Goal: Task Accomplishment & Management: Complete application form

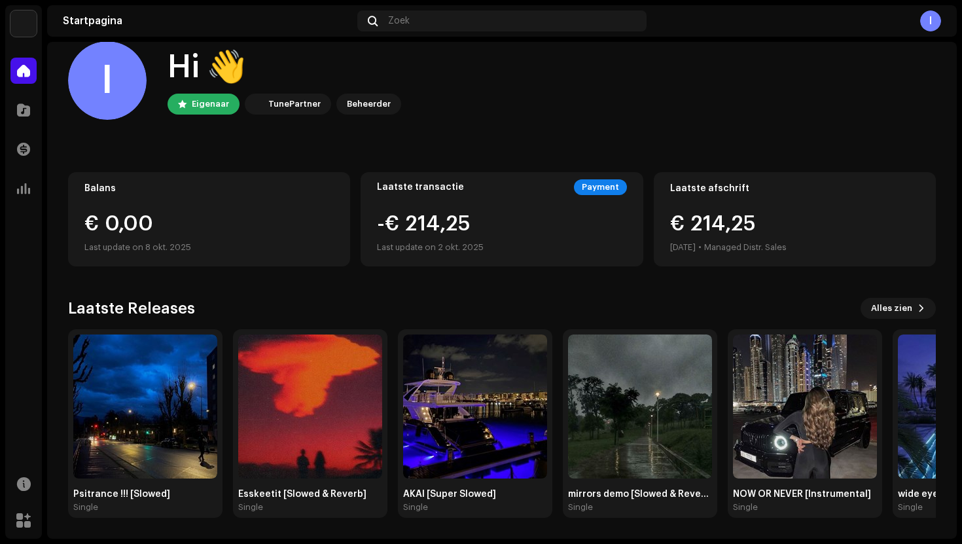
scroll to position [21, 0]
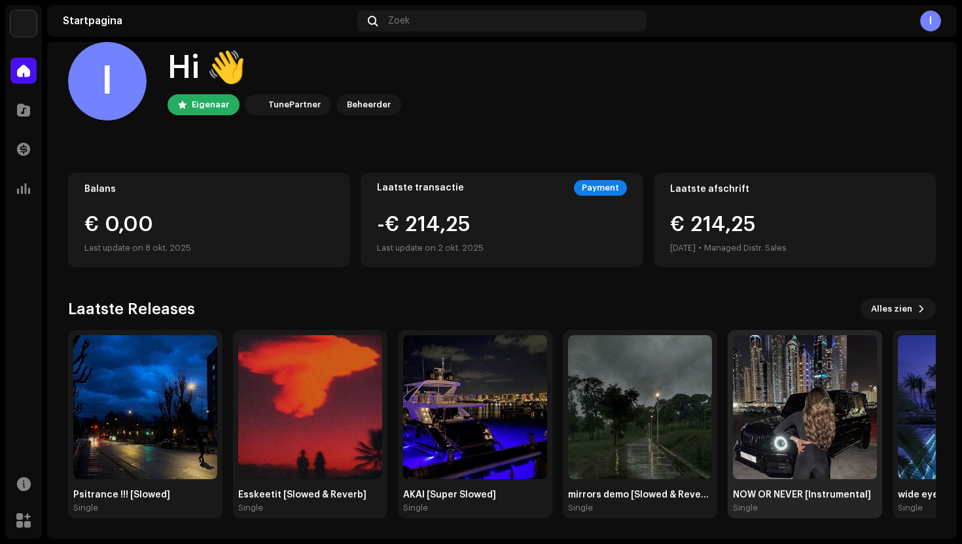
click at [803, 455] on img at bounding box center [805, 407] width 144 height 144
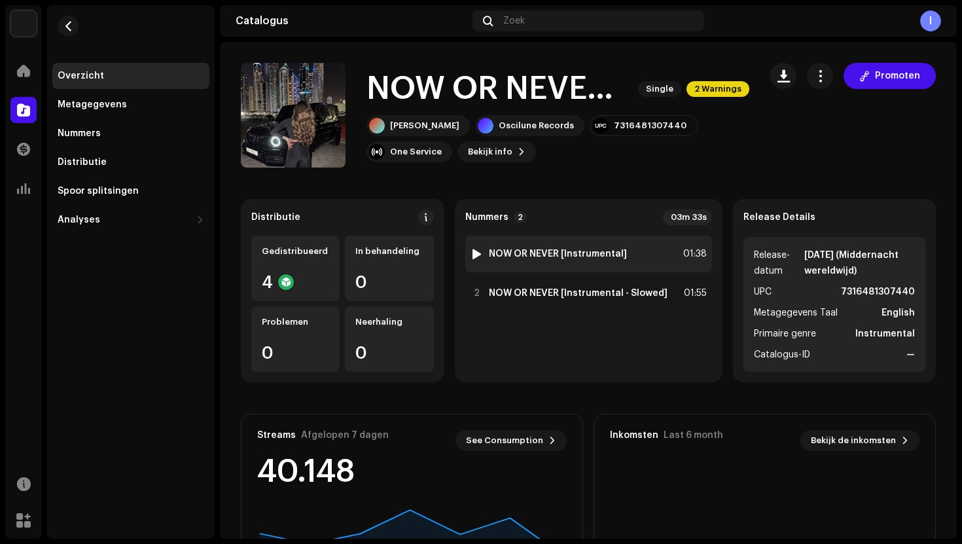
click at [678, 260] on div "01:38" at bounding box center [692, 254] width 29 height 16
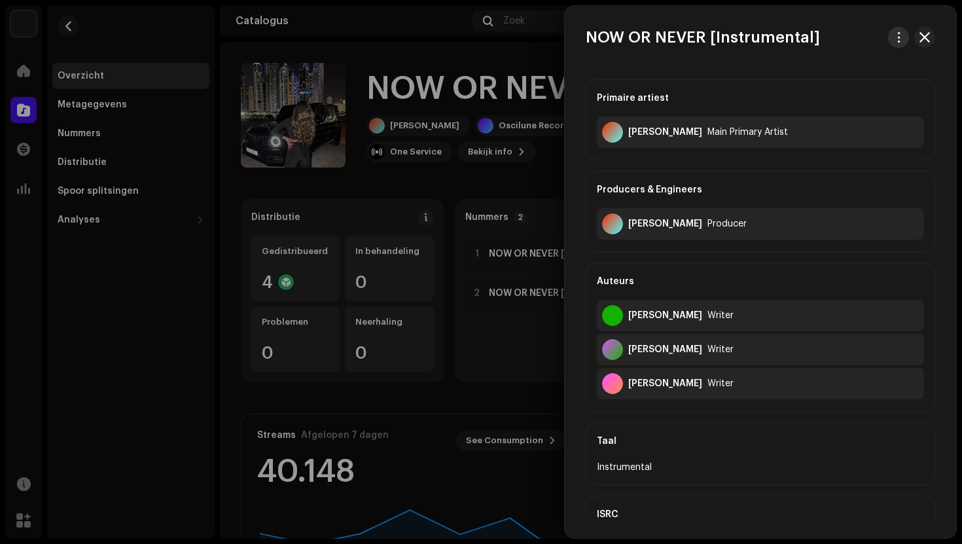
click at [898, 43] on button "button" at bounding box center [898, 37] width 21 height 21
click at [842, 95] on span "Audio downloaden" at bounding box center [815, 93] width 86 height 10
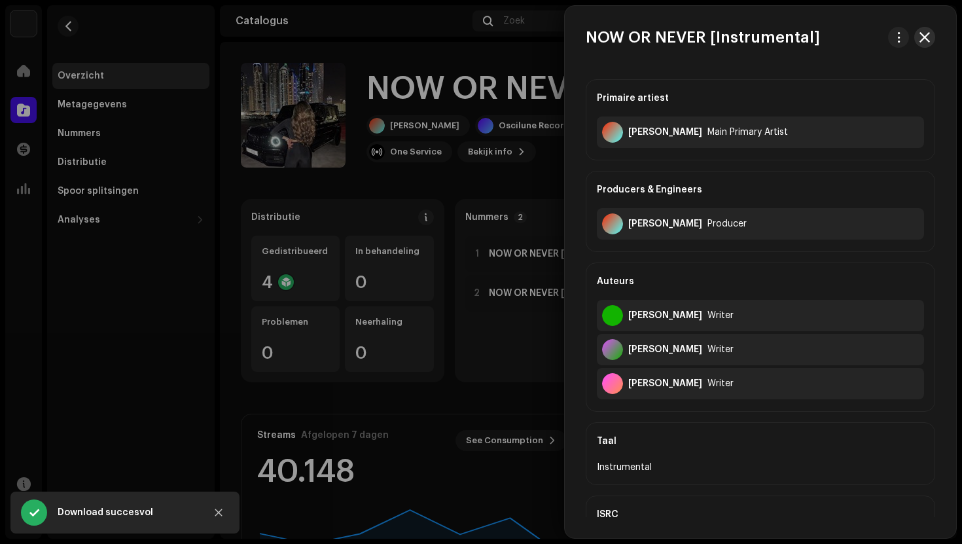
click at [920, 38] on span "button" at bounding box center [924, 37] width 10 height 10
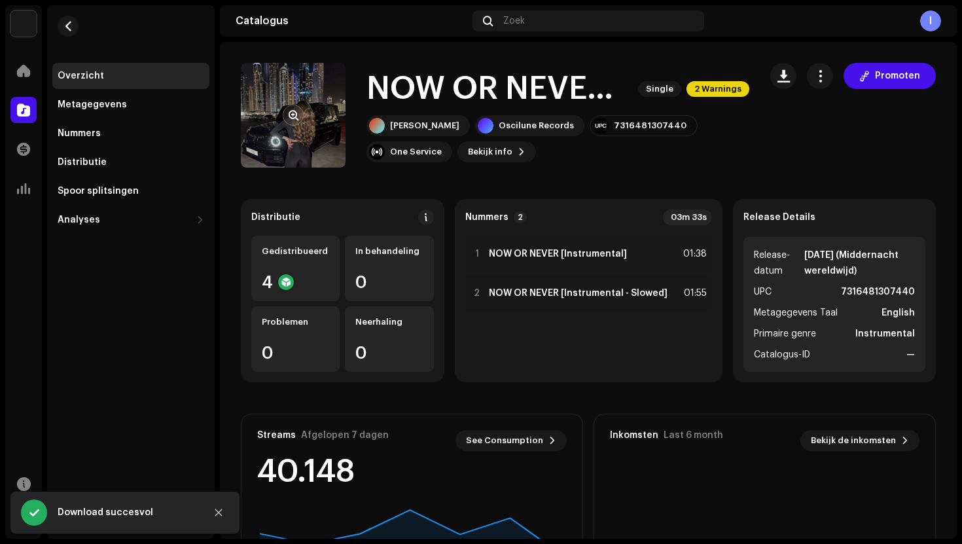
click at [295, 102] on re-a-cover at bounding box center [293, 115] width 105 height 105
click at [293, 120] on button "button" at bounding box center [293, 115] width 21 height 21
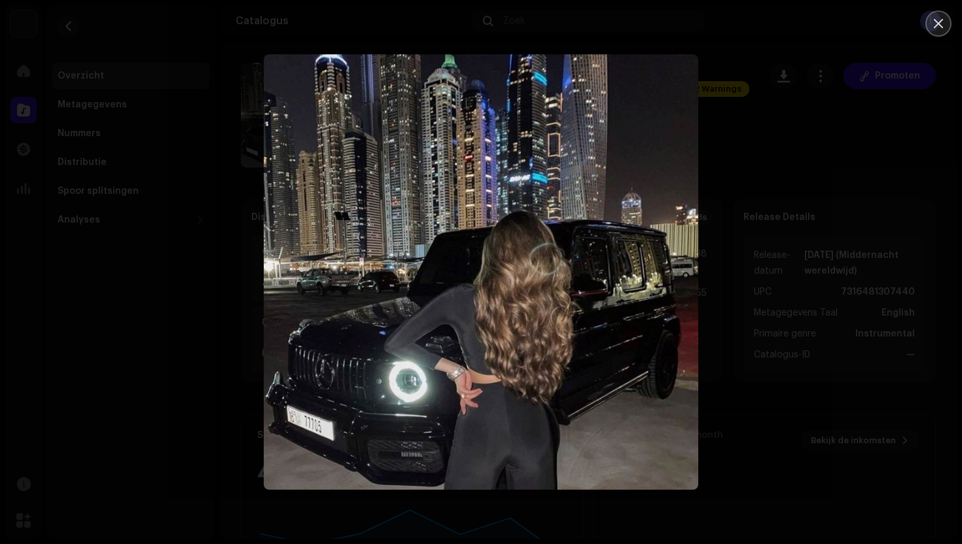
click at [945, 33] on button "Close" at bounding box center [938, 23] width 26 height 26
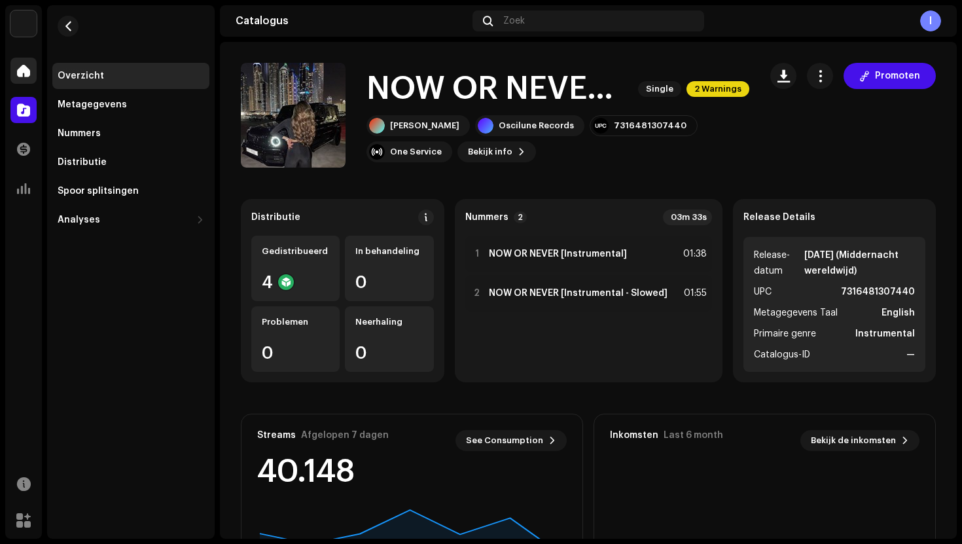
click at [29, 71] on span at bounding box center [23, 70] width 13 height 10
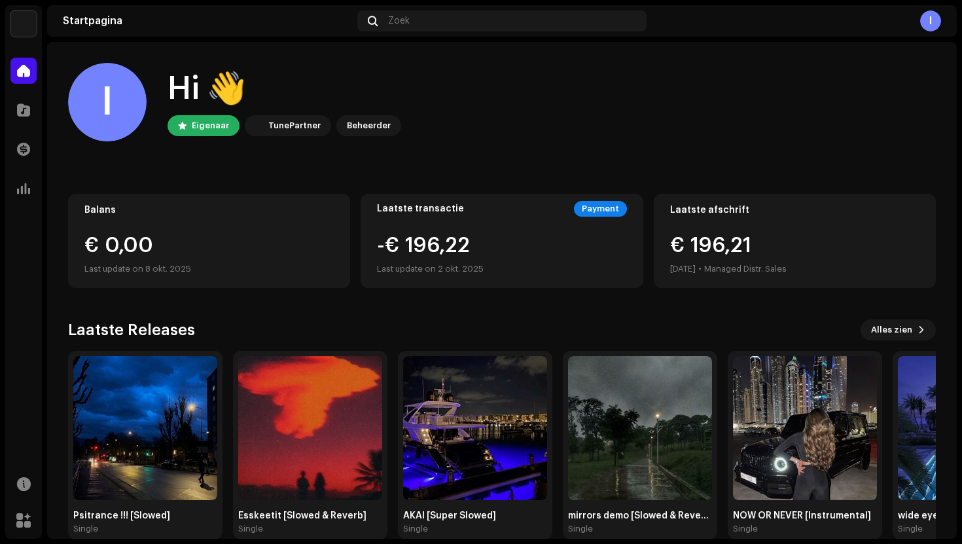
click at [387, 31] on div "Startpagina Zoek I" at bounding box center [501, 20] width 909 height 31
click at [413, 21] on div "Zoek" at bounding box center [501, 20] width 289 height 21
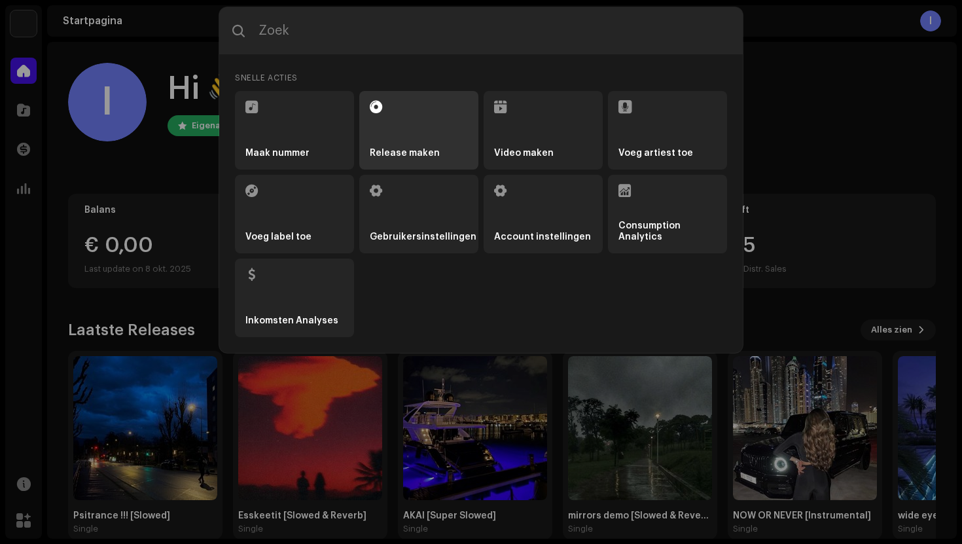
click at [411, 107] on li "Release maken" at bounding box center [418, 130] width 119 height 78
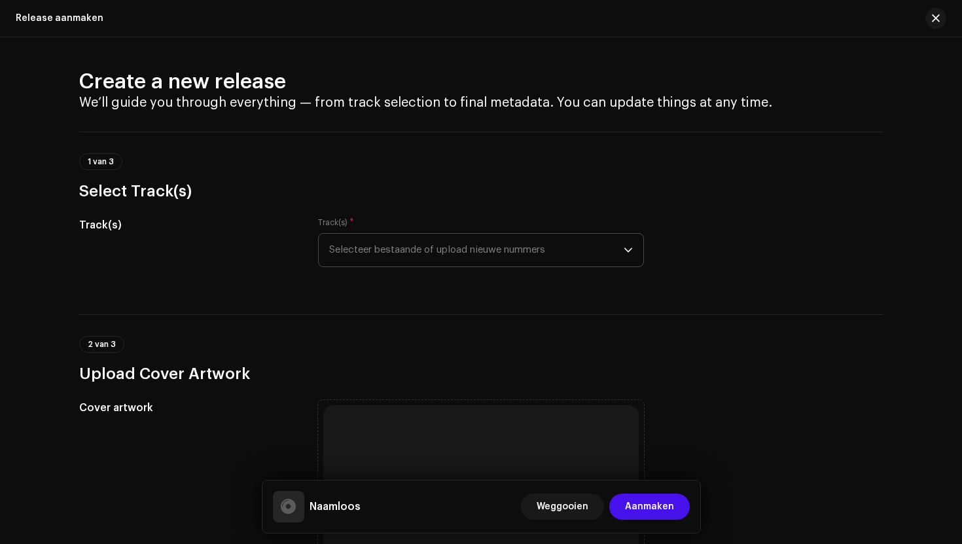
click at [497, 252] on span "Selecteer bestaande of upload nieuwe nummers" at bounding box center [476, 250] width 294 height 33
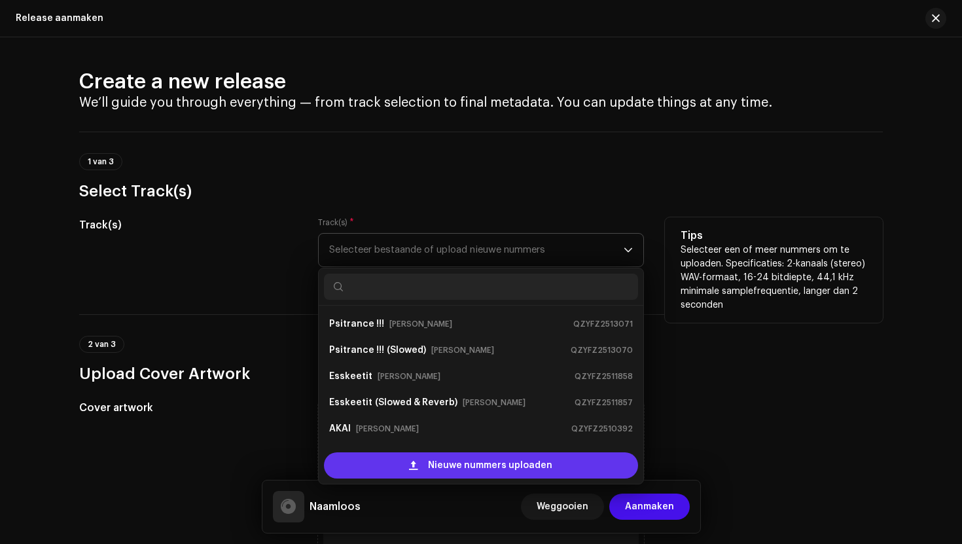
click at [482, 462] on span "Nieuwe nummers uploaden" at bounding box center [490, 465] width 124 height 26
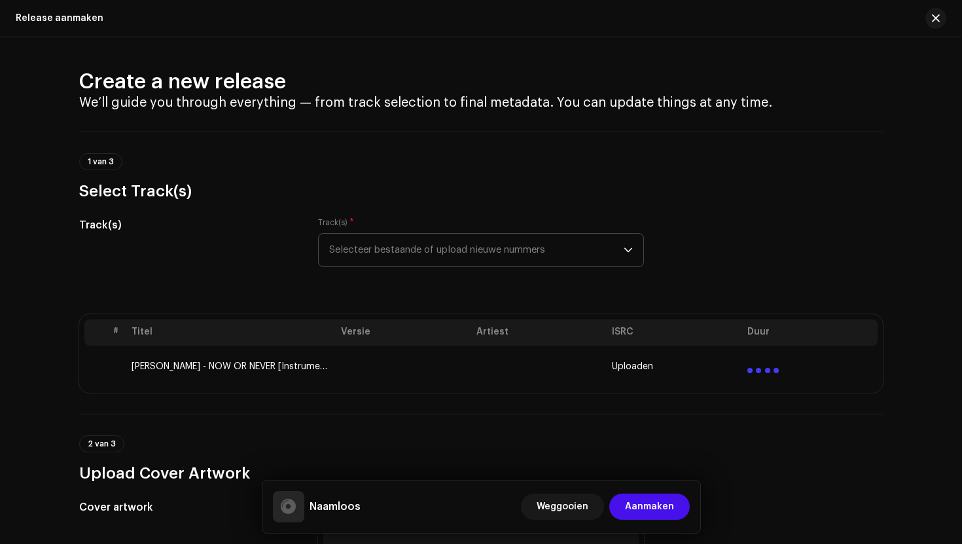
scroll to position [41, 0]
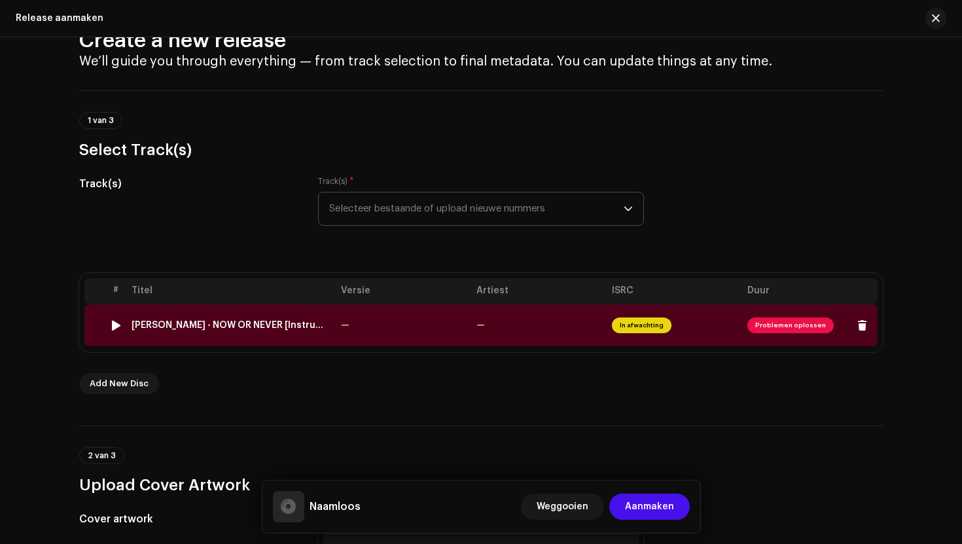
click at [107, 329] on img at bounding box center [115, 325] width 17 height 17
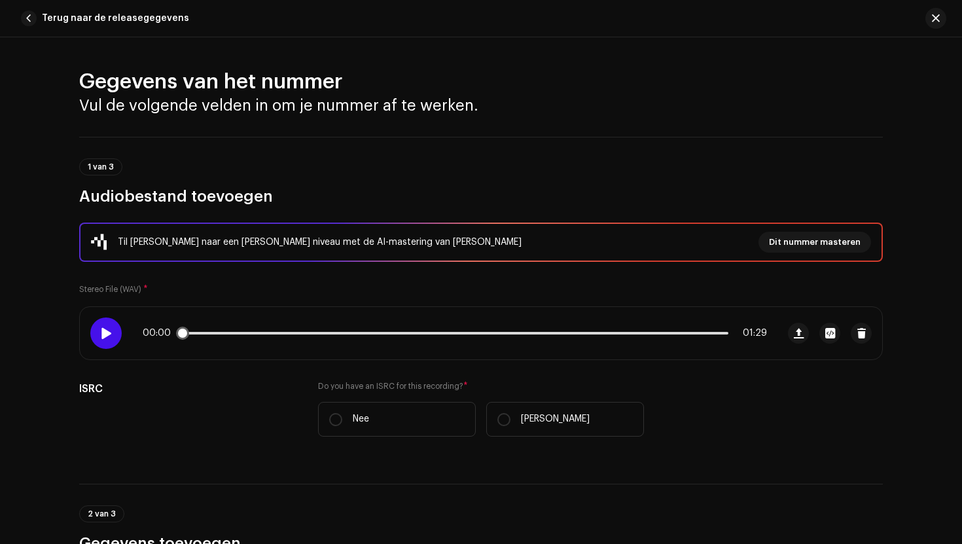
click at [112, 333] on div at bounding box center [105, 332] width 31 height 31
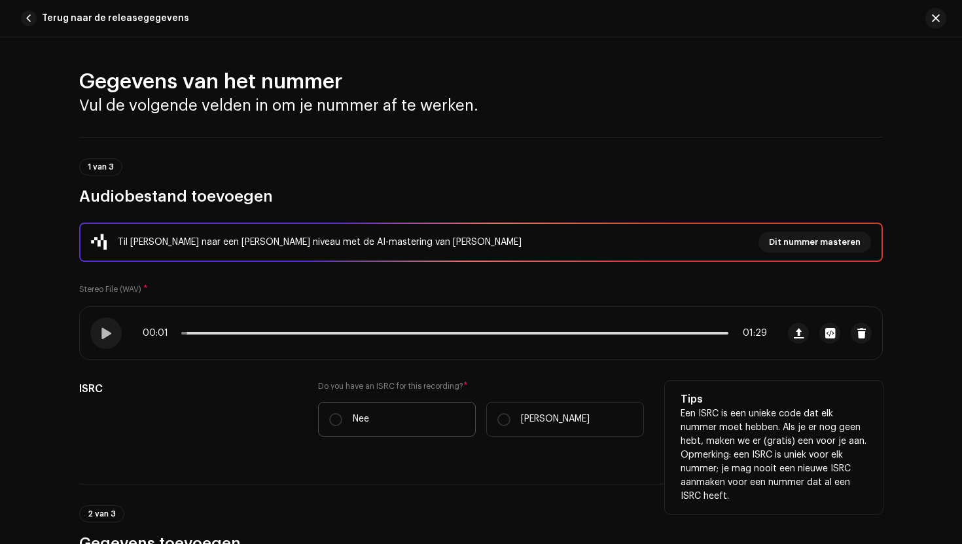
click at [414, 422] on label "Nee" at bounding box center [397, 419] width 158 height 35
click at [342, 422] on input "Nee" at bounding box center [335, 419] width 13 height 13
radio input "true"
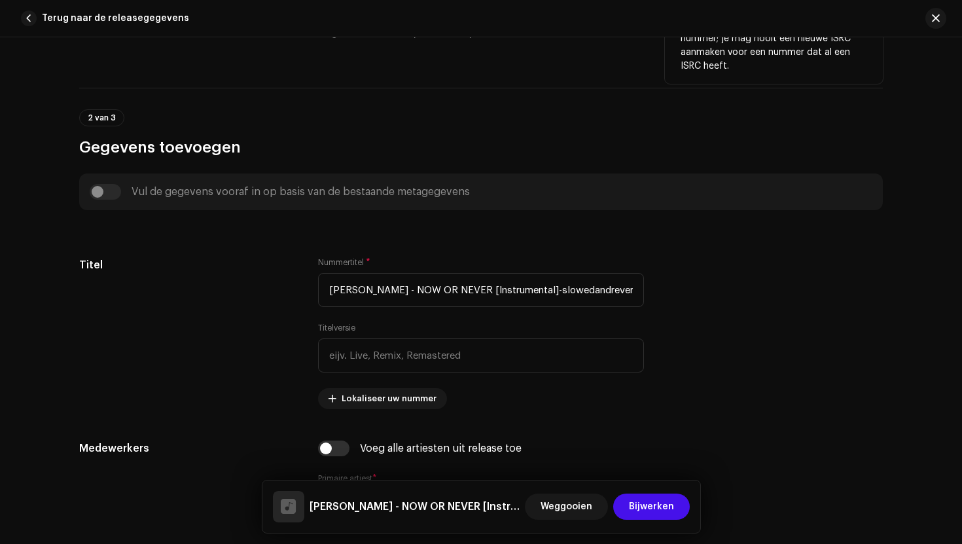
scroll to position [430, 0]
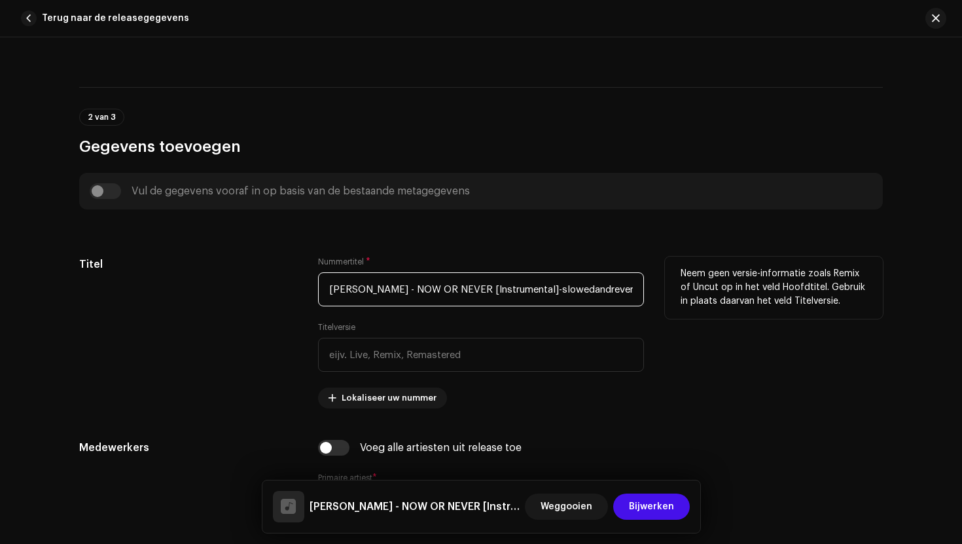
drag, startPoint x: 392, startPoint y: 292, endPoint x: 279, endPoint y: 292, distance: 113.2
click at [279, 292] on div "Titel Nummertitel * [PERSON_NAME] - NOW OR NEVER [Instrumental]-slowedandreverb…" at bounding box center [480, 332] width 803 height 152
drag, startPoint x: 404, startPoint y: 293, endPoint x: 595, endPoint y: 298, distance: 191.7
click at [595, 298] on input "NOW OR NEVER [Instrumental]-slowedandreverbstudio.wav" at bounding box center [481, 289] width 326 height 34
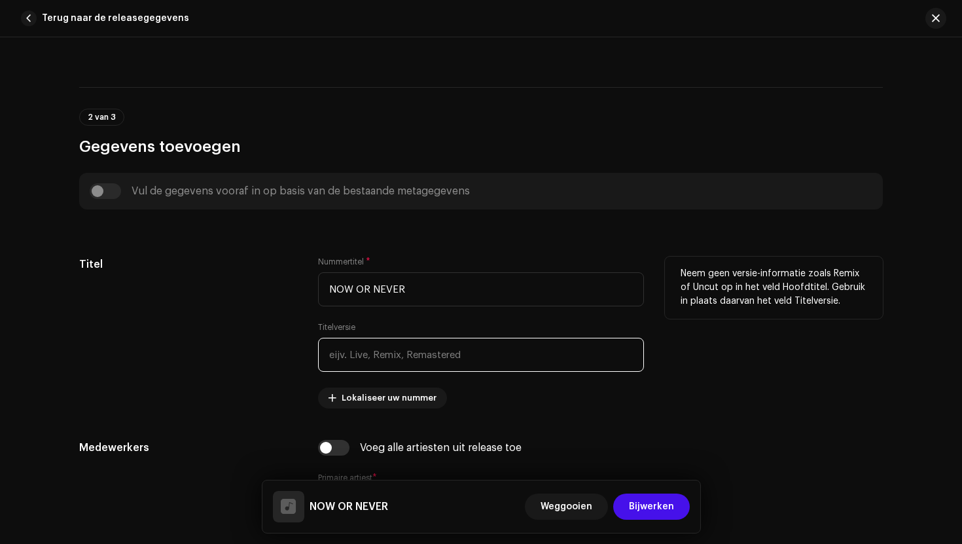
type input "NOW OR NEVER"
click at [476, 364] on input "text" at bounding box center [481, 355] width 326 height 34
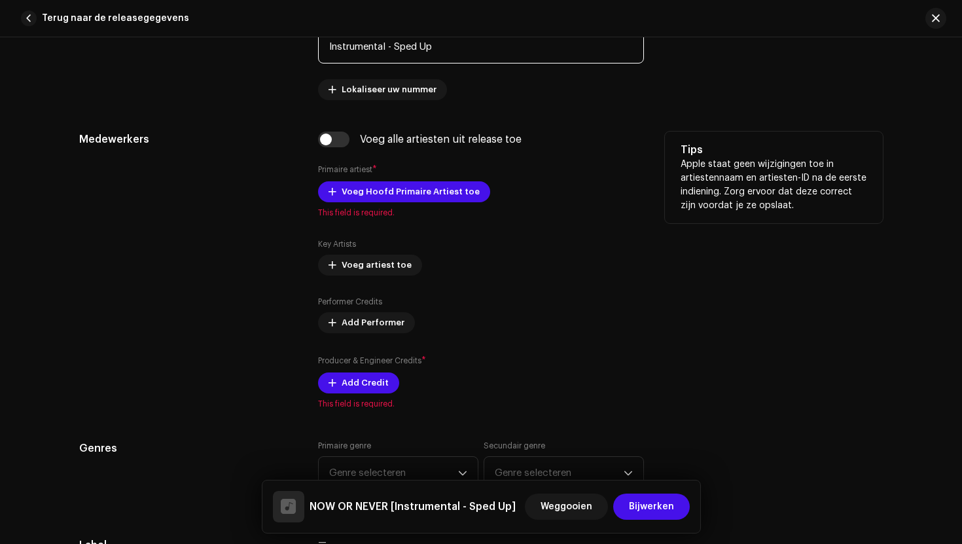
scroll to position [756, 0]
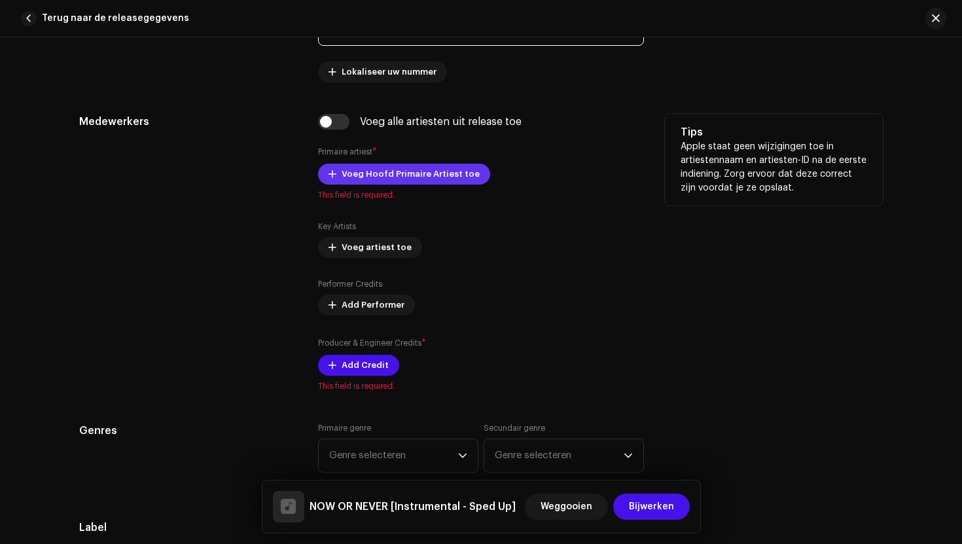
type input "Instrumental - Sped Up"
click at [420, 167] on span "Voeg Hoofd Primaire Artiest toe" at bounding box center [410, 174] width 138 height 26
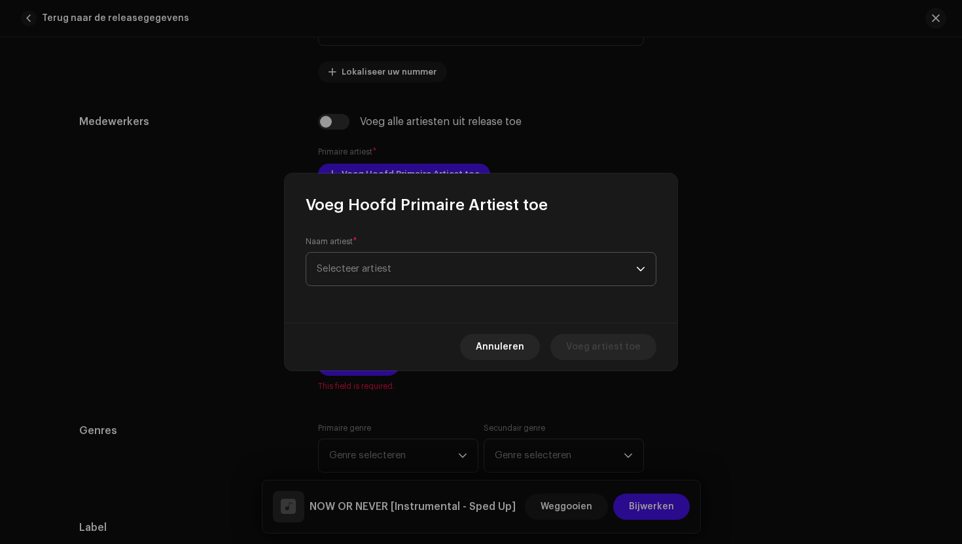
click at [408, 261] on span "Selecteer artiest" at bounding box center [476, 268] width 319 height 33
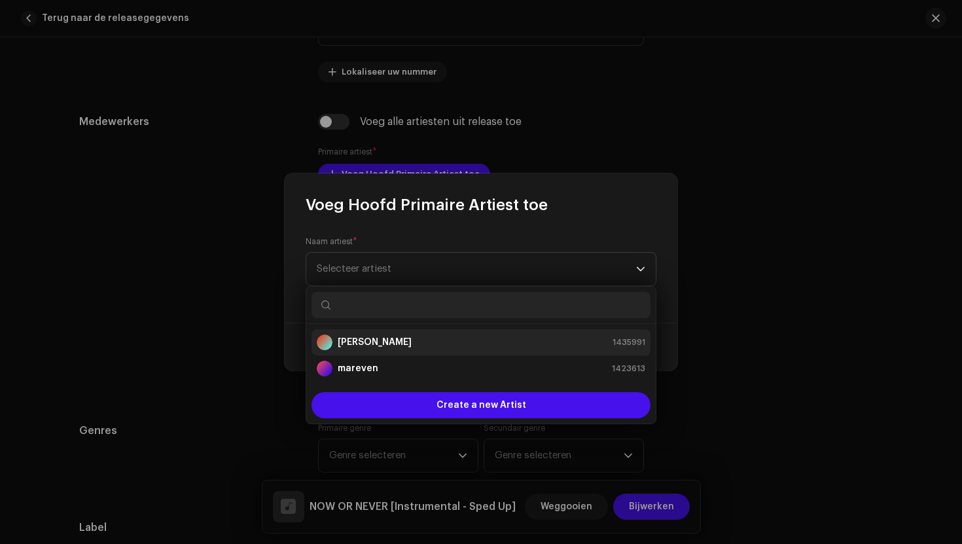
click at [367, 341] on strong "[PERSON_NAME]" at bounding box center [375, 342] width 74 height 13
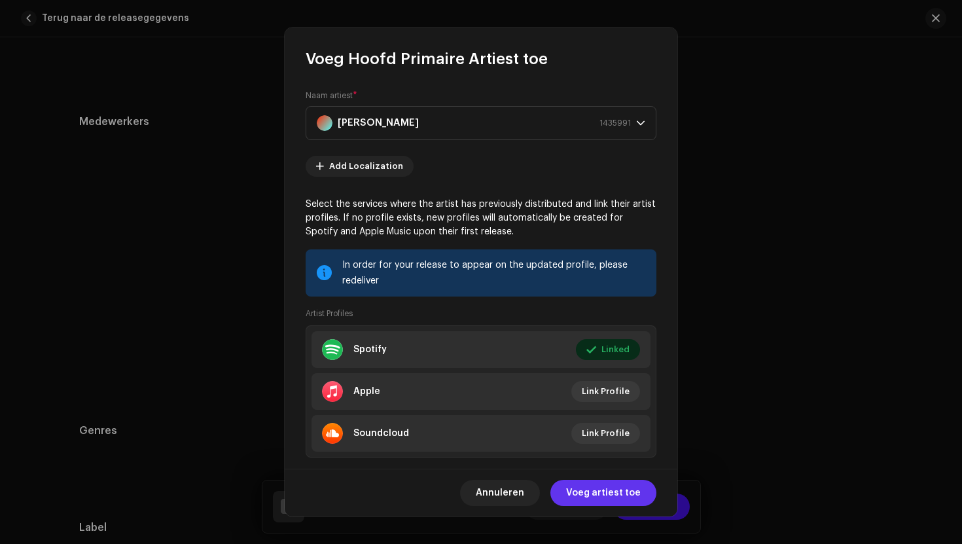
click at [615, 496] on span "Voeg artiest toe" at bounding box center [603, 492] width 75 height 26
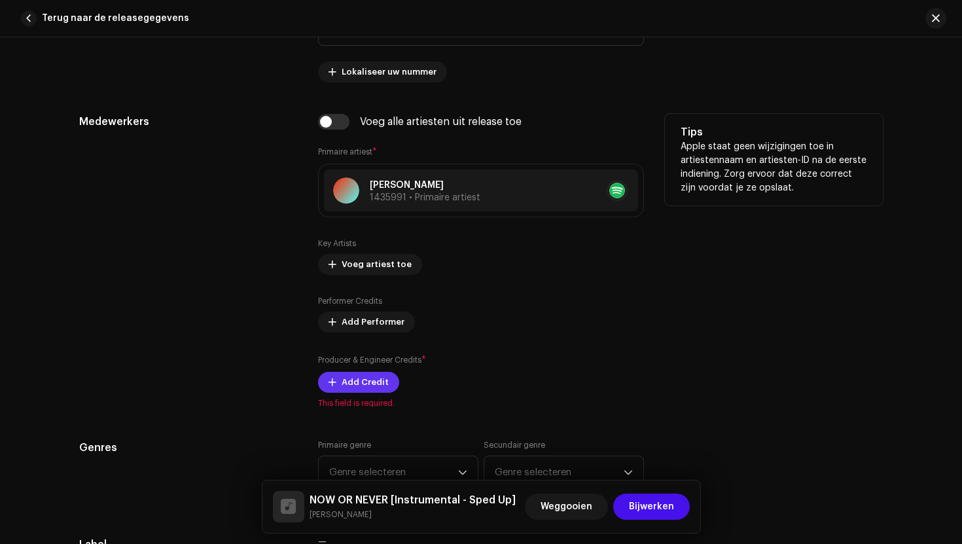
click at [379, 388] on span "Add Credit" at bounding box center [364, 382] width 47 height 26
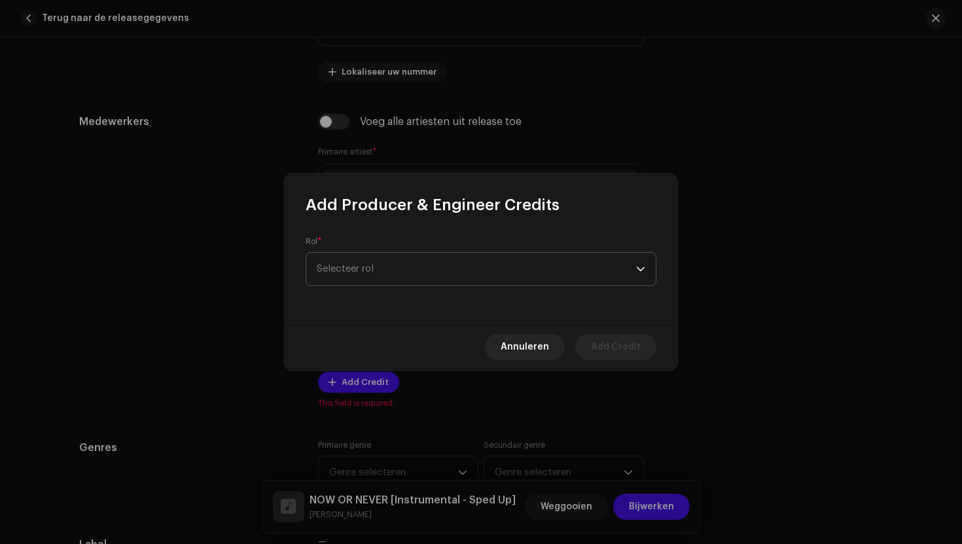
click at [442, 273] on span "Selecteer rol" at bounding box center [476, 268] width 319 height 33
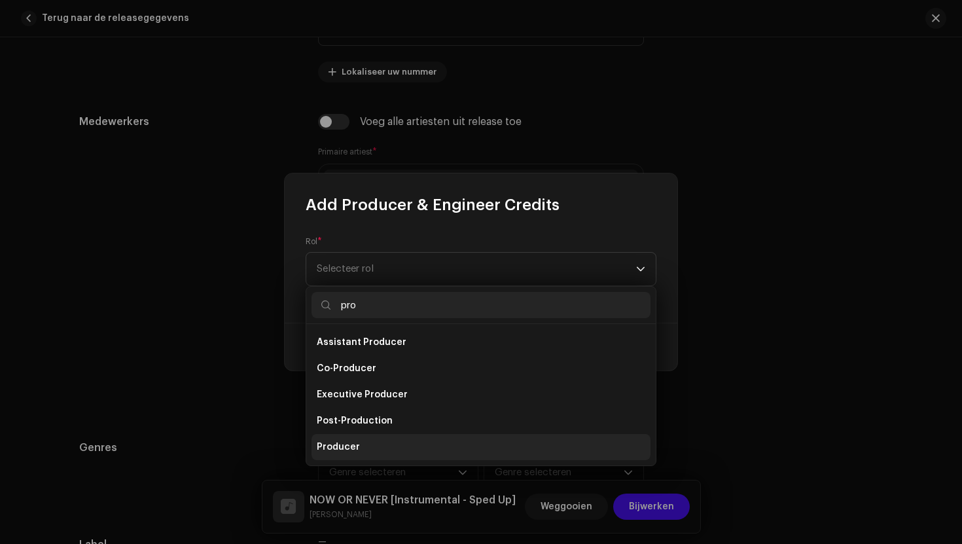
type input "pro"
click at [351, 442] on span "Producer" at bounding box center [338, 446] width 43 height 13
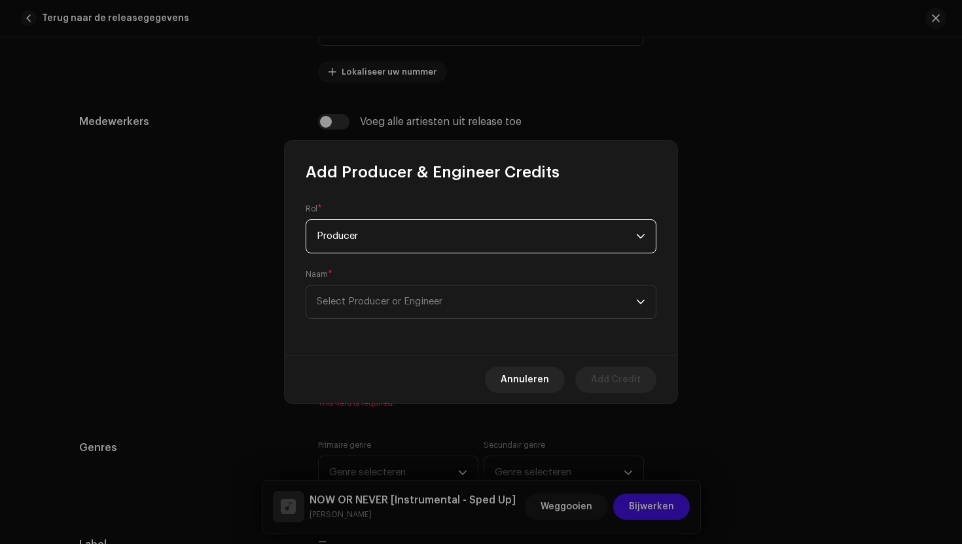
click at [431, 281] on div "Naam * Select Producer or Engineer" at bounding box center [480, 294] width 351 height 50
click at [423, 309] on span "Select Producer or Engineer" at bounding box center [476, 301] width 319 height 33
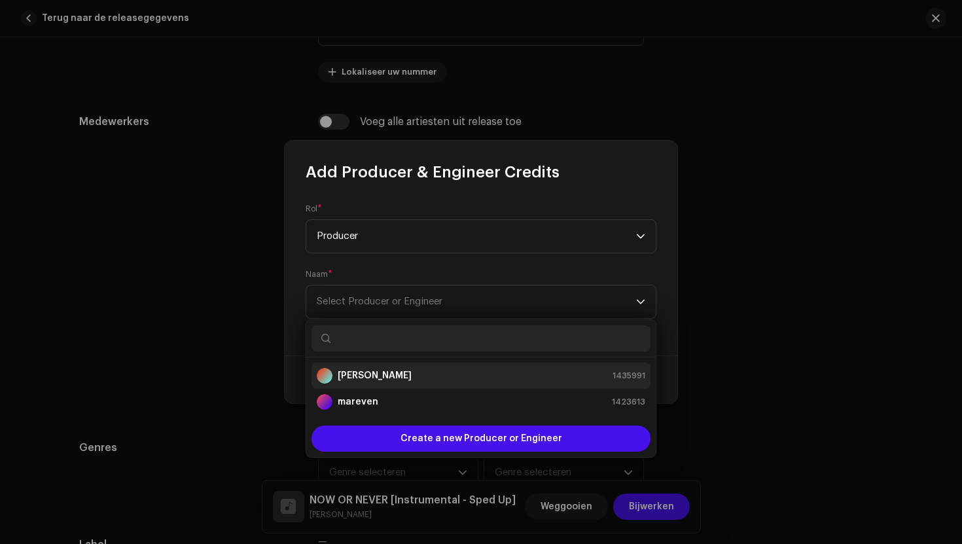
click at [381, 371] on strong "[PERSON_NAME]" at bounding box center [375, 375] width 74 height 13
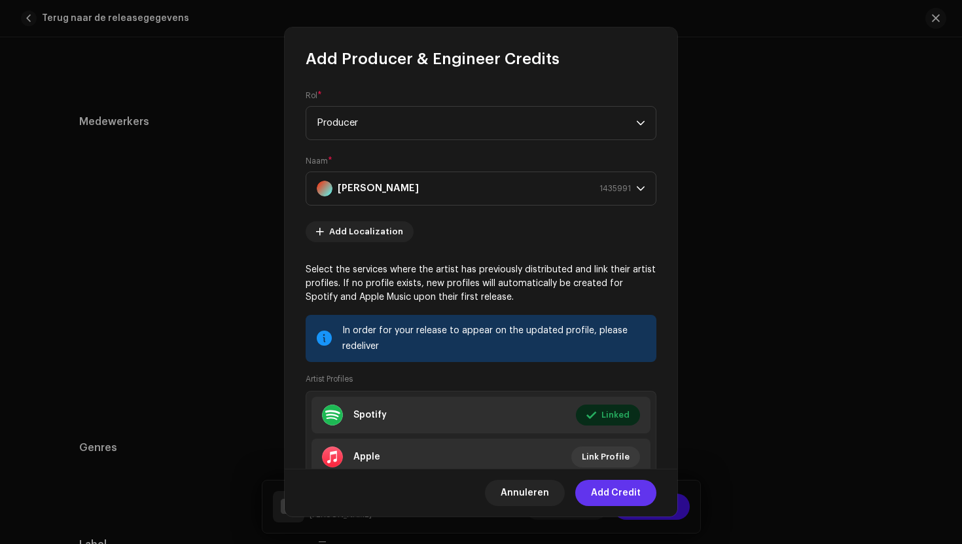
click at [608, 499] on span "Add Credit" at bounding box center [616, 492] width 50 height 26
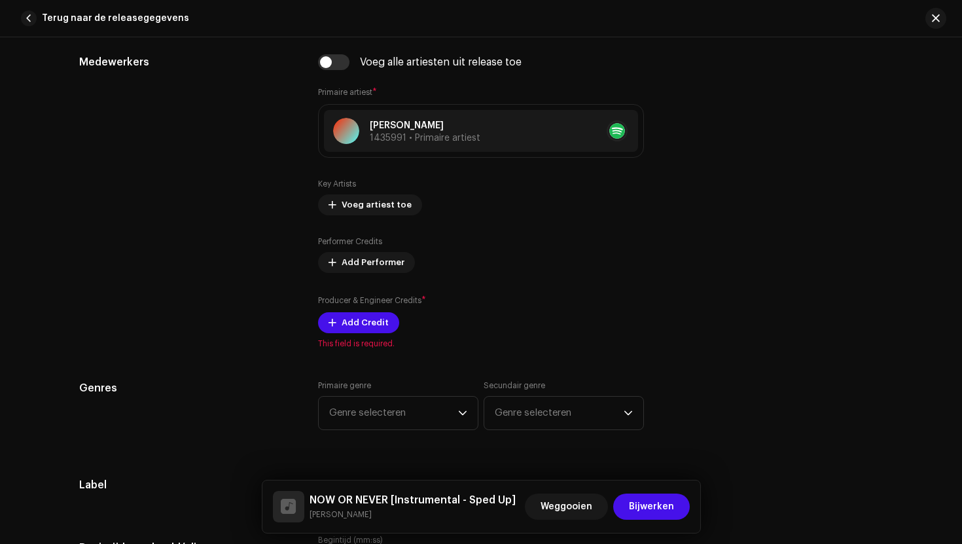
scroll to position [883, 0]
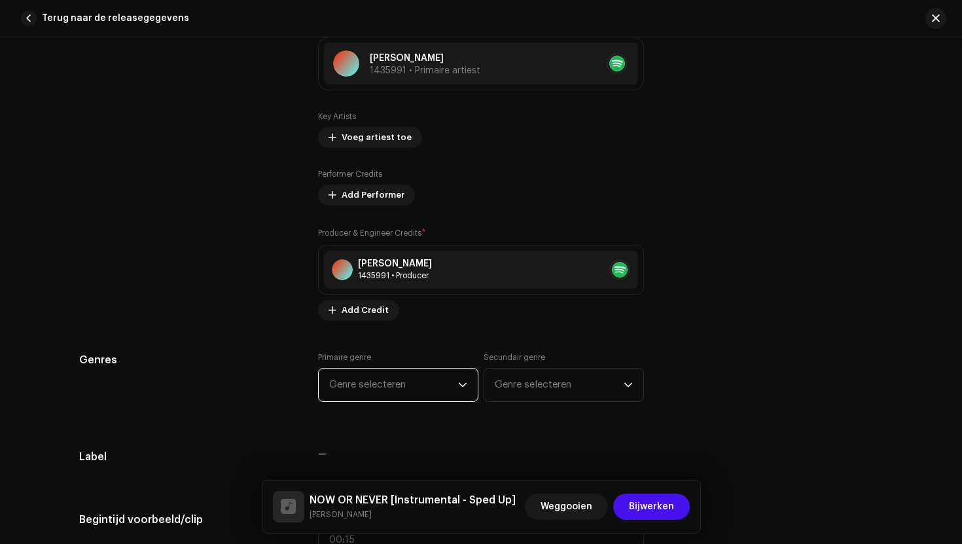
click at [400, 388] on span "Genre selecteren" at bounding box center [393, 384] width 129 height 33
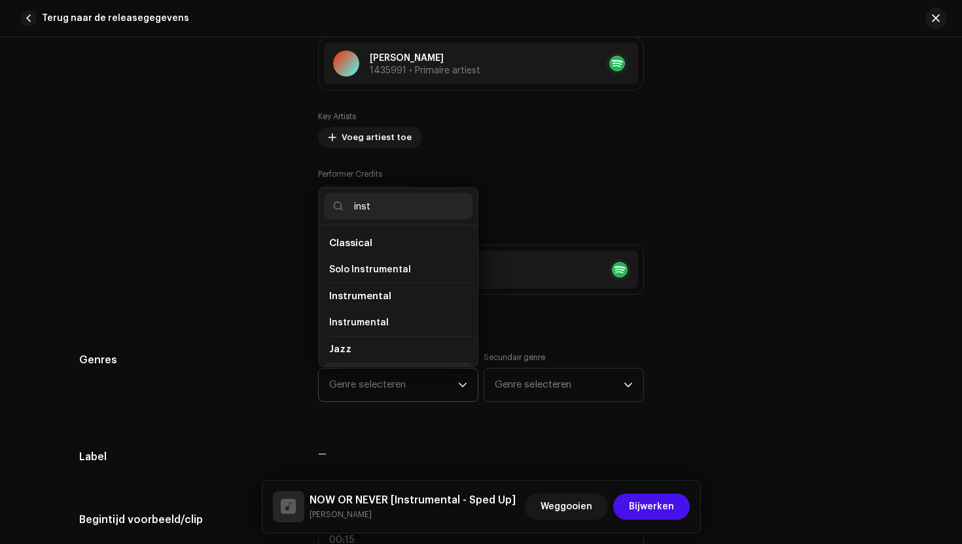
scroll to position [22, 0]
type input "inst"
click at [408, 306] on li "Instrumental" at bounding box center [398, 300] width 148 height 26
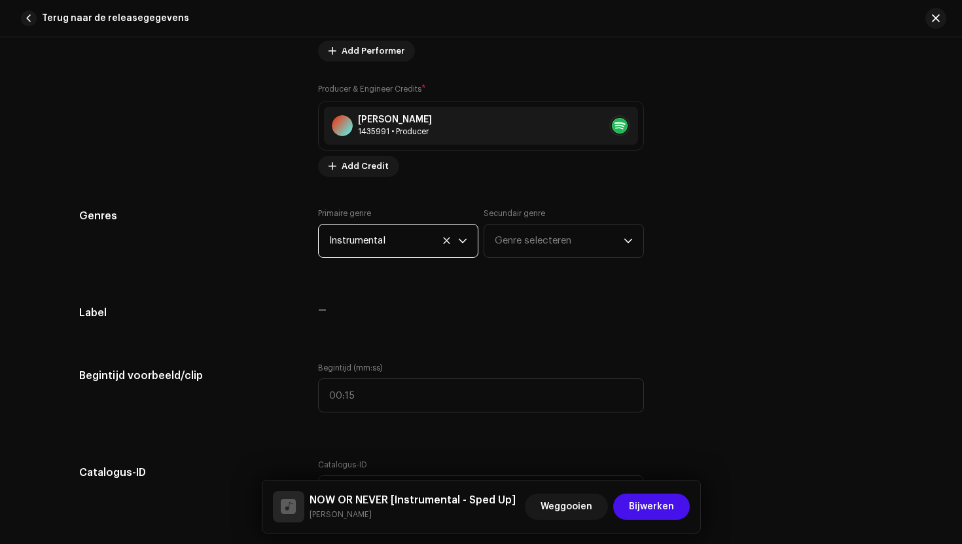
scroll to position [1272, 0]
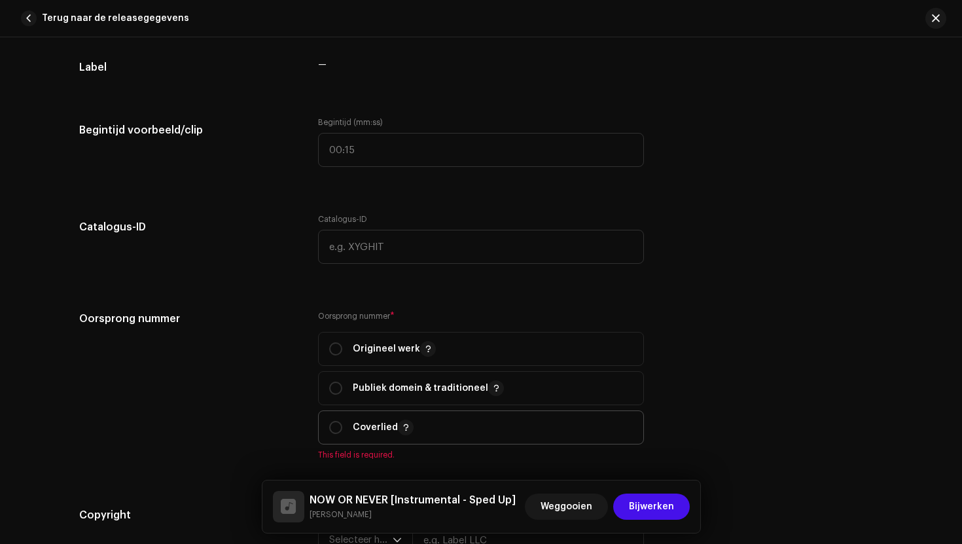
click at [377, 426] on p "Coverlied" at bounding box center [383, 427] width 61 height 16
radio input "true"
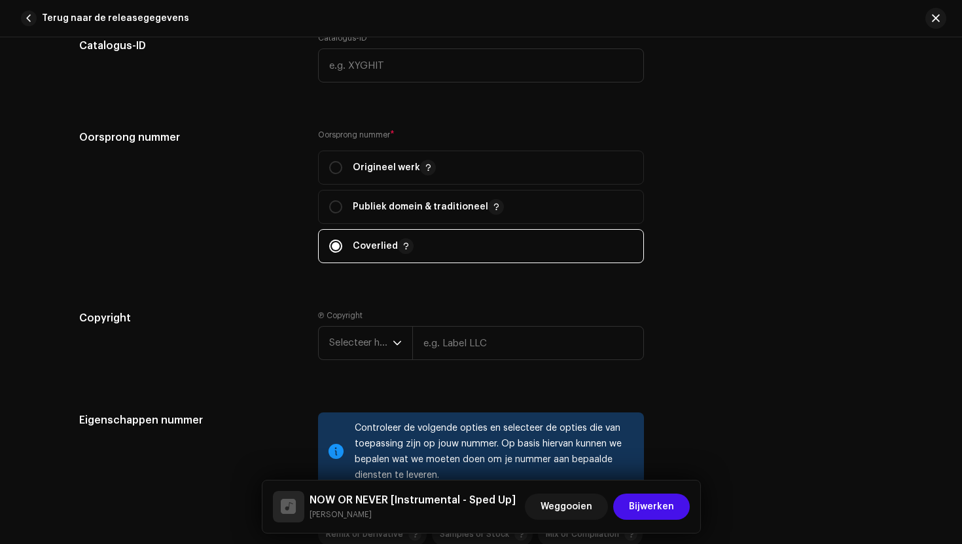
scroll to position [1477, 0]
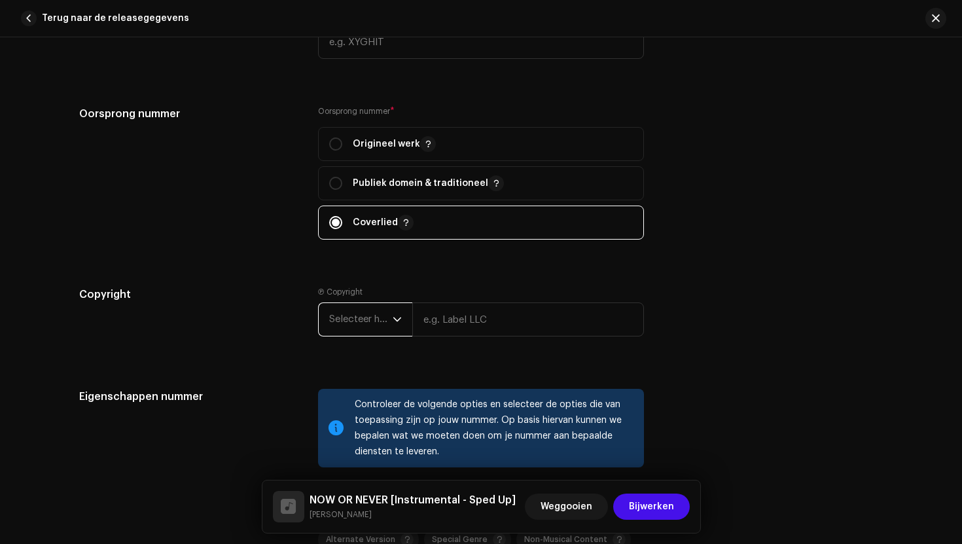
click at [372, 328] on span "Selecteer het jaar" at bounding box center [360, 319] width 63 height 33
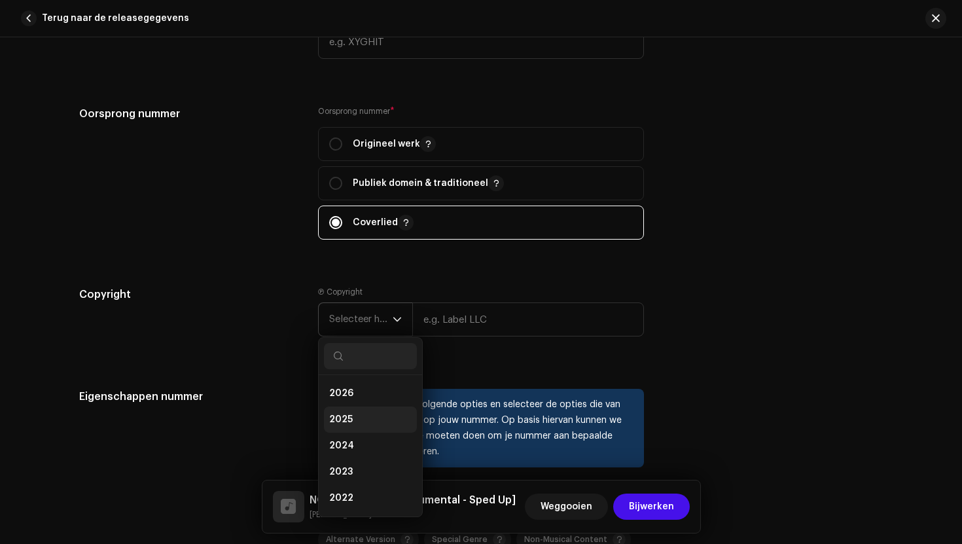
click at [339, 423] on span "2025" at bounding box center [341, 419] width 24 height 13
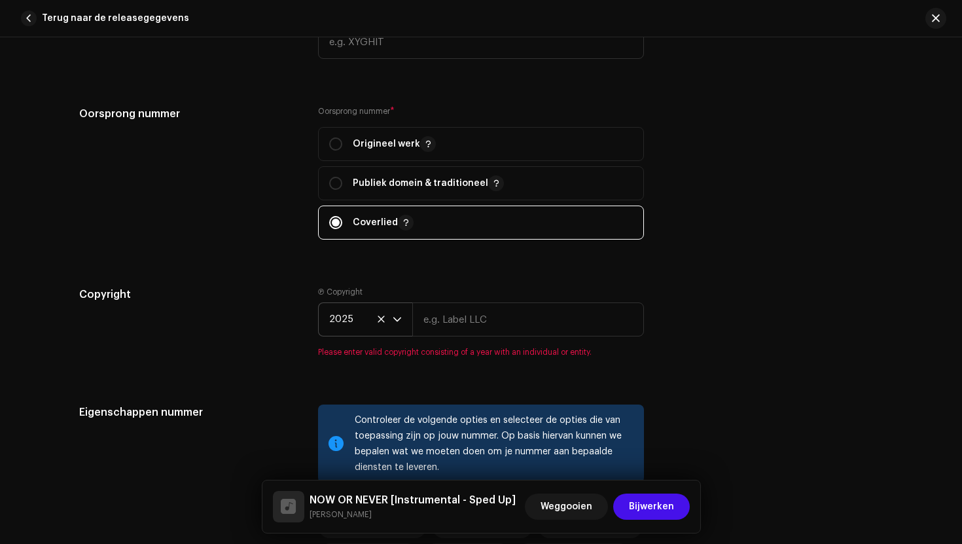
click at [444, 344] on div "Ⓟ Copyright 2025 Please enter valid copyright consisting of a year with an indi…" at bounding box center [481, 321] width 326 height 71
click at [457, 332] on input "text" at bounding box center [528, 319] width 232 height 34
type input "[PERSON_NAME]"
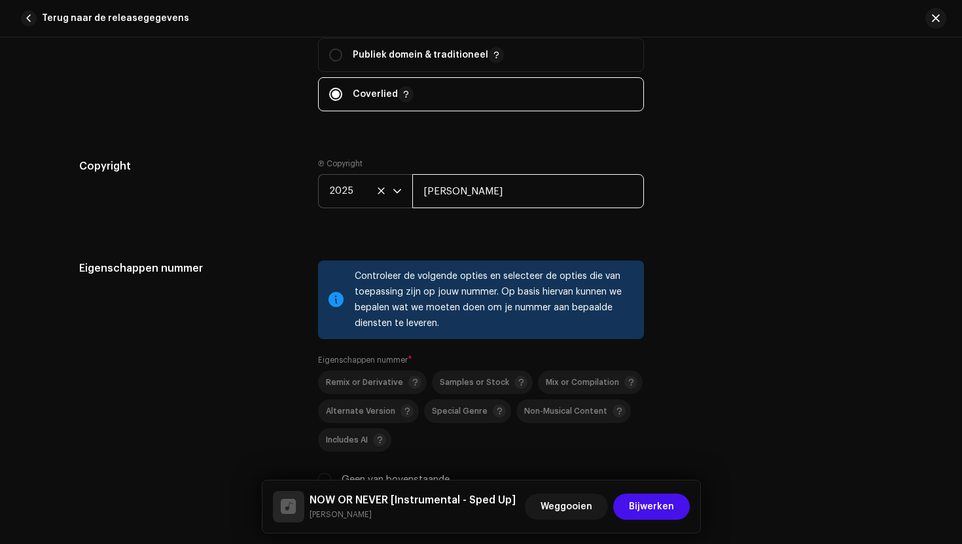
scroll to position [1792, 0]
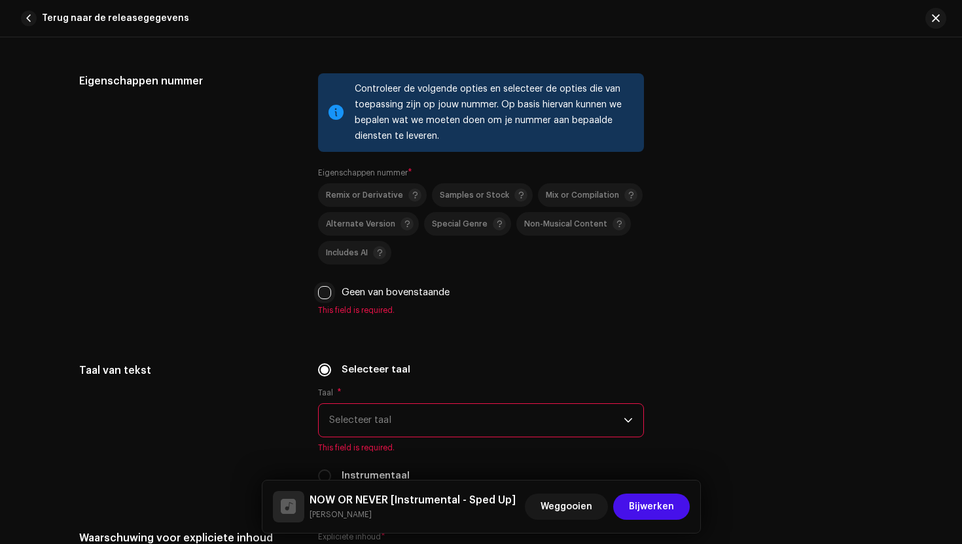
click at [324, 292] on input "Geen van bovenstaande" at bounding box center [324, 292] width 13 height 13
checkbox input "true"
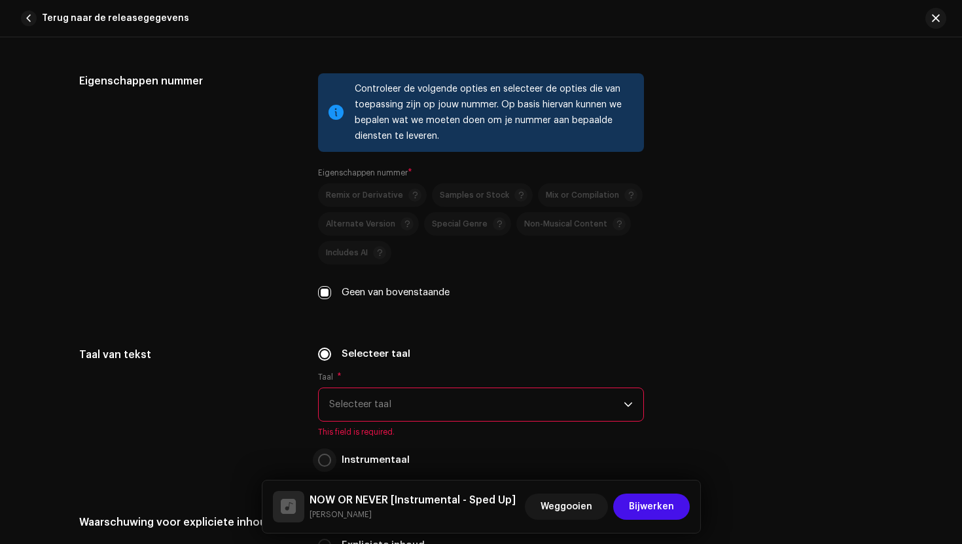
click at [319, 460] on input "Instrumentaal" at bounding box center [324, 459] width 13 height 13
radio input "true"
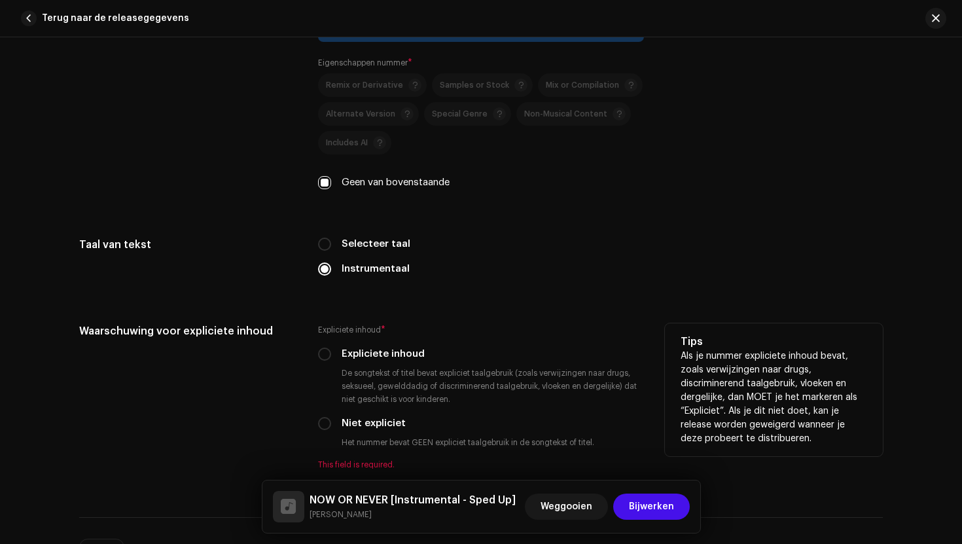
scroll to position [1907, 0]
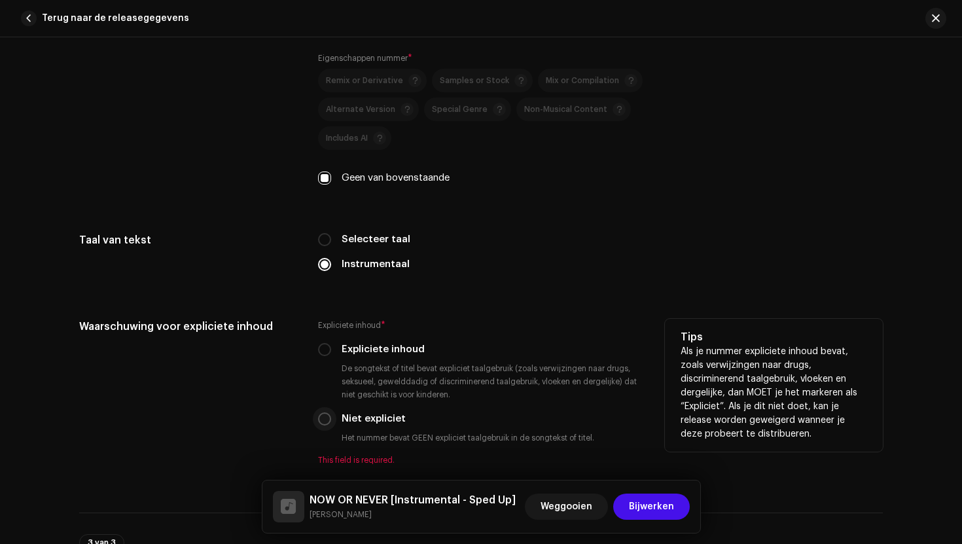
click at [327, 425] on p-radiobutton at bounding box center [324, 418] width 13 height 13
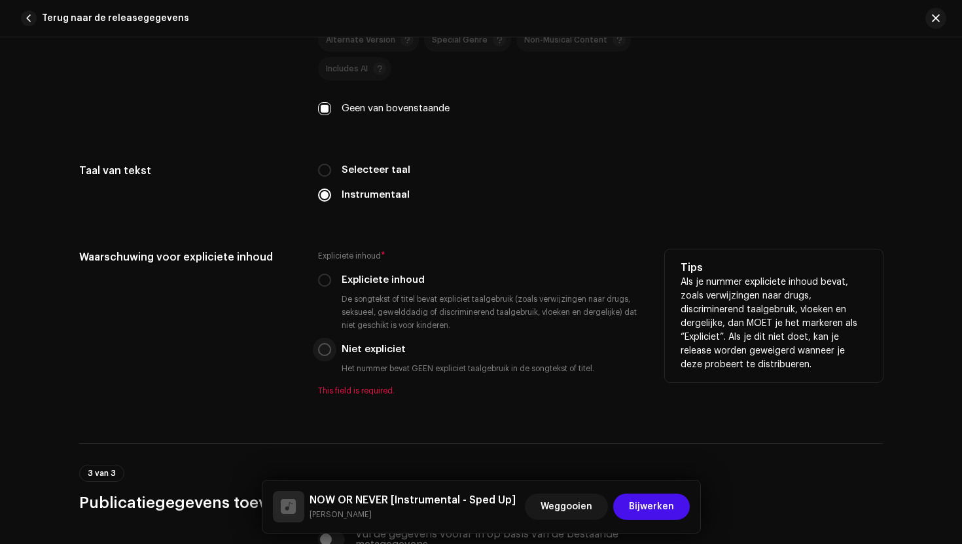
scroll to position [1980, 0]
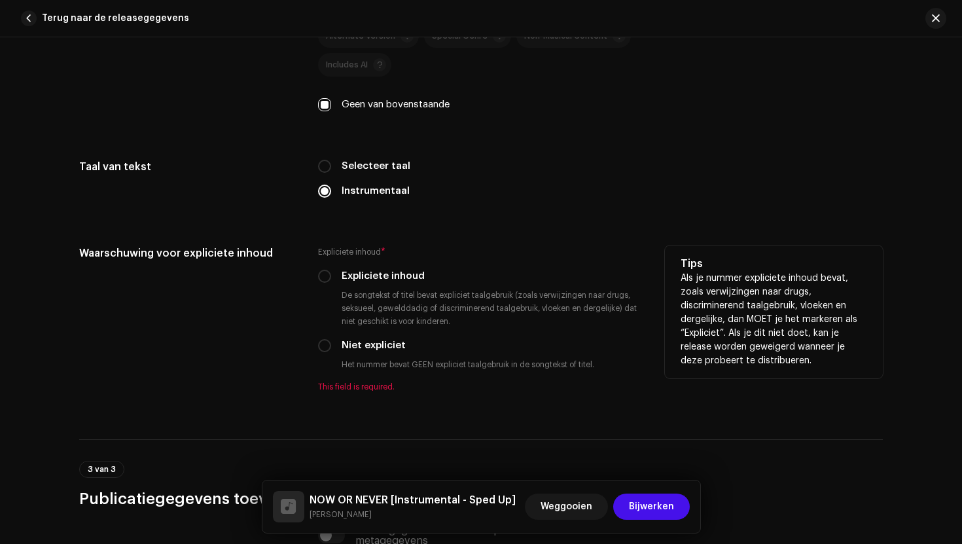
click at [328, 352] on div "Niet expliciet" at bounding box center [481, 345] width 326 height 14
click at [322, 348] on input "Niet expliciet" at bounding box center [324, 345] width 13 height 13
radio input "true"
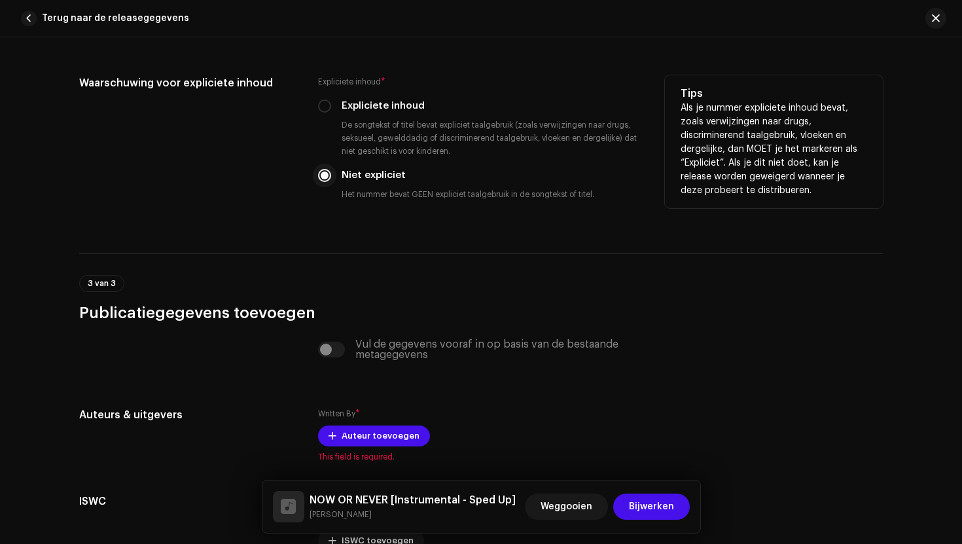
scroll to position [2285, 0]
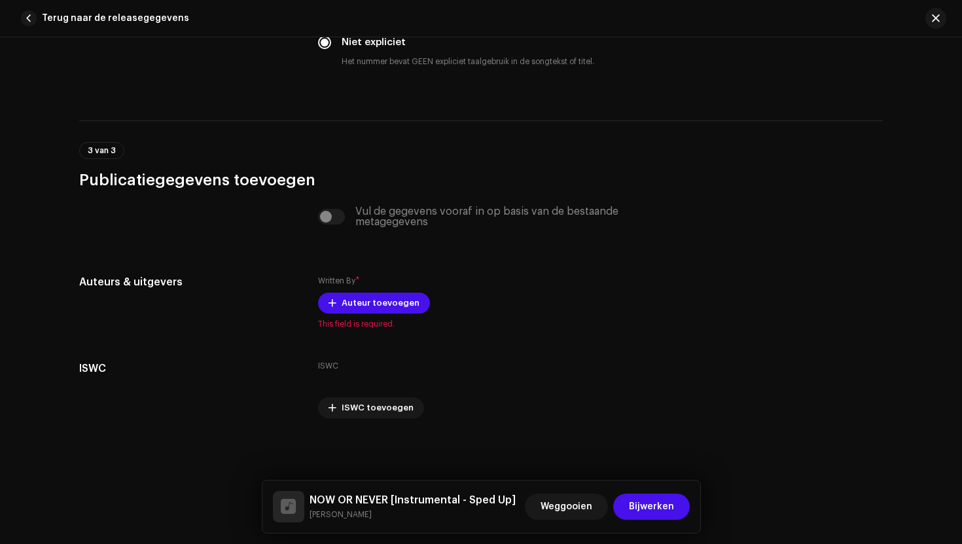
click at [330, 228] on div "Vul de gegevens vooraf in op basis van de bestaande metagegevens" at bounding box center [481, 224] width 326 height 37
click at [353, 312] on span "Auteur toevoegen" at bounding box center [380, 303] width 78 height 26
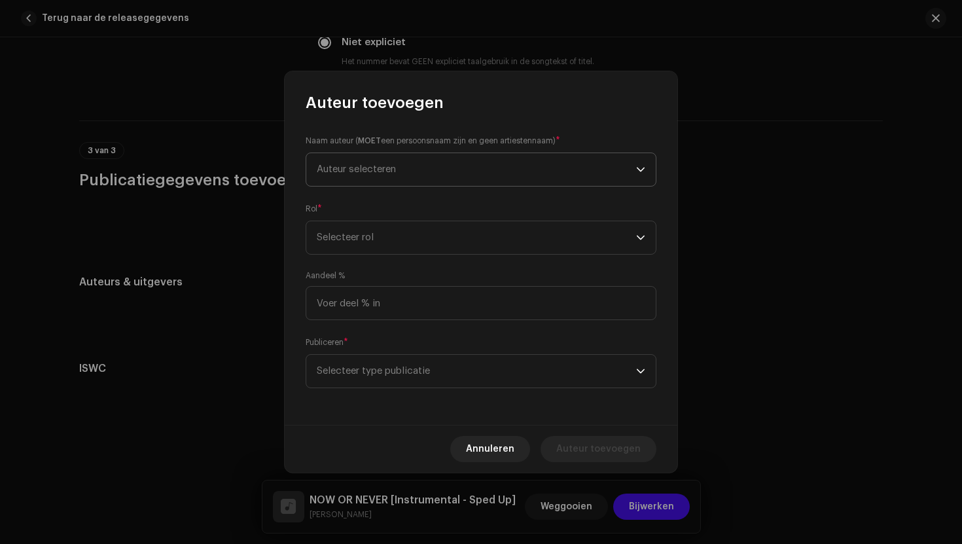
click at [441, 169] on span "Auteur selecteren" at bounding box center [476, 169] width 319 height 33
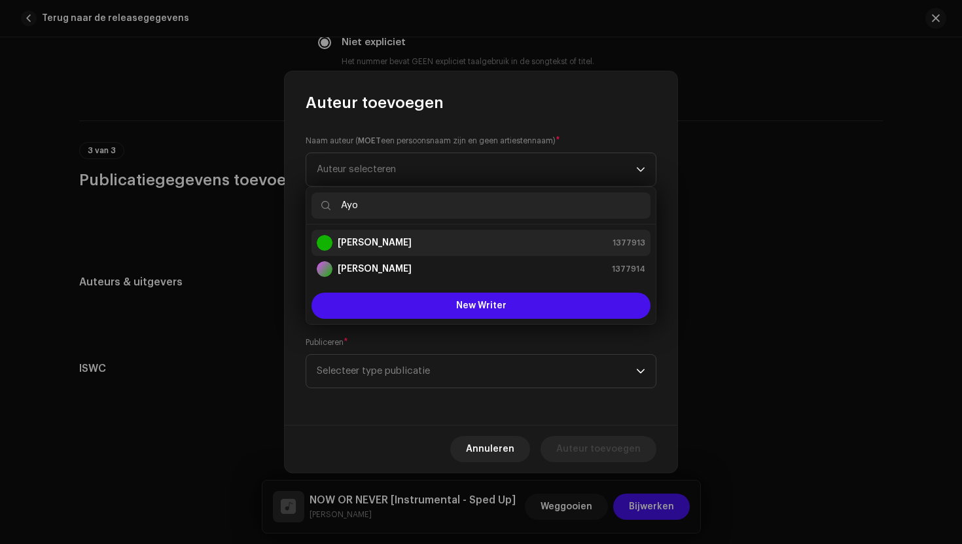
type input "Ayo"
click at [428, 239] on div "[PERSON_NAME] 1377913" at bounding box center [481, 243] width 328 height 16
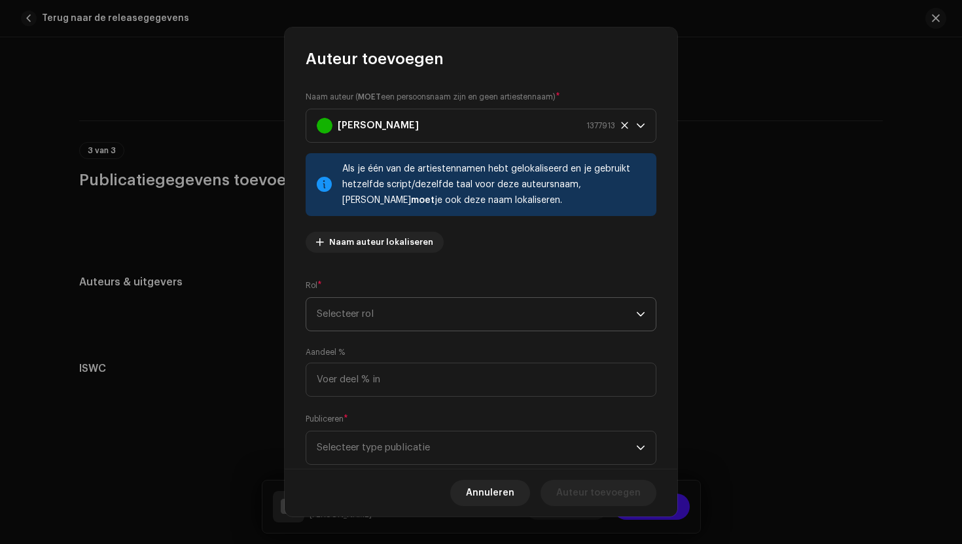
click at [402, 322] on span "Selecteer rol" at bounding box center [476, 314] width 319 height 33
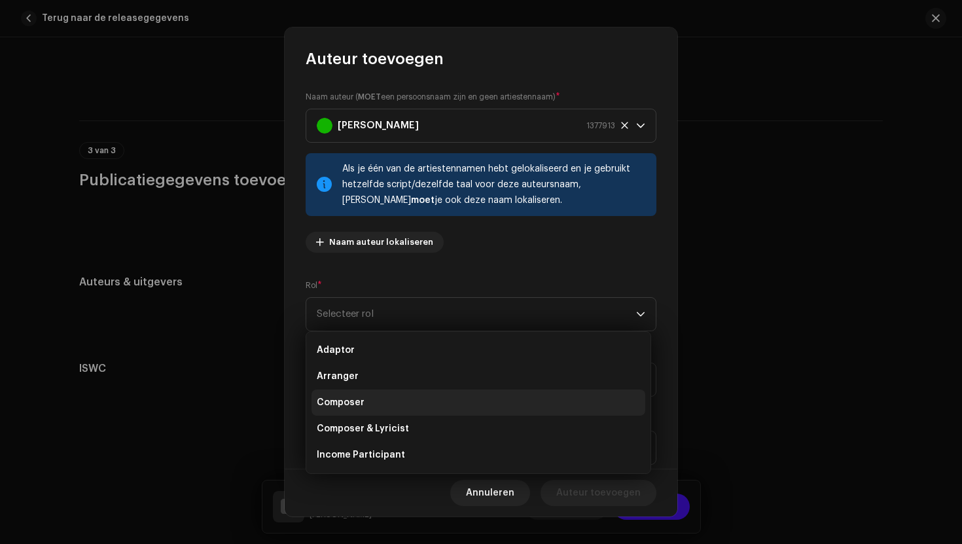
scroll to position [126, 0]
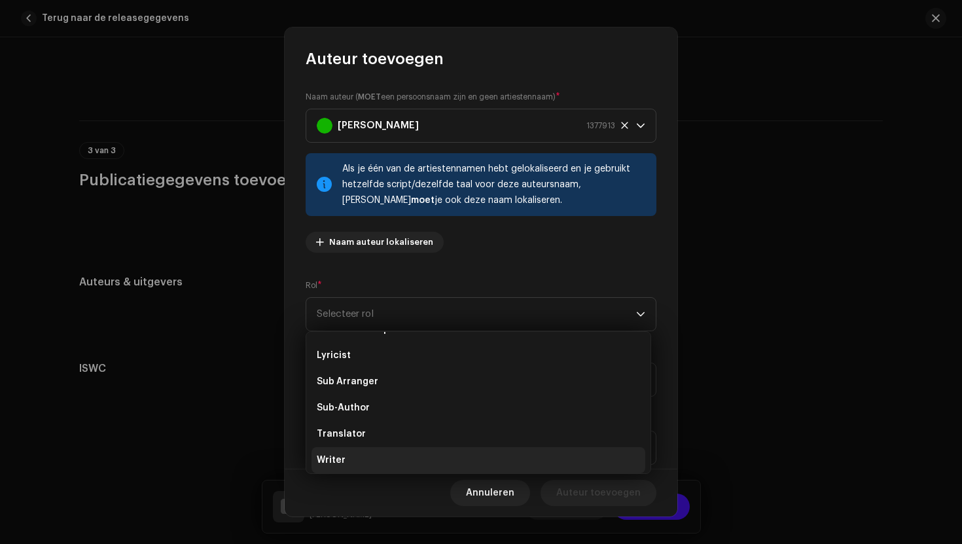
click at [376, 458] on li "Writer" at bounding box center [478, 460] width 334 height 26
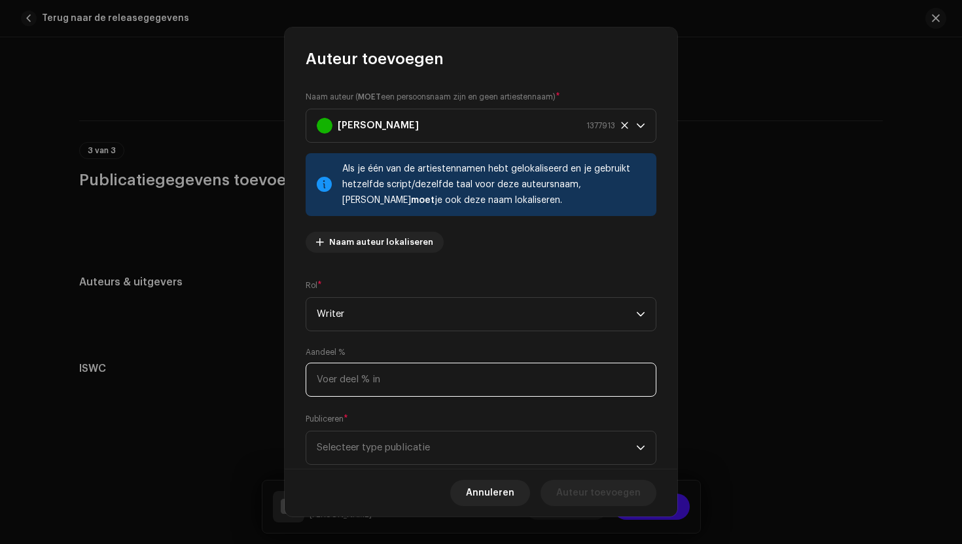
click at [443, 380] on input at bounding box center [480, 379] width 351 height 34
type input "33,33"
click at [446, 451] on span "Selecteer type publicatie" at bounding box center [476, 447] width 319 height 33
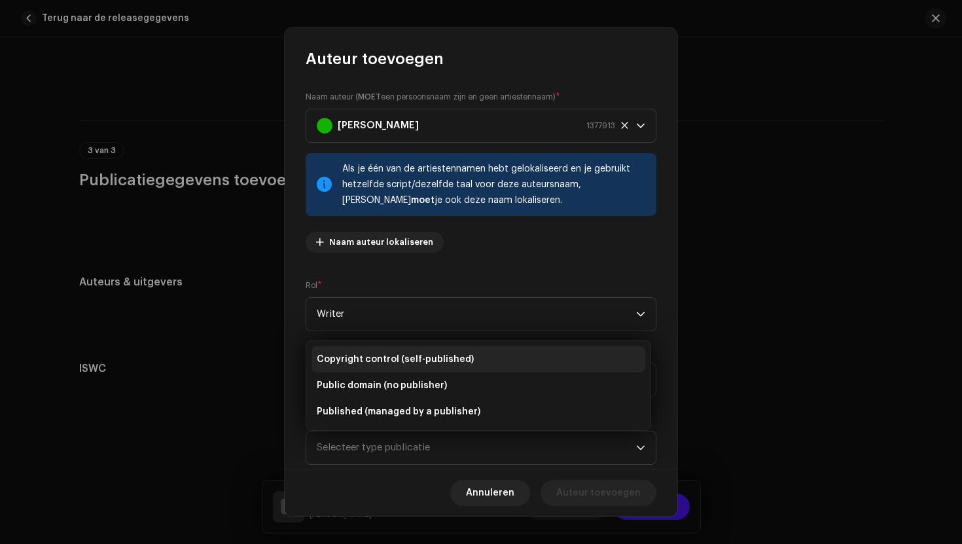
click at [484, 355] on li "Copyright control (self-published)" at bounding box center [478, 359] width 334 height 26
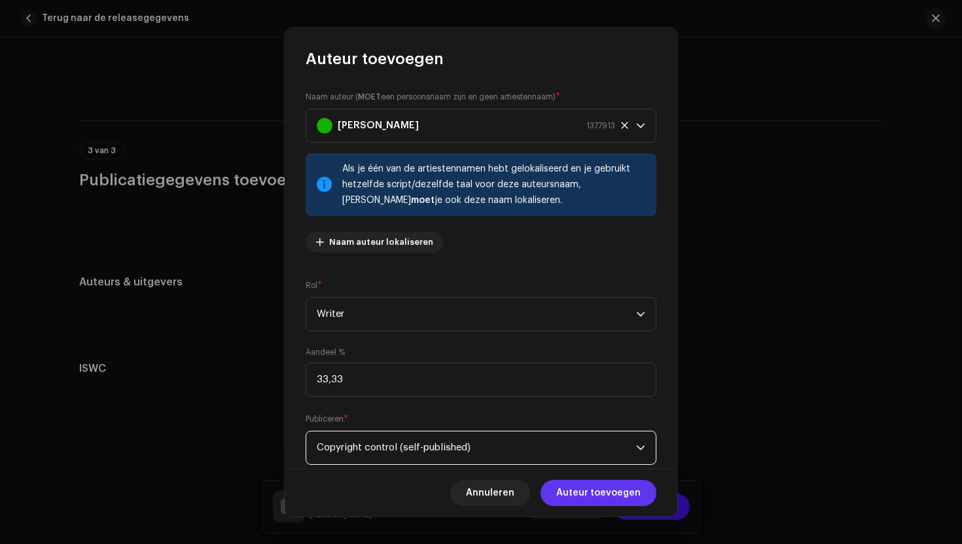
click at [585, 492] on span "Auteur toevoegen" at bounding box center [598, 492] width 84 height 26
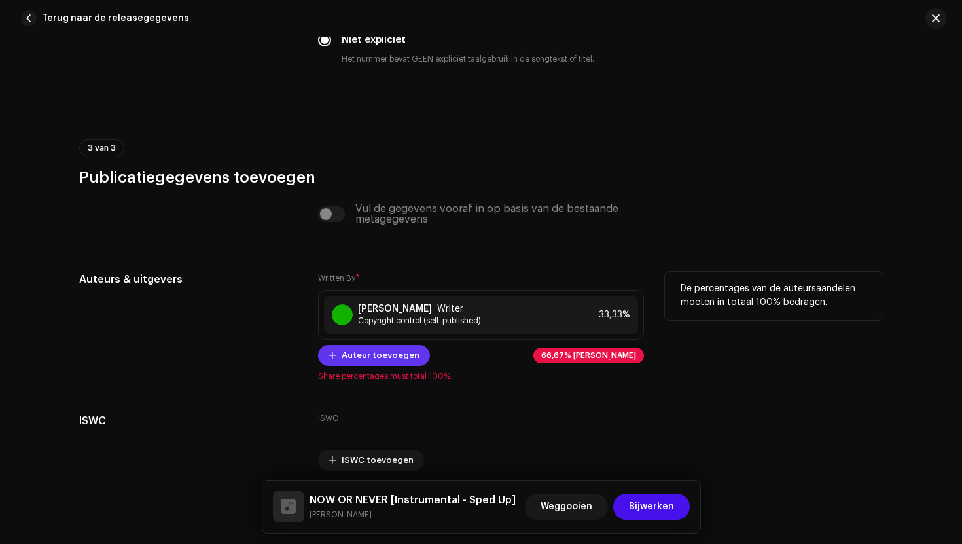
click at [392, 358] on span "Auteur toevoegen" at bounding box center [380, 355] width 78 height 26
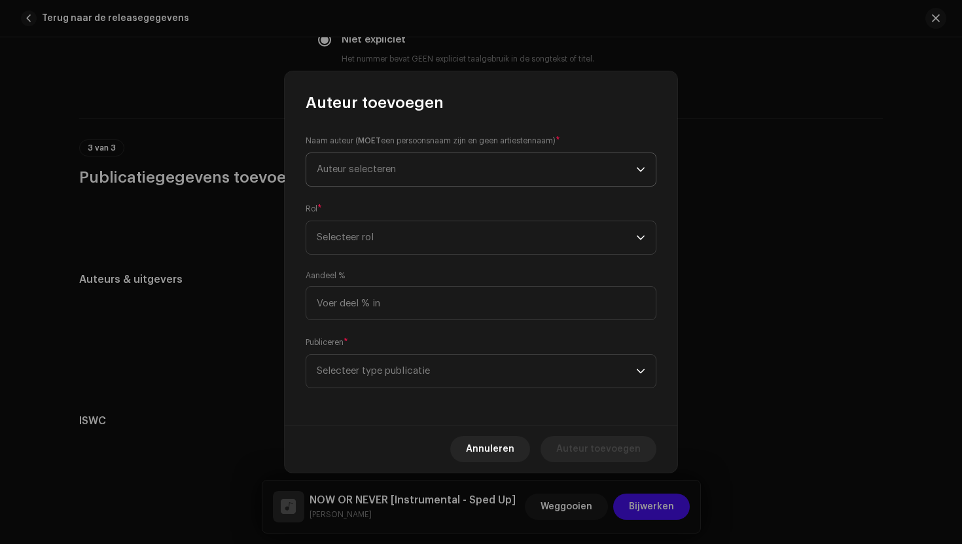
click at [474, 171] on span "Auteur selecteren" at bounding box center [476, 169] width 319 height 33
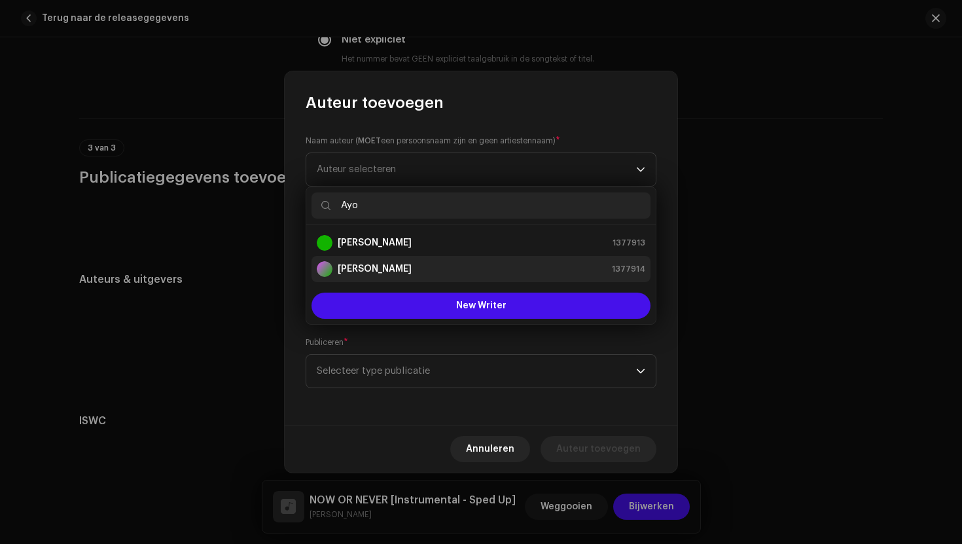
type input "Ayo"
click at [395, 268] on strong "[PERSON_NAME]" at bounding box center [375, 268] width 74 height 13
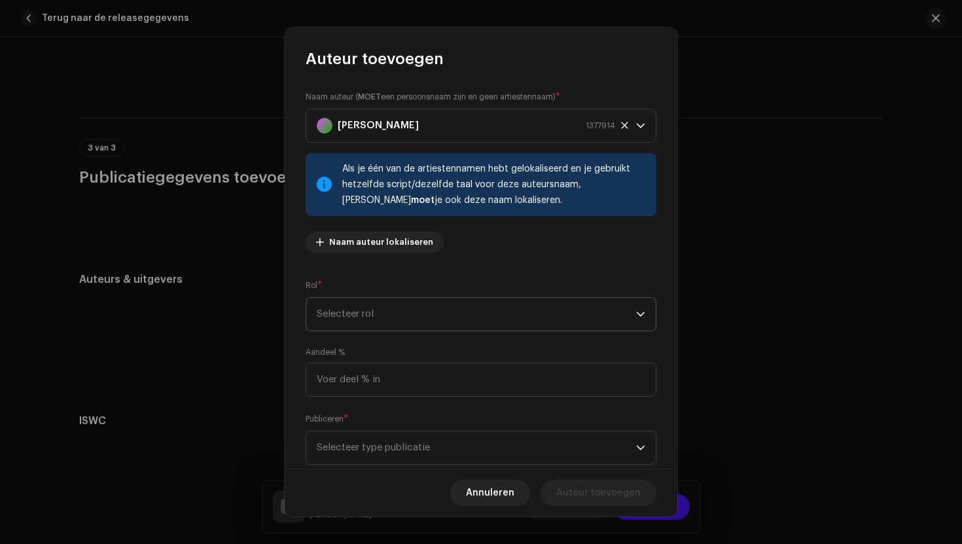
click at [494, 328] on span "Selecteer rol" at bounding box center [476, 314] width 319 height 33
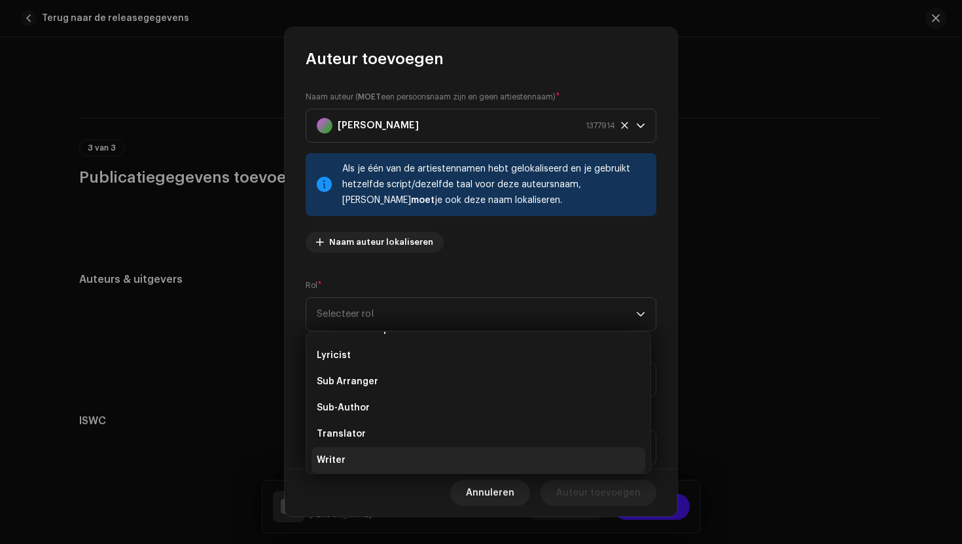
scroll to position [131, 0]
click at [358, 459] on li "Writer" at bounding box center [478, 455] width 334 height 26
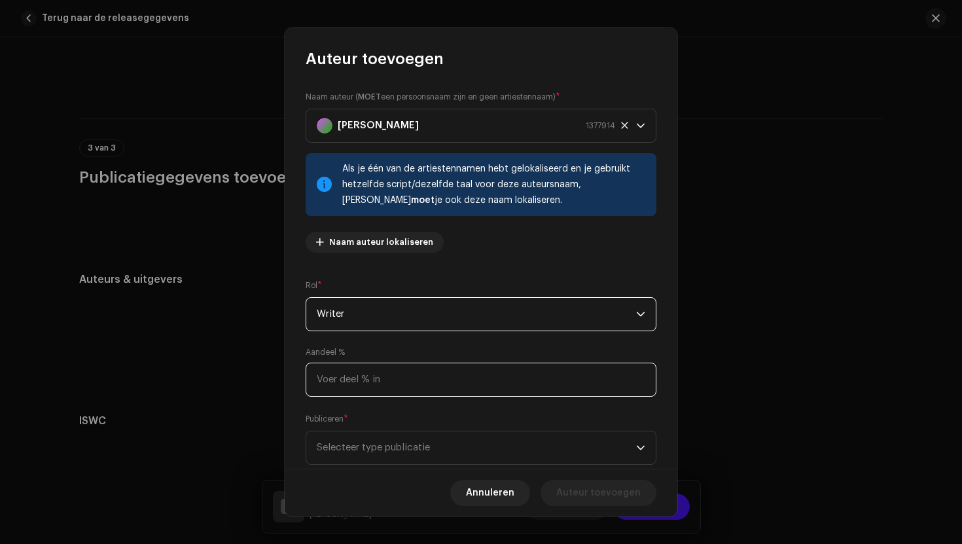
click at [389, 388] on input at bounding box center [480, 379] width 351 height 34
type input "33,33"
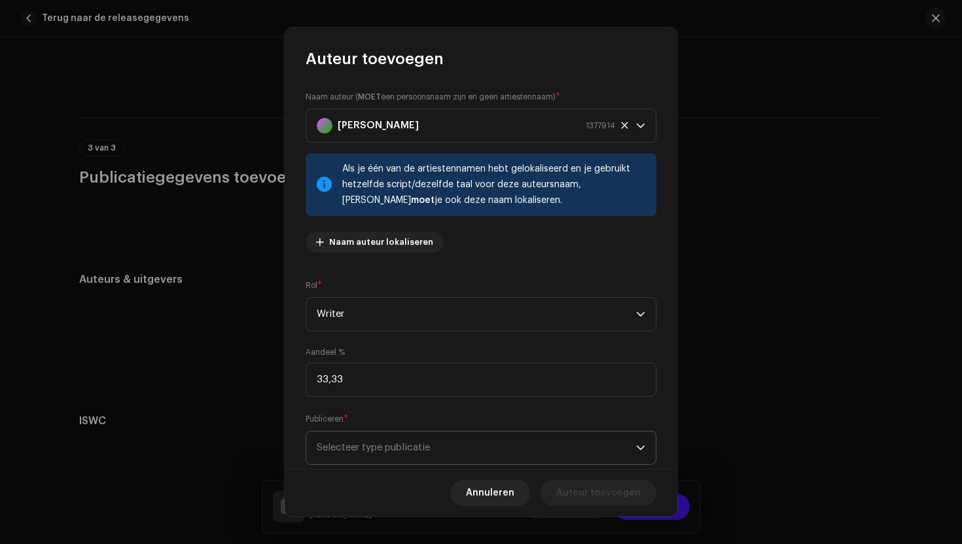
click at [451, 447] on span "Selecteer type publicatie" at bounding box center [476, 447] width 319 height 33
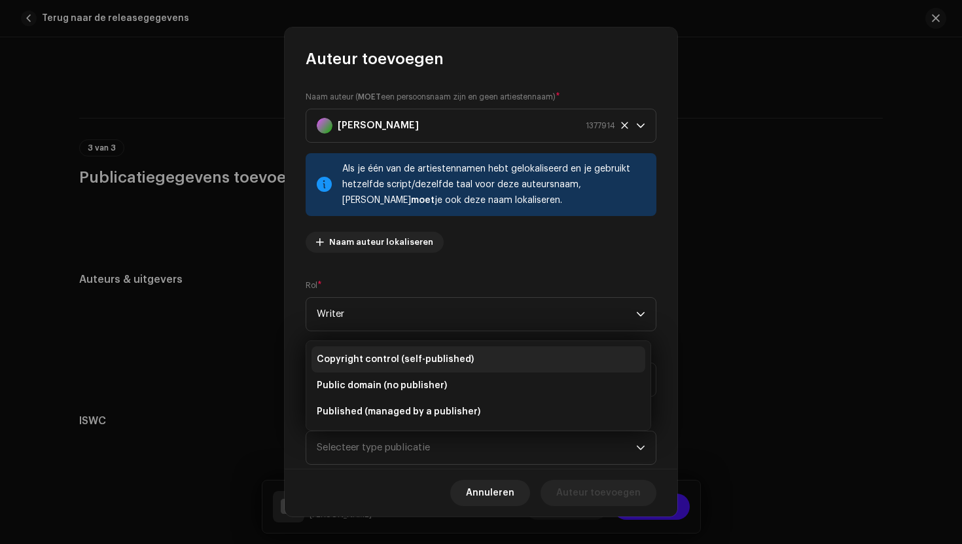
click at [479, 356] on li "Copyright control (self-published)" at bounding box center [478, 359] width 334 height 26
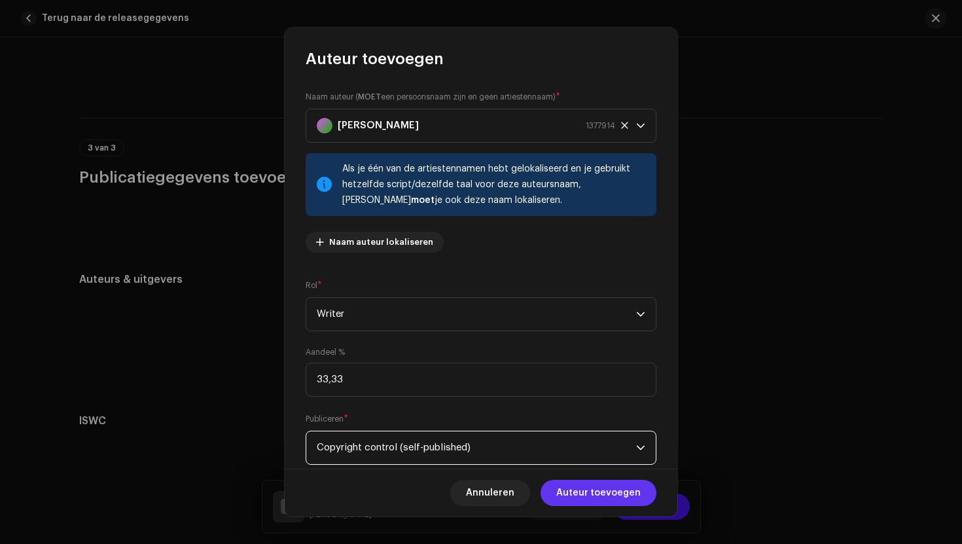
click at [584, 492] on span "Auteur toevoegen" at bounding box center [598, 492] width 84 height 26
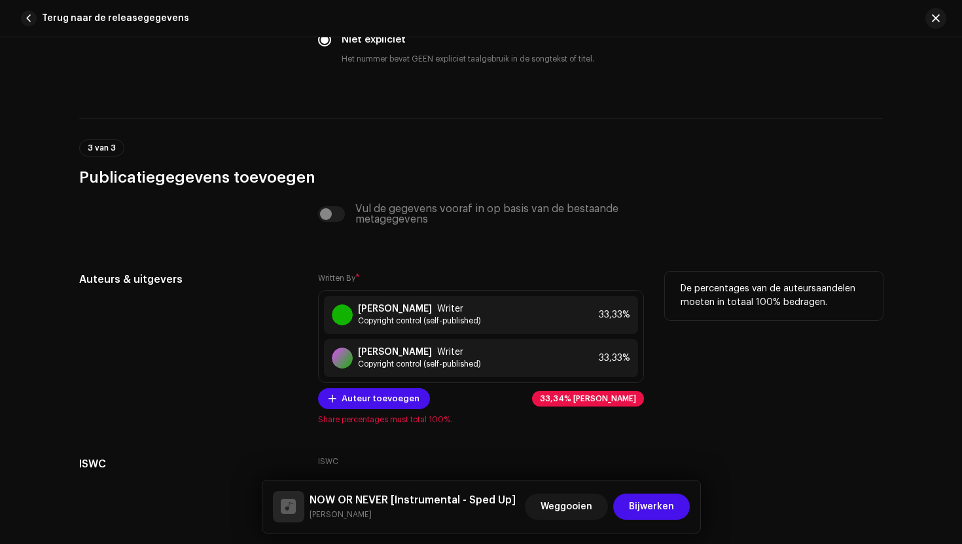
click at [390, 413] on div "Written By * [PERSON_NAME] Writer Copyright control (self-published) 33,33% [PE…" at bounding box center [481, 347] width 326 height 153
click at [383, 399] on span "Auteur toevoegen" at bounding box center [380, 398] width 78 height 26
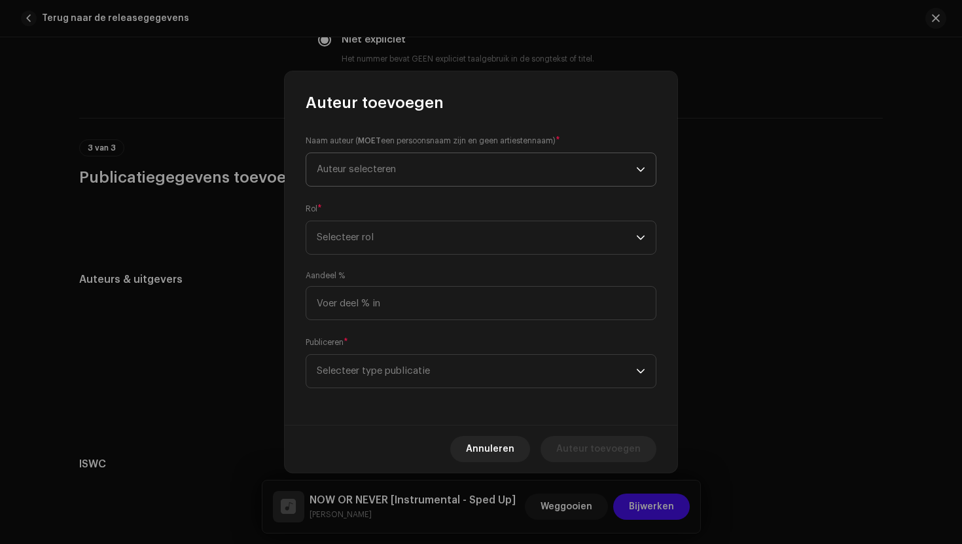
click at [534, 181] on span "Auteur selecteren" at bounding box center [476, 169] width 319 height 33
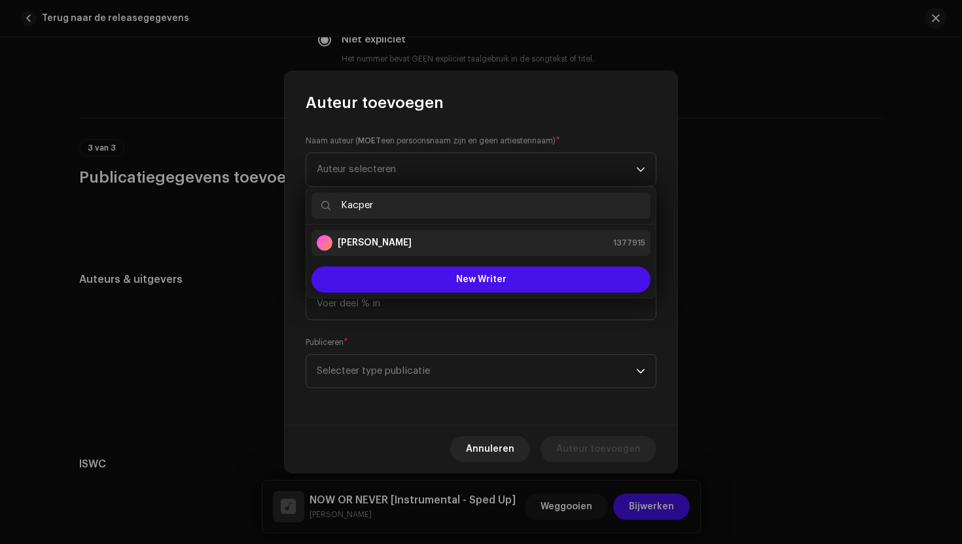
type input "Kacper"
click at [428, 245] on div "[PERSON_NAME] 1377915" at bounding box center [481, 243] width 328 height 16
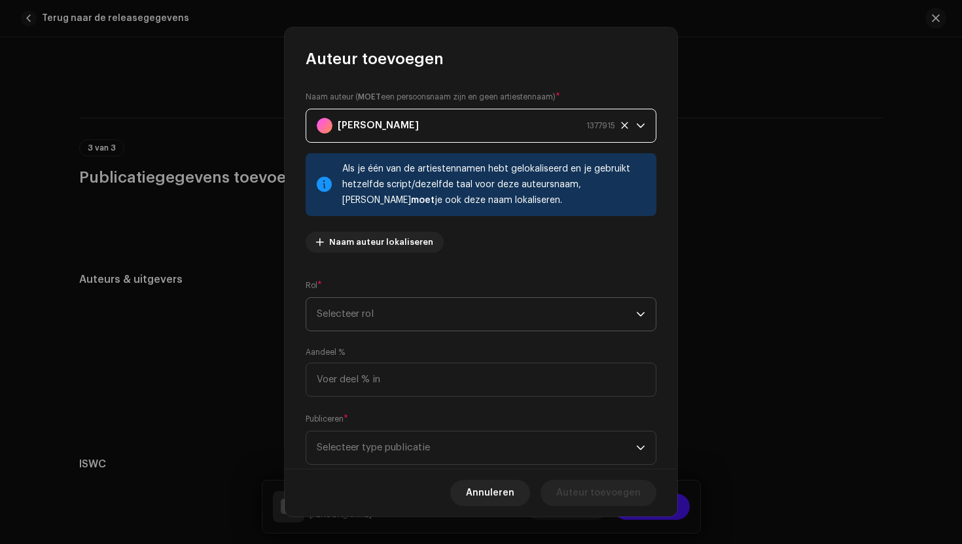
click at [402, 319] on span "Selecteer rol" at bounding box center [476, 314] width 319 height 33
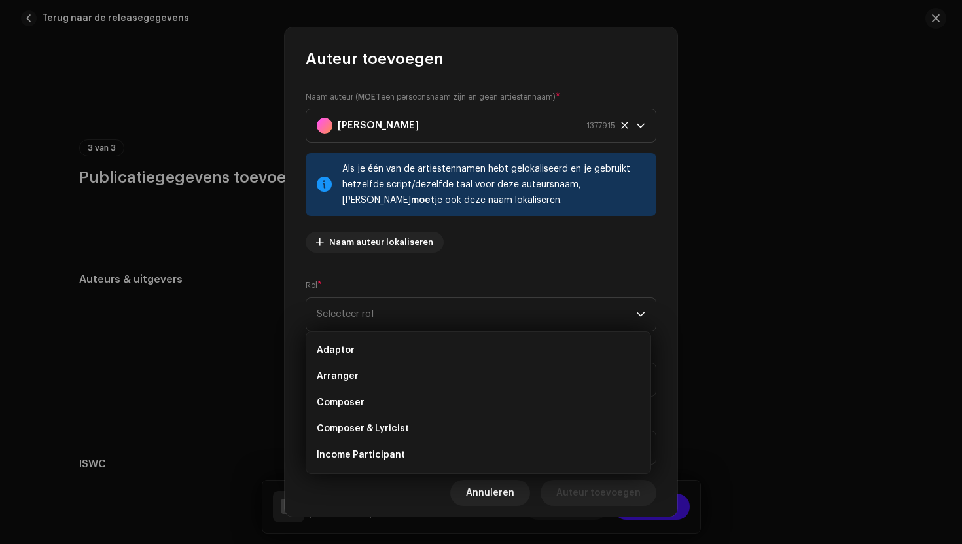
scroll to position [126, 0]
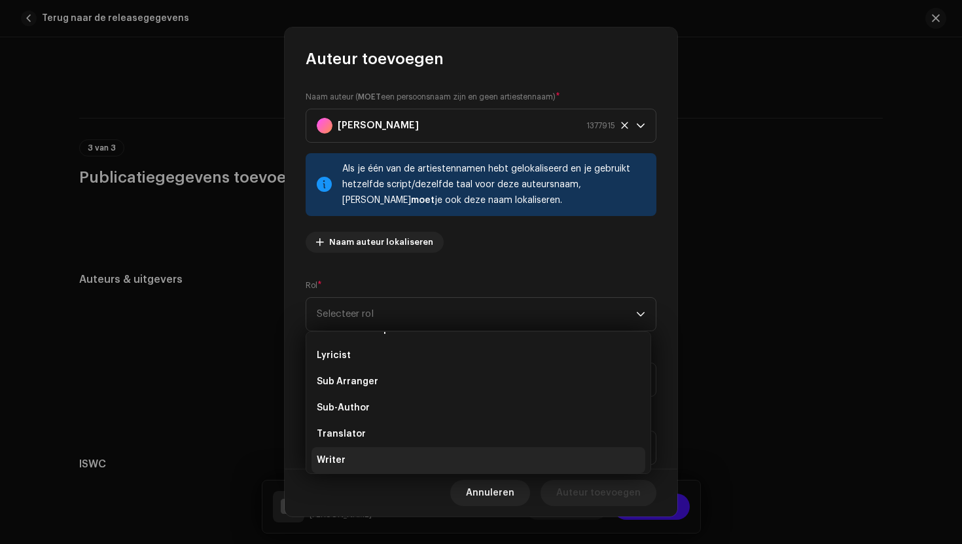
click at [347, 463] on li "Writer" at bounding box center [478, 460] width 334 height 26
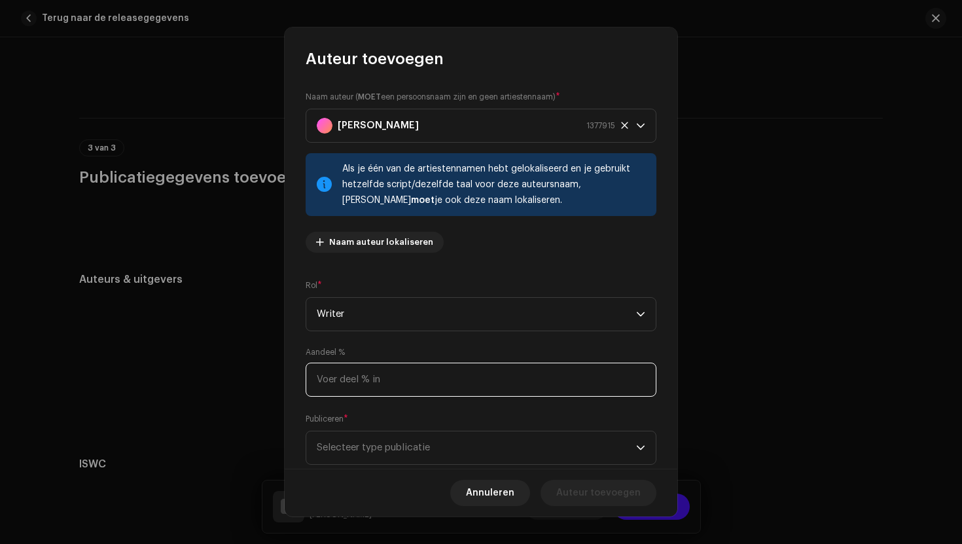
click at [382, 381] on input at bounding box center [480, 379] width 351 height 34
type input "33,34"
click at [396, 430] on div "Publiceren * Selecteer type publicatie" at bounding box center [480, 438] width 351 height 52
click at [396, 447] on span "Selecteer type publicatie" at bounding box center [476, 447] width 319 height 33
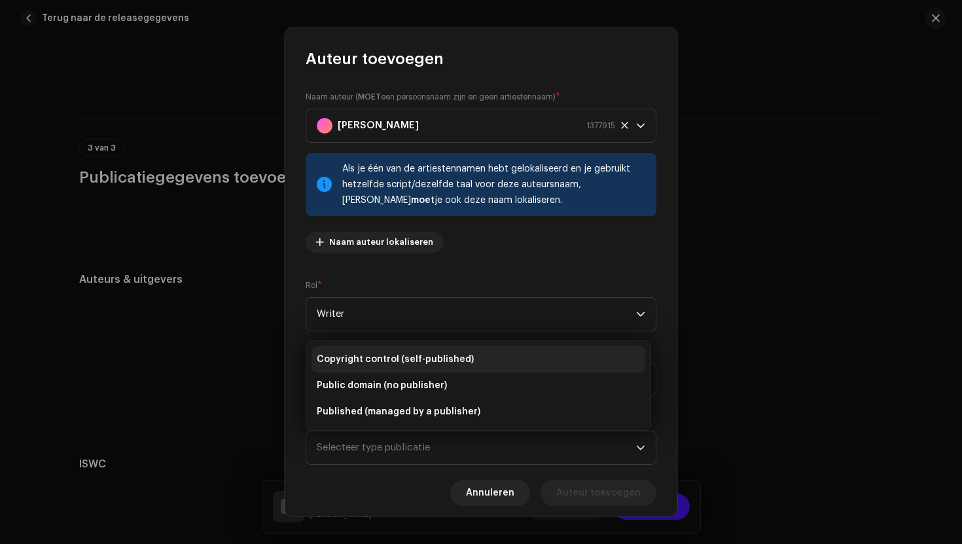
click at [466, 351] on li "Copyright control (self-published)" at bounding box center [478, 359] width 334 height 26
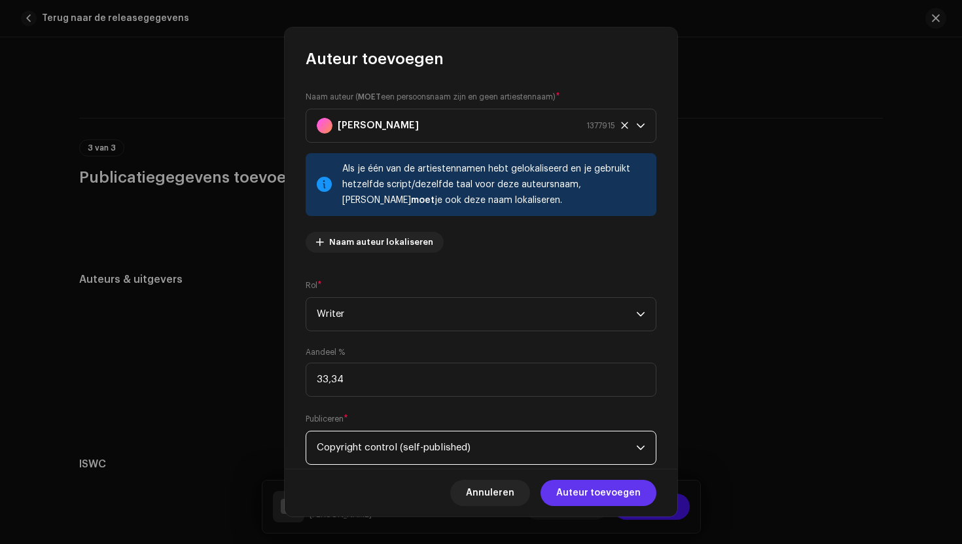
click at [580, 482] on span "Auteur toevoegen" at bounding box center [598, 492] width 84 height 26
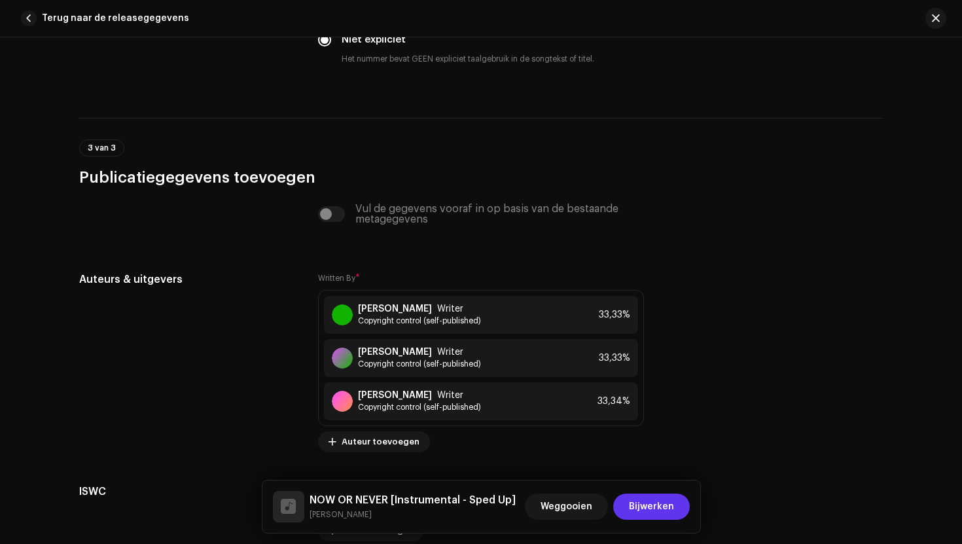
click at [638, 505] on span "Bijwerken" at bounding box center [651, 506] width 45 height 26
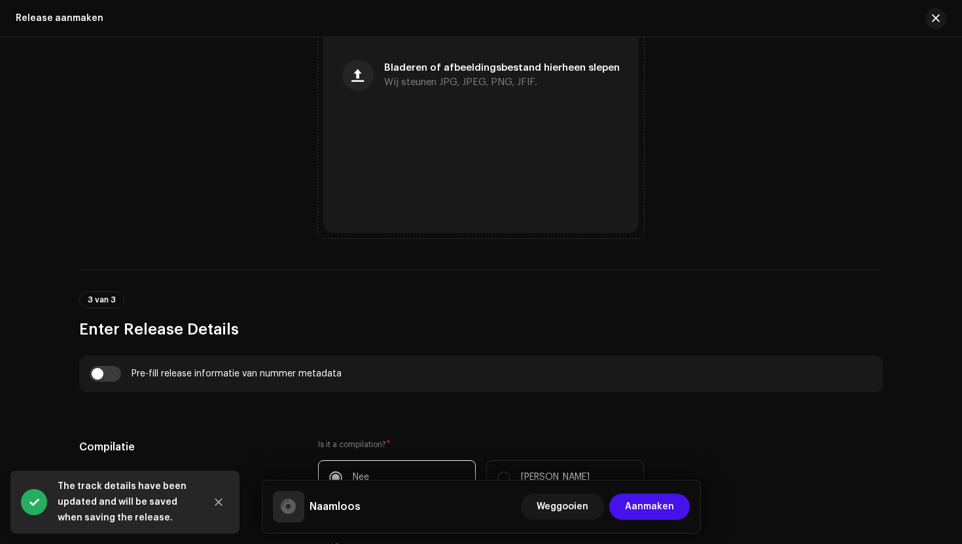
scroll to position [890, 0]
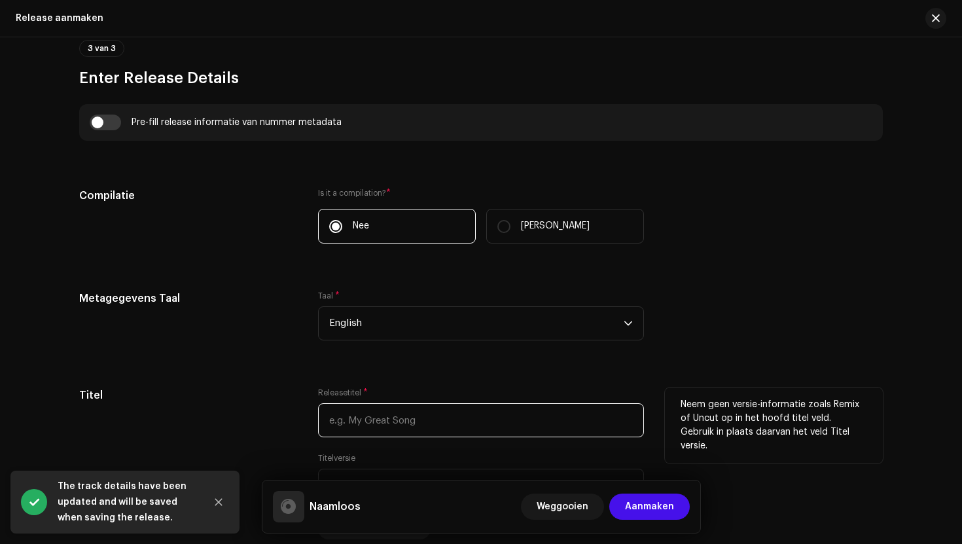
click at [389, 405] on input "text" at bounding box center [481, 420] width 326 height 34
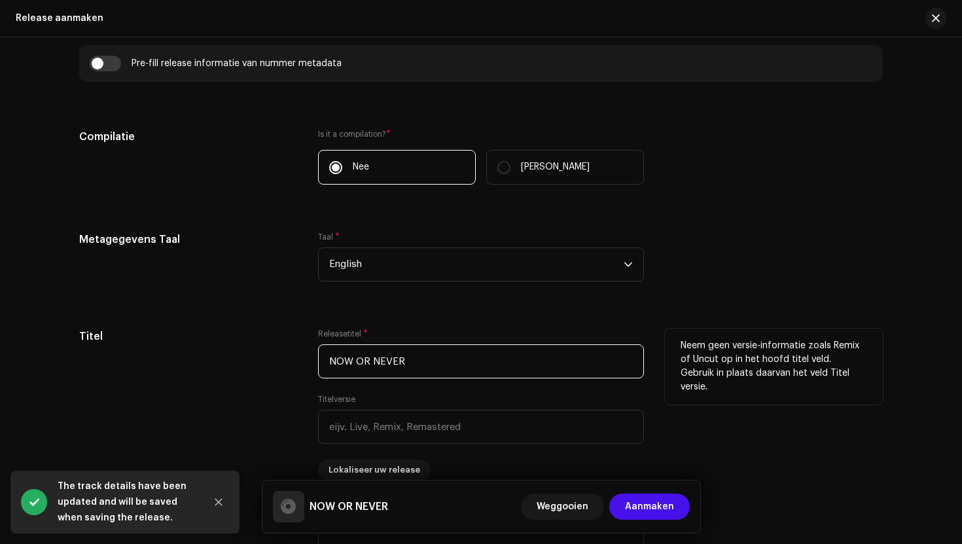
scroll to position [1007, 0]
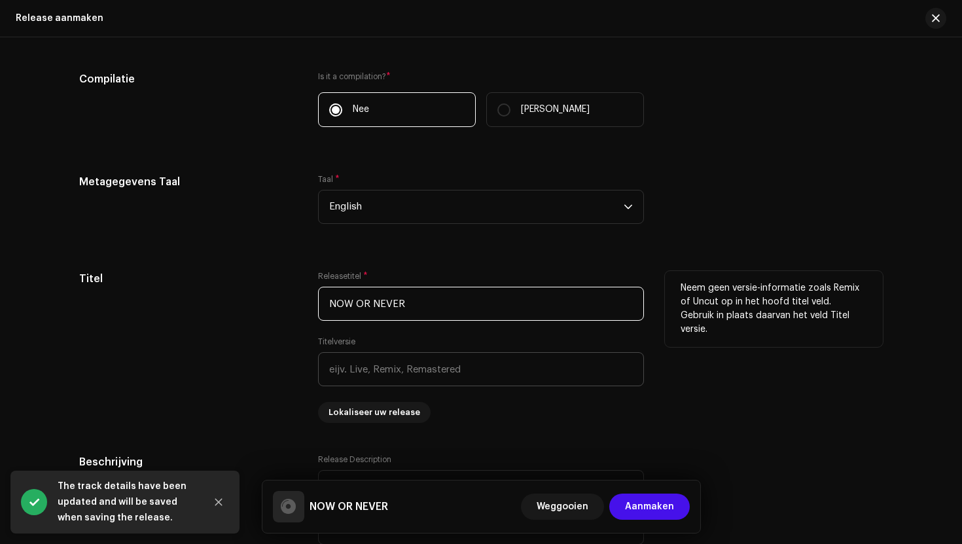
type input "NOW OR NEVER"
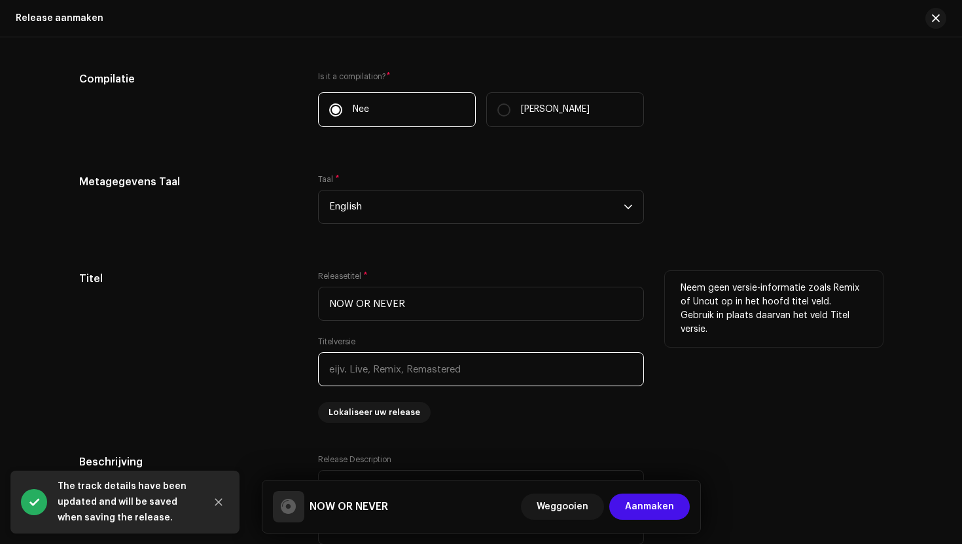
click at [364, 373] on input "text" at bounding box center [481, 369] width 326 height 34
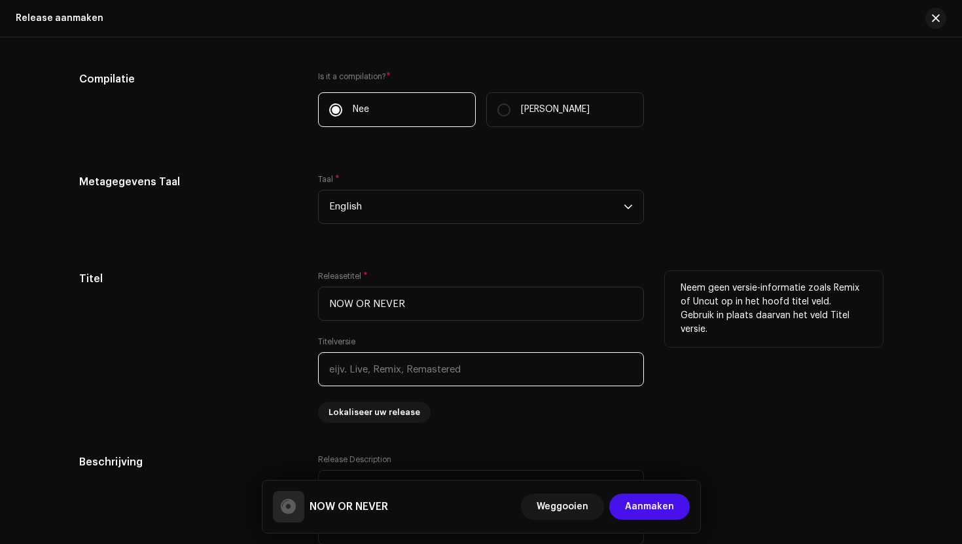
type input "S"
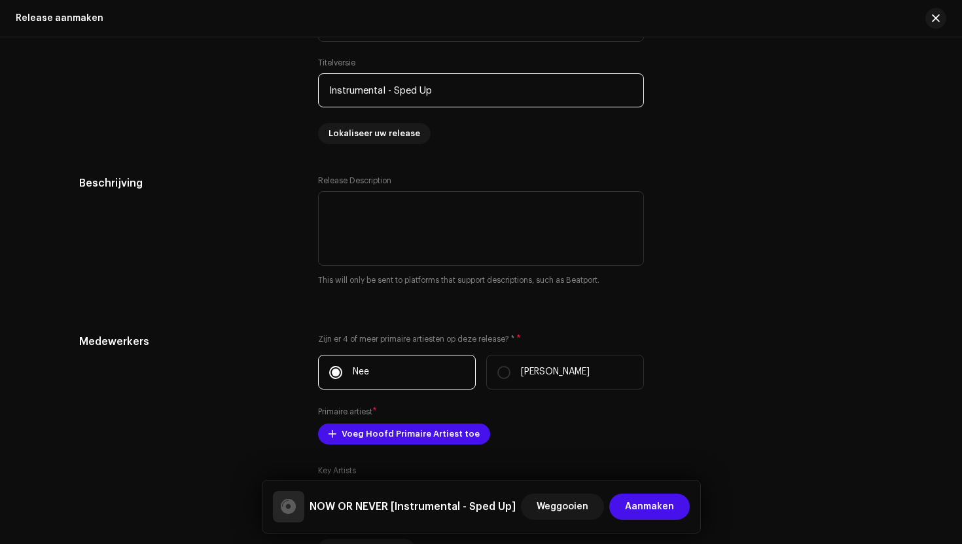
scroll to position [1391, 0]
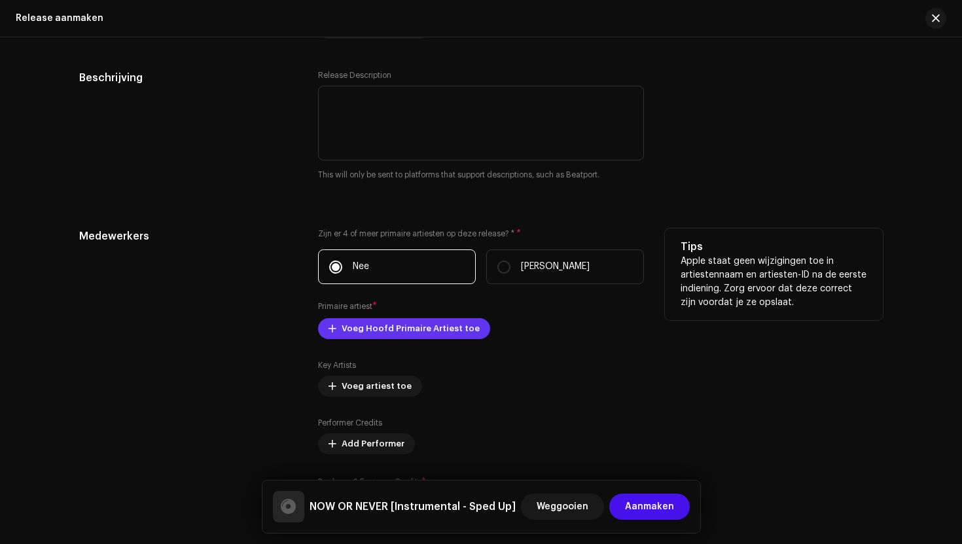
type input "Instrumental - Sped Up"
click at [371, 335] on span "Voeg Hoofd Primaire Artiest toe" at bounding box center [410, 328] width 138 height 26
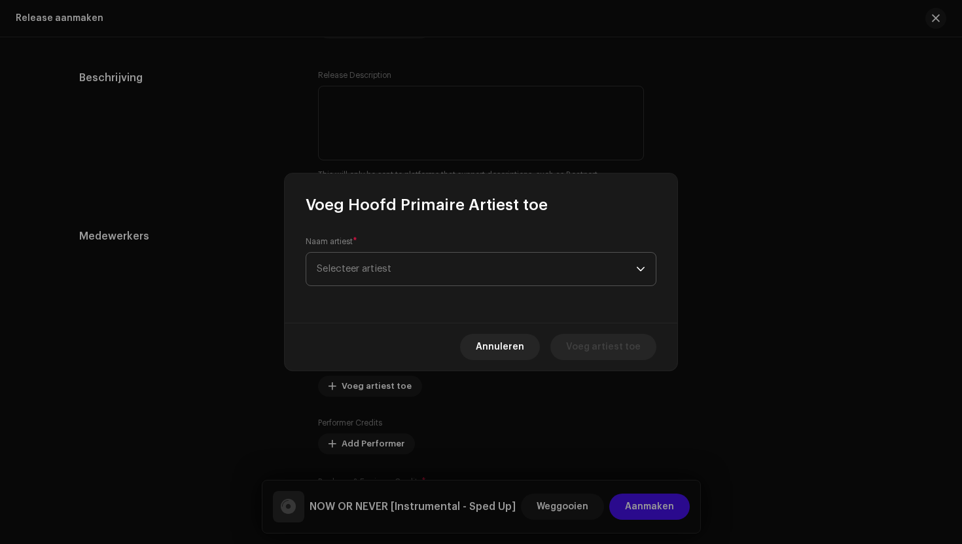
click at [395, 278] on span "Selecteer artiest" at bounding box center [476, 268] width 319 height 33
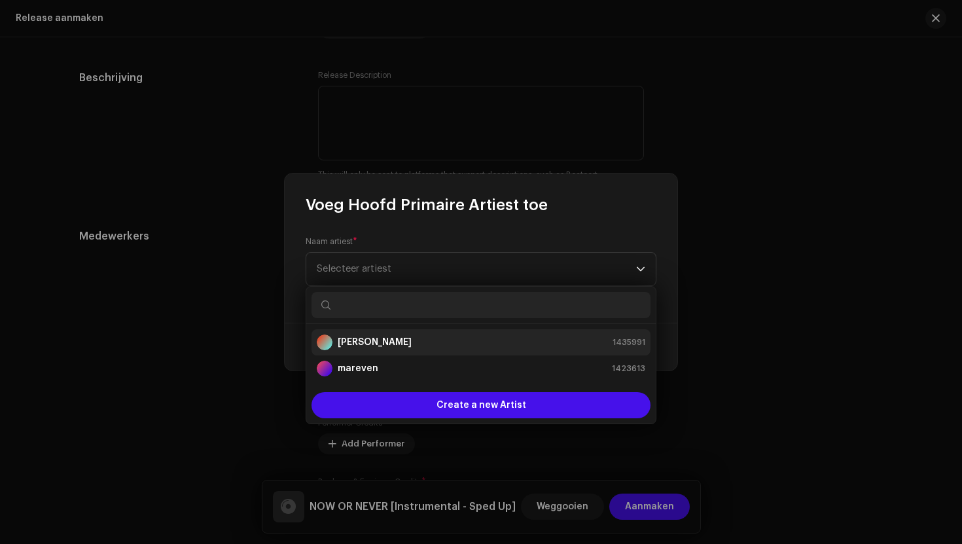
click at [364, 347] on strong "[PERSON_NAME]" at bounding box center [375, 342] width 74 height 13
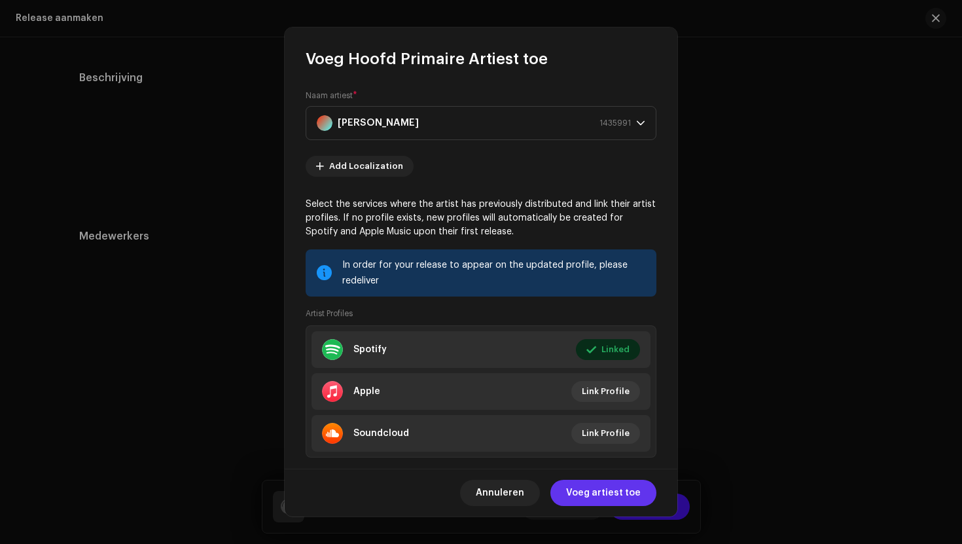
click at [591, 501] on span "Voeg artiest toe" at bounding box center [603, 492] width 75 height 26
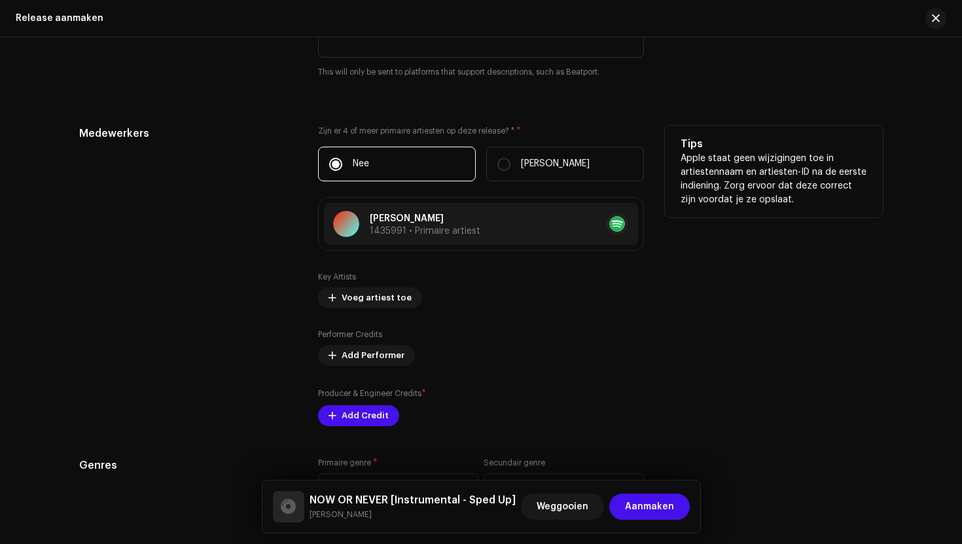
scroll to position [1519, 0]
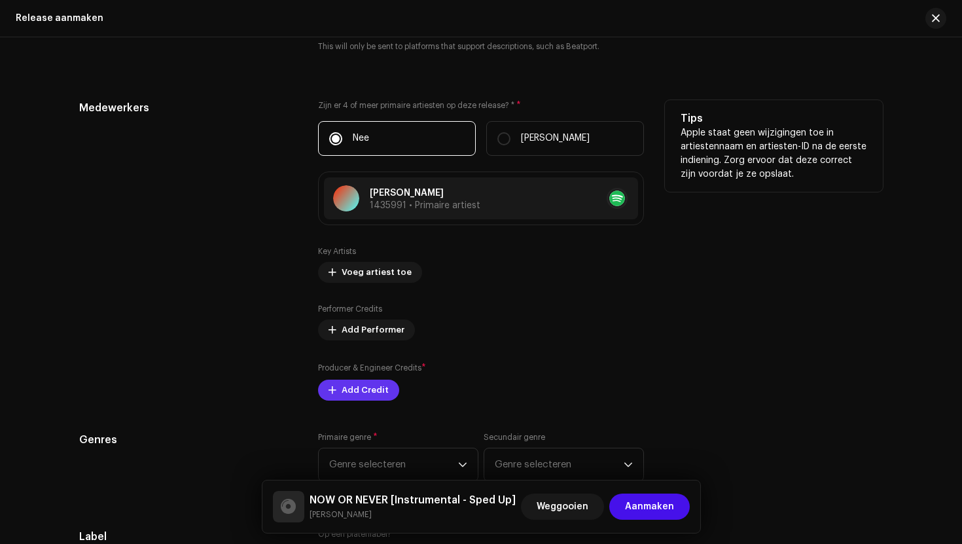
click at [360, 385] on span "Add Credit" at bounding box center [364, 390] width 47 height 26
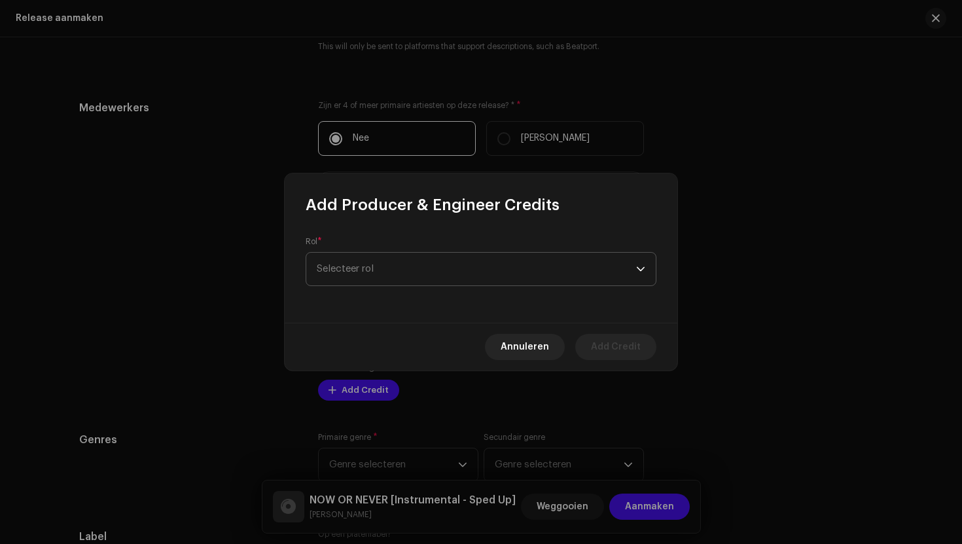
click at [419, 275] on span "Selecteer rol" at bounding box center [476, 268] width 319 height 33
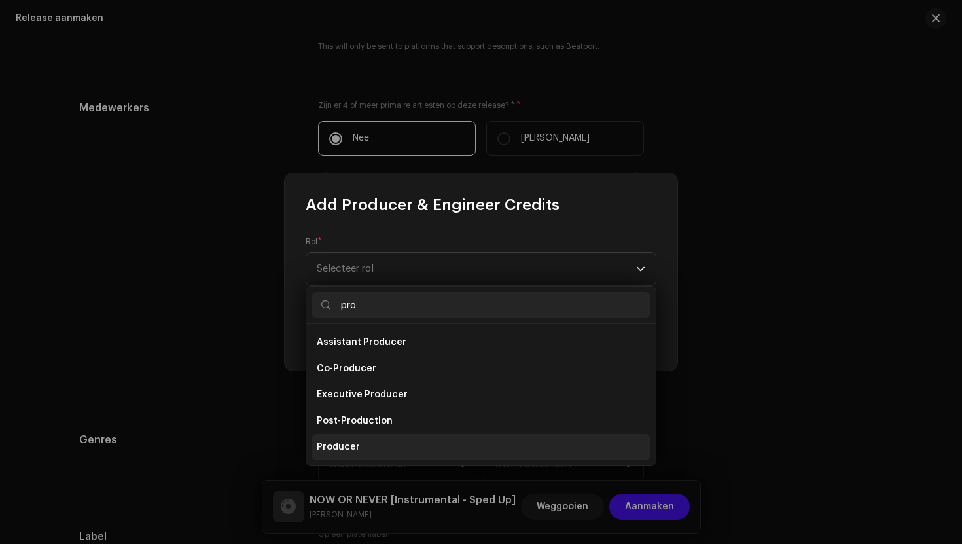
type input "pro"
click at [362, 443] on li "Producer" at bounding box center [480, 447] width 339 height 26
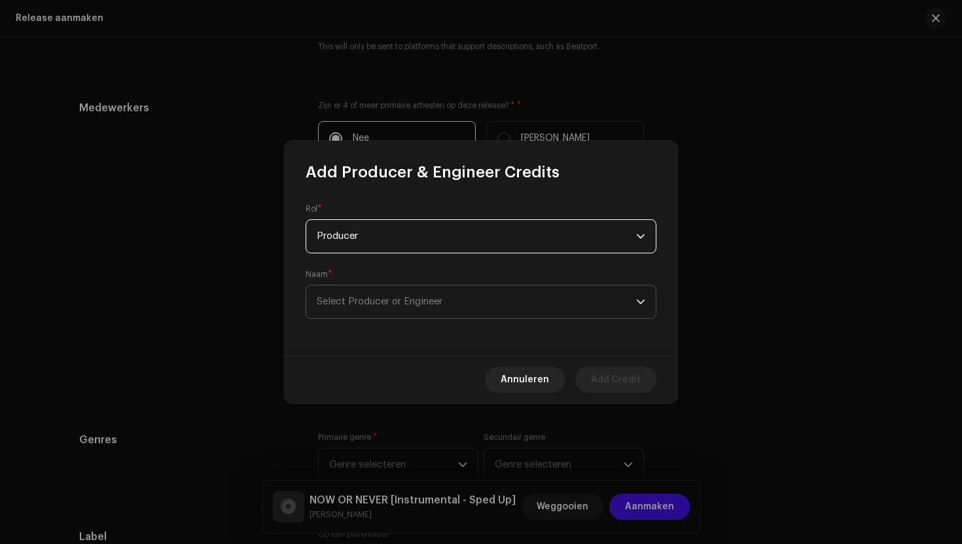
click at [446, 311] on span "Select Producer or Engineer" at bounding box center [476, 301] width 319 height 33
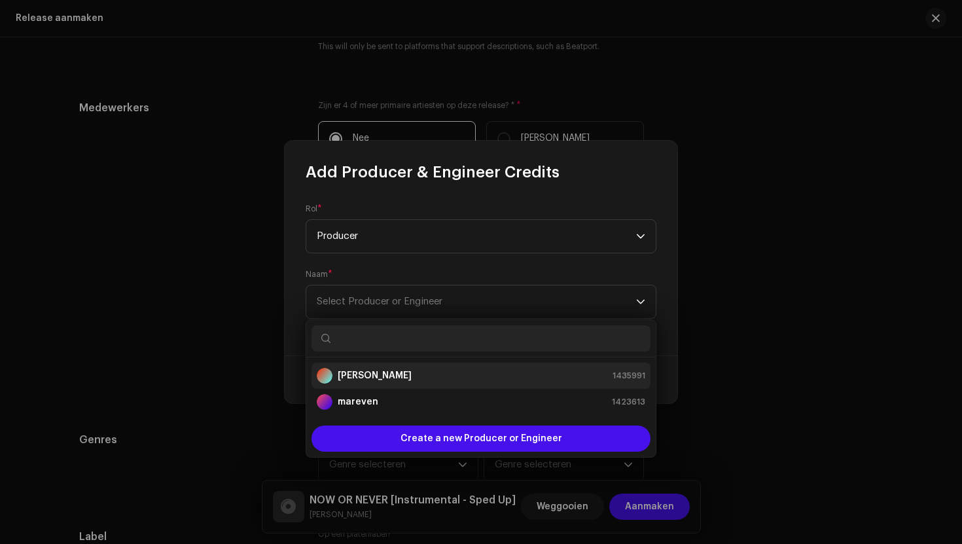
click at [408, 365] on li "[PERSON_NAME] 1435991" at bounding box center [480, 375] width 339 height 26
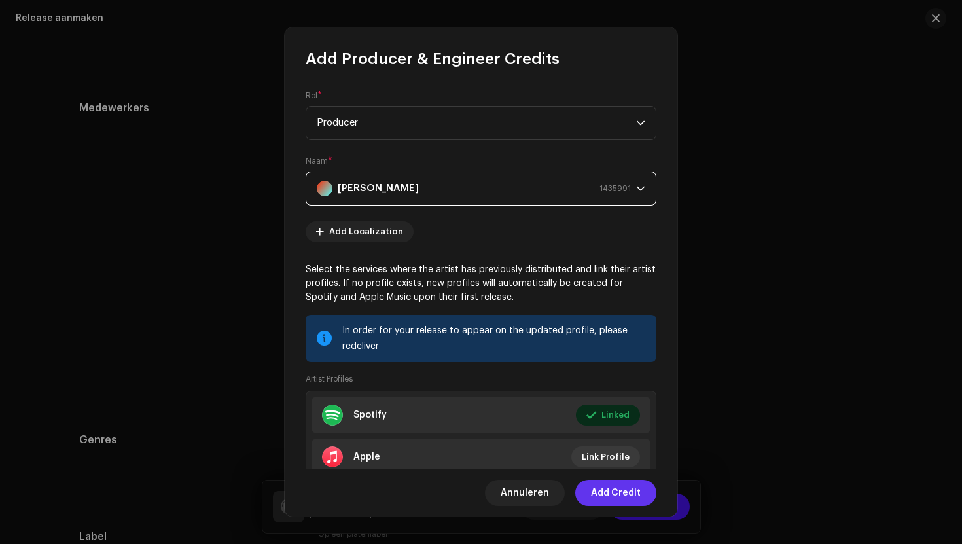
click at [629, 500] on span "Add Credit" at bounding box center [616, 492] width 50 height 26
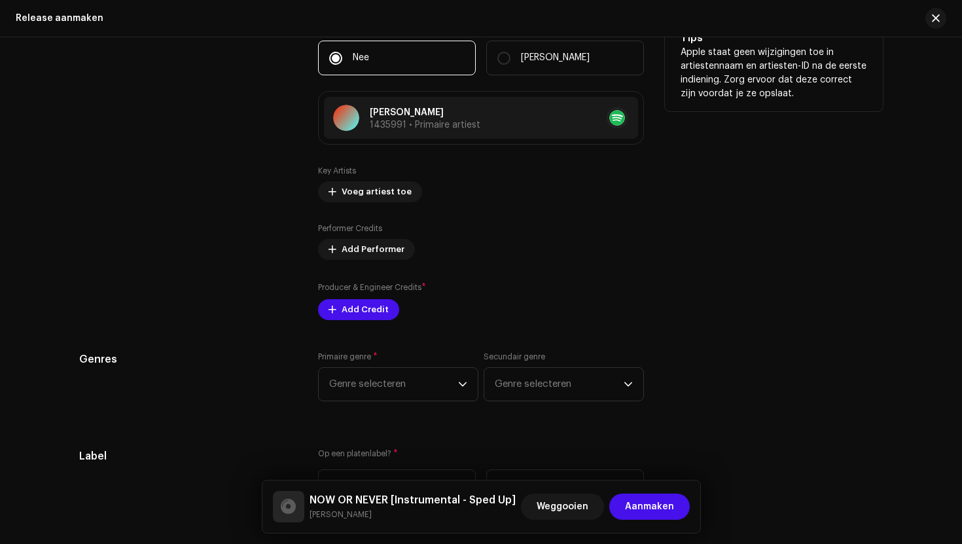
scroll to position [1694, 0]
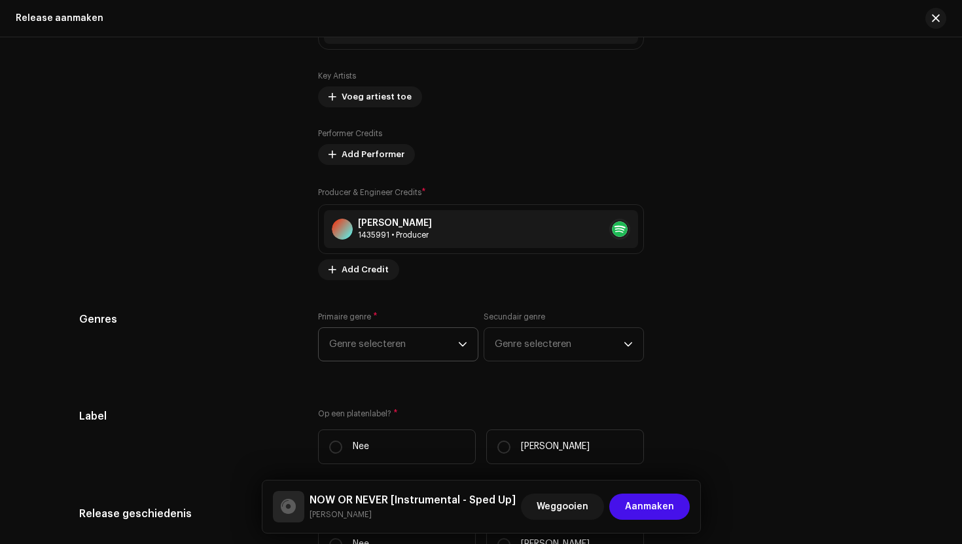
click at [391, 358] on span "Genre selecteren" at bounding box center [393, 344] width 129 height 33
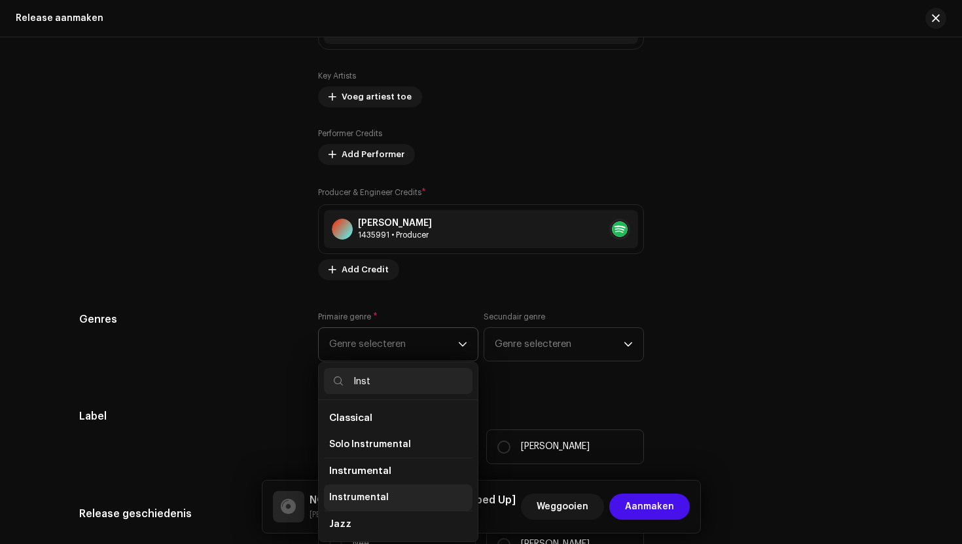
type input "Inst"
click at [345, 504] on span "Instrumental" at bounding box center [359, 497] width 60 height 13
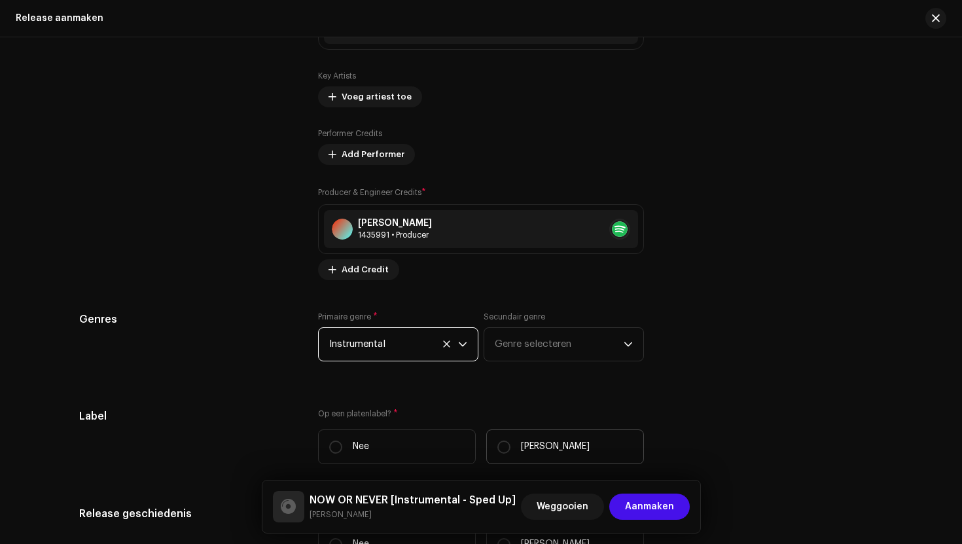
click at [561, 435] on label "[PERSON_NAME]" at bounding box center [565, 446] width 158 height 35
click at [510, 440] on input "[PERSON_NAME]" at bounding box center [503, 446] width 13 height 13
radio input "true"
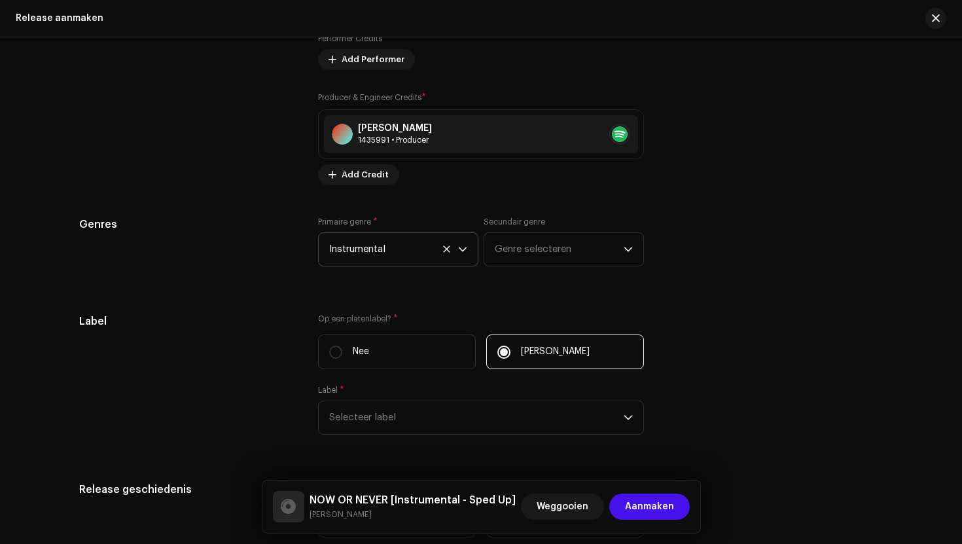
scroll to position [1873, 0]
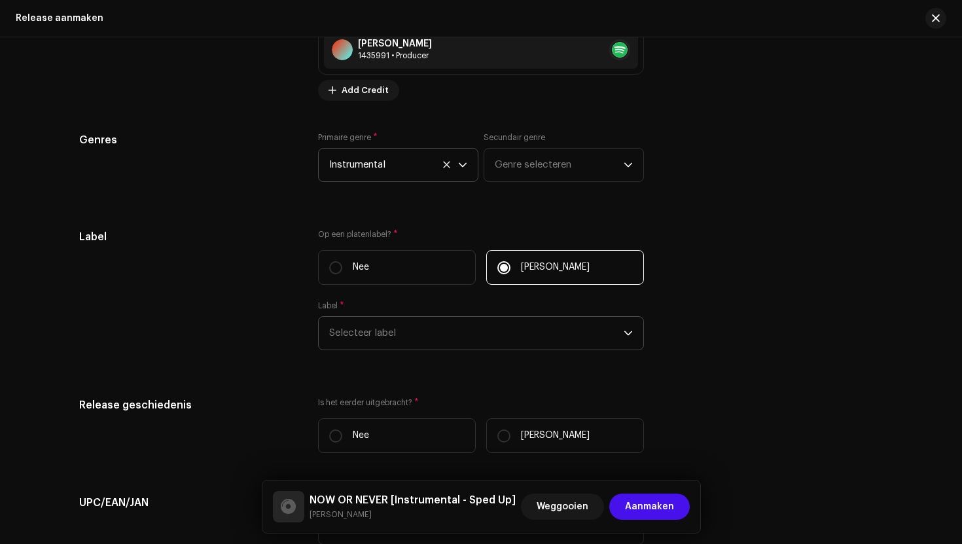
click at [461, 338] on span "Selecteer label" at bounding box center [476, 333] width 294 height 33
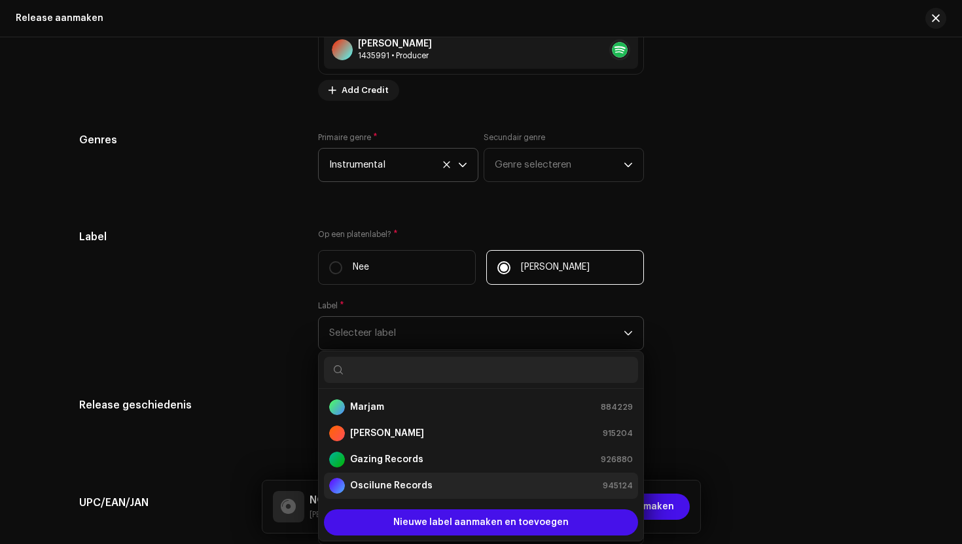
click at [451, 493] on div "Oscilune Records 945124" at bounding box center [481, 485] width 304 height 16
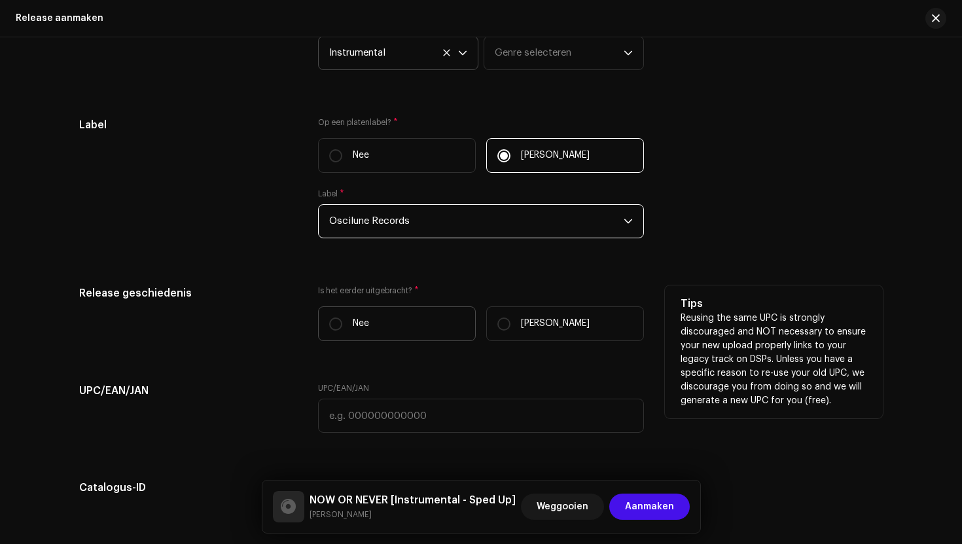
click at [410, 328] on label "Nee" at bounding box center [397, 323] width 158 height 35
click at [342, 328] on input "Nee" at bounding box center [335, 323] width 13 height 13
radio input "true"
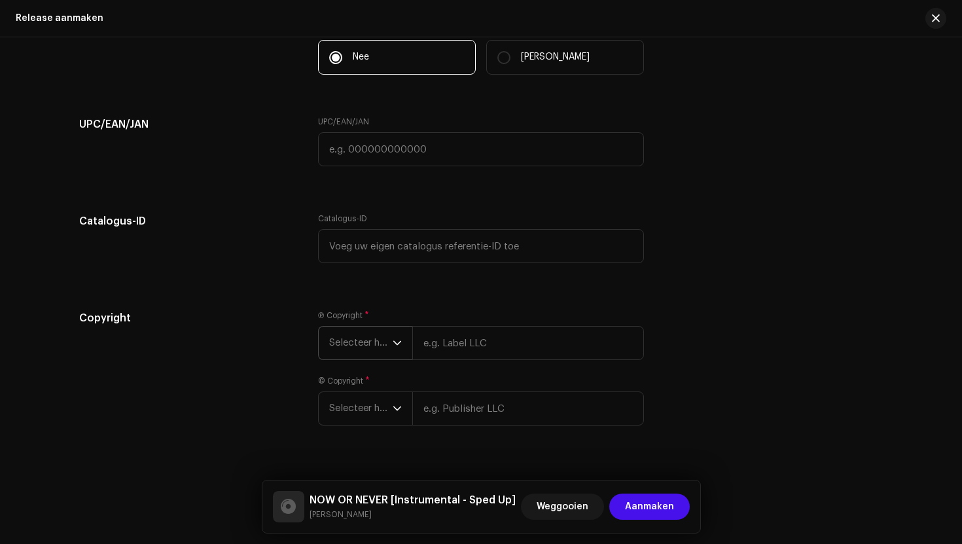
scroll to position [2253, 0]
click at [375, 343] on span "Selecteer het jaar" at bounding box center [360, 341] width 63 height 33
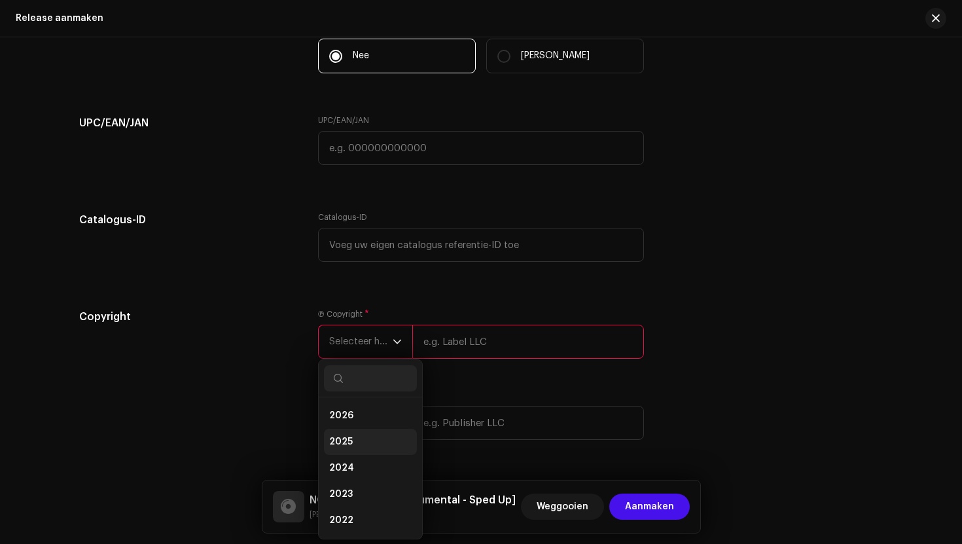
click at [344, 448] on span "2025" at bounding box center [341, 441] width 24 height 13
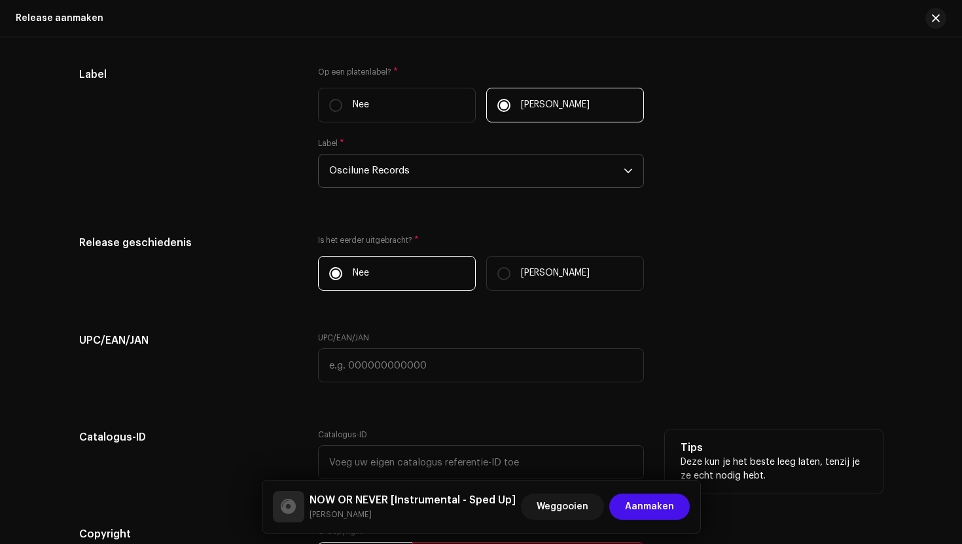
scroll to position [2037, 0]
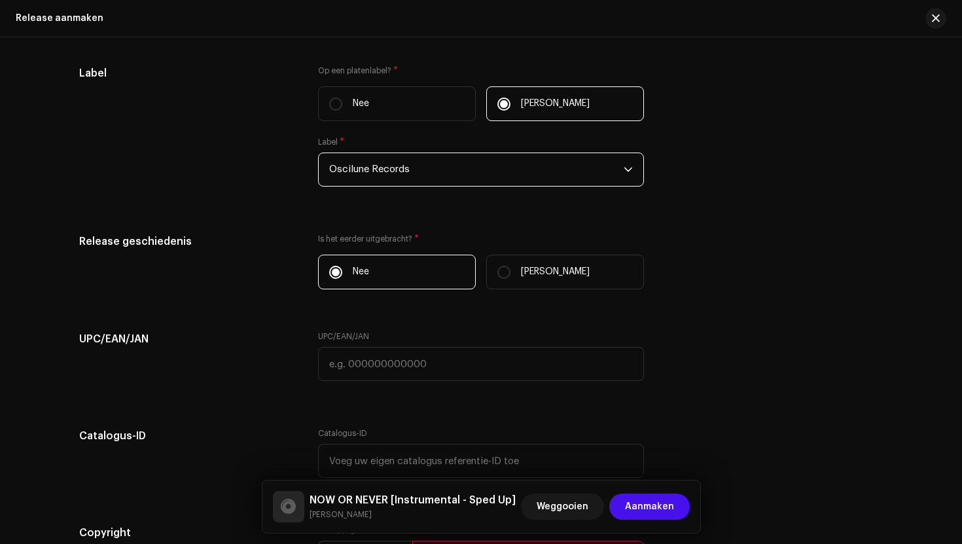
click at [448, 182] on span "Oscilune Records" at bounding box center [476, 169] width 294 height 33
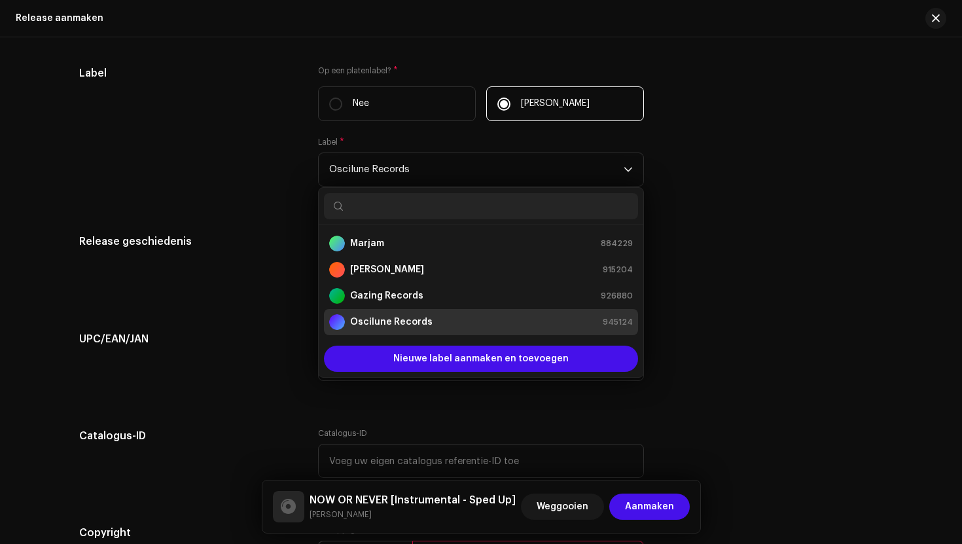
click at [723, 185] on div "Label Op een platenlabel? * [PERSON_NAME] Label * Oscilune Records Marjam 88422…" at bounding box center [480, 133] width 803 height 137
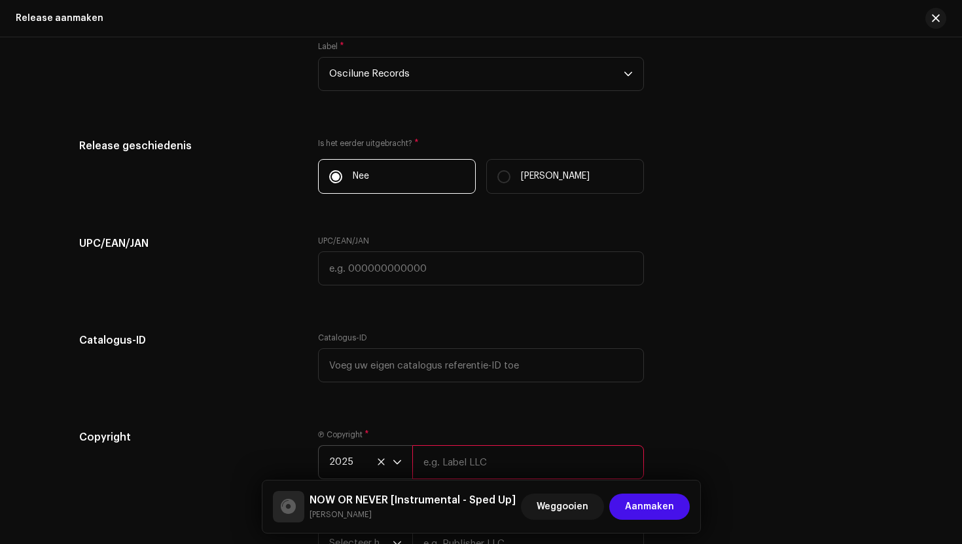
scroll to position [2295, 0]
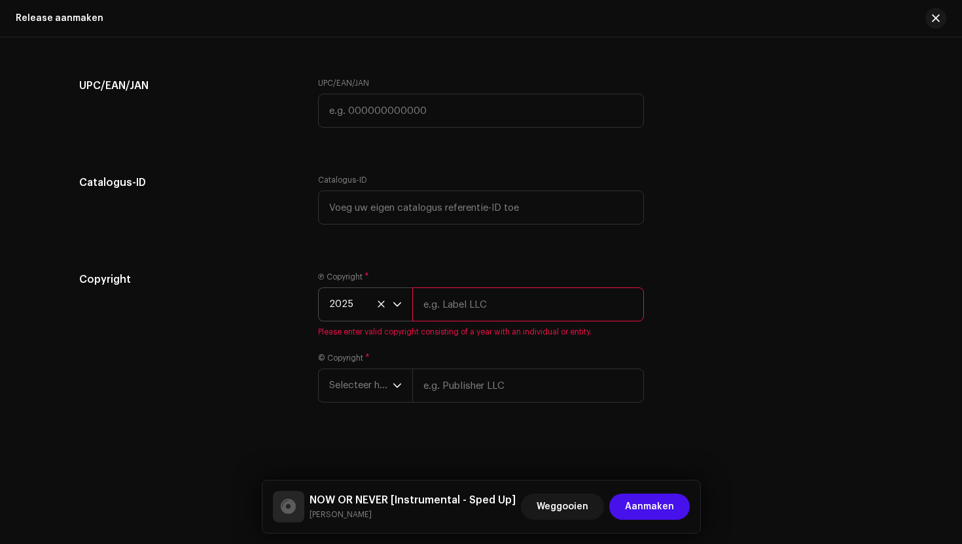
click at [413, 325] on div "Ⓟ Copyright * 2025 Please enter valid copyright consisting of a year with an in…" at bounding box center [481, 303] width 326 height 65
click at [452, 309] on input "text" at bounding box center [528, 304] width 232 height 34
type input "[PERSON_NAME]"
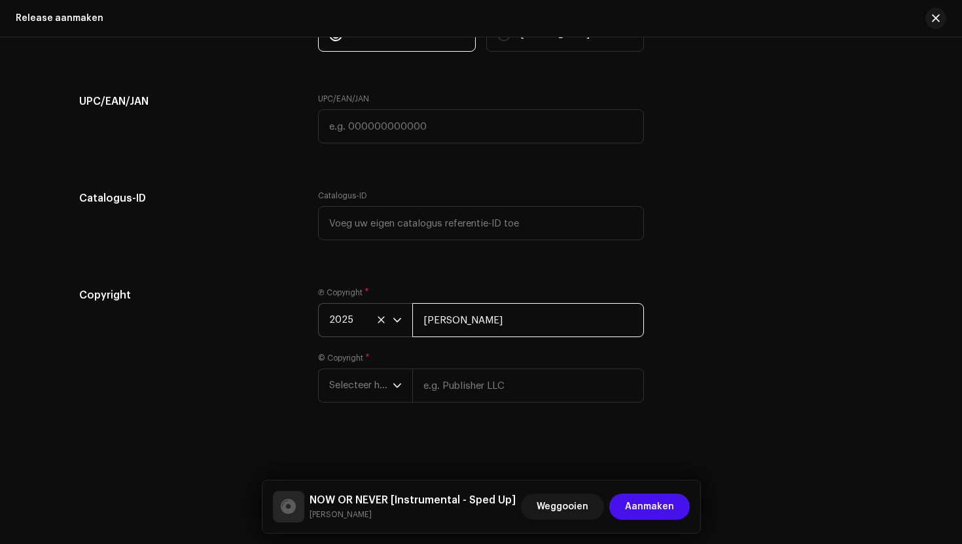
scroll to position [2279, 0]
click at [338, 402] on div "Ⓟ Copyright * 2025 [PERSON_NAME] © Copyright * Selecteer het jaar" at bounding box center [481, 352] width 326 height 131
click at [343, 387] on span "Selecteer het jaar" at bounding box center [360, 385] width 63 height 33
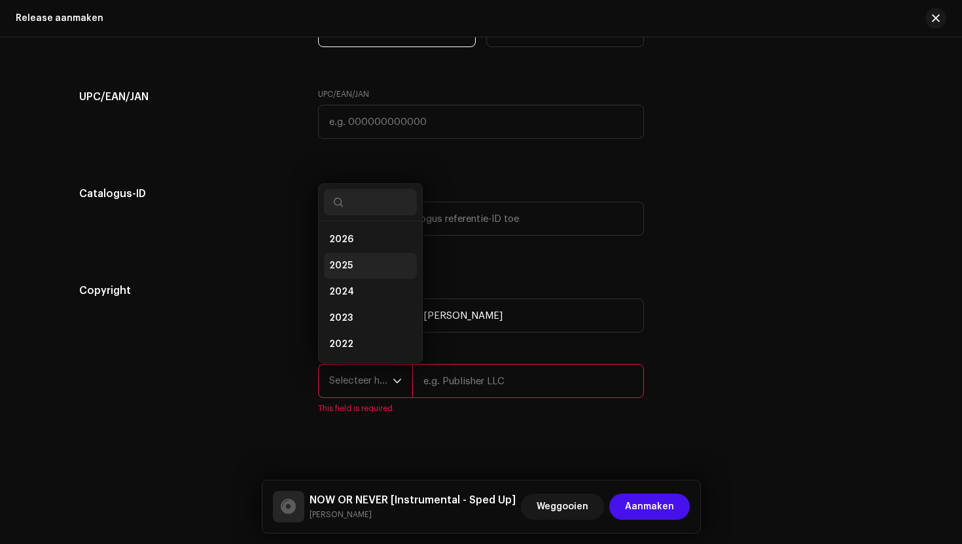
click at [372, 273] on li "2025" at bounding box center [370, 265] width 93 height 26
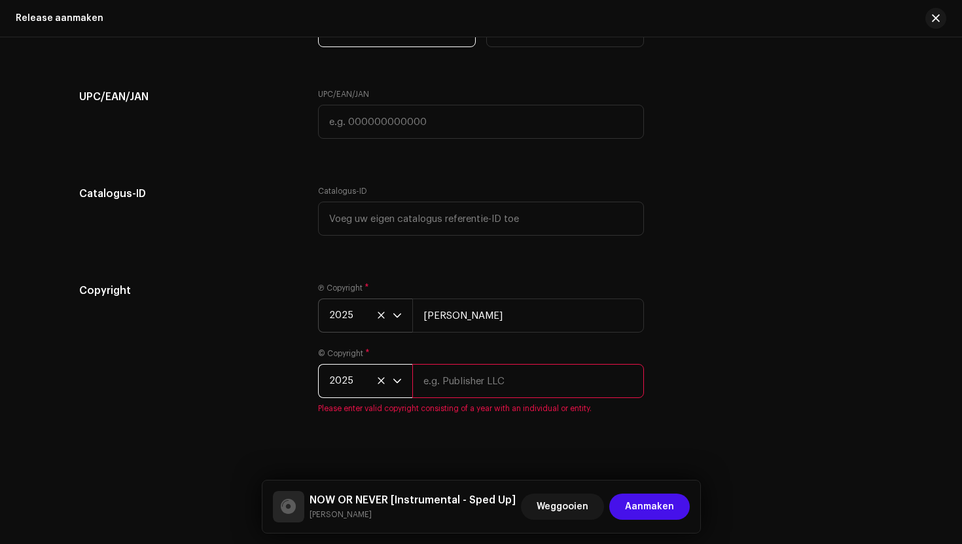
click at [434, 381] on input "text" at bounding box center [528, 381] width 232 height 34
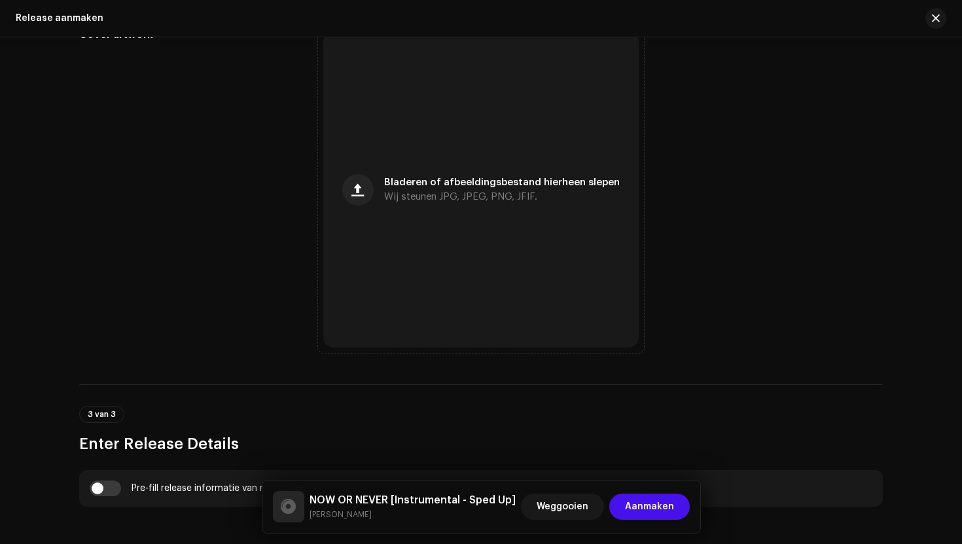
scroll to position [508, 0]
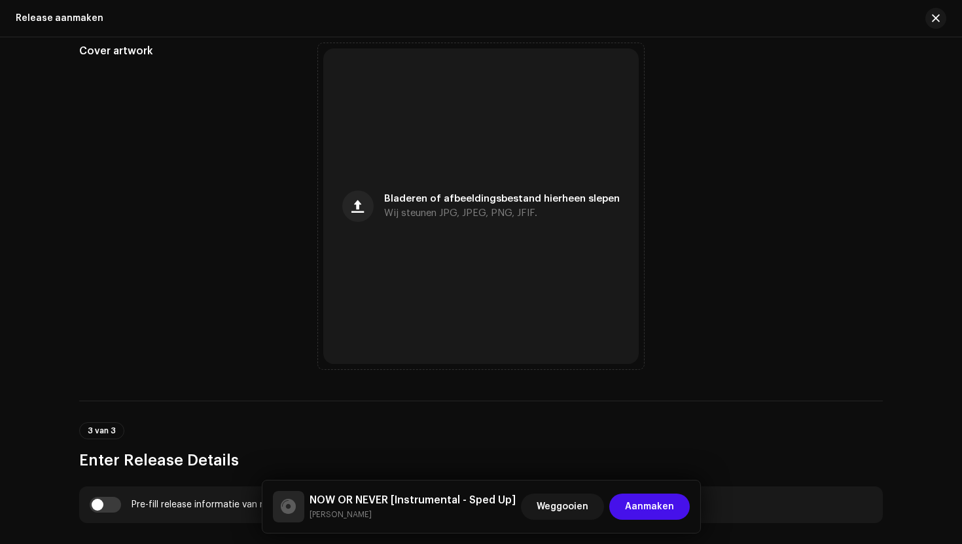
type input "Tkandz, CXSPER"
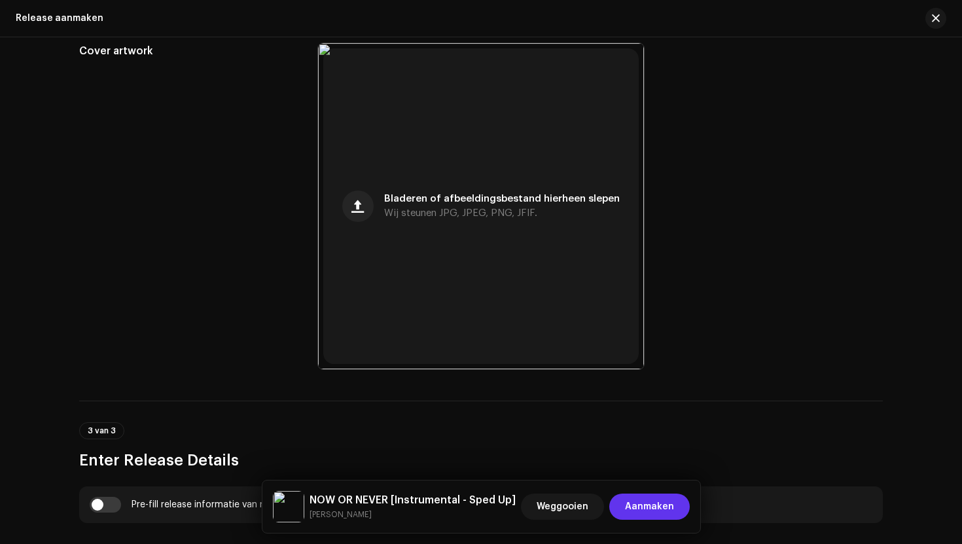
click at [673, 512] on span "Aanmaken" at bounding box center [649, 506] width 49 height 26
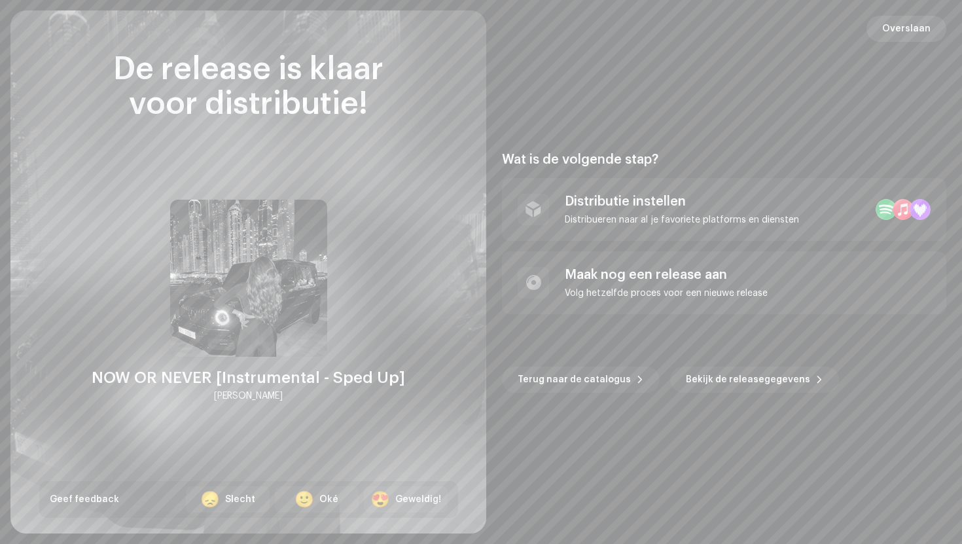
click at [910, 27] on span "Overslaan" at bounding box center [906, 29] width 48 height 26
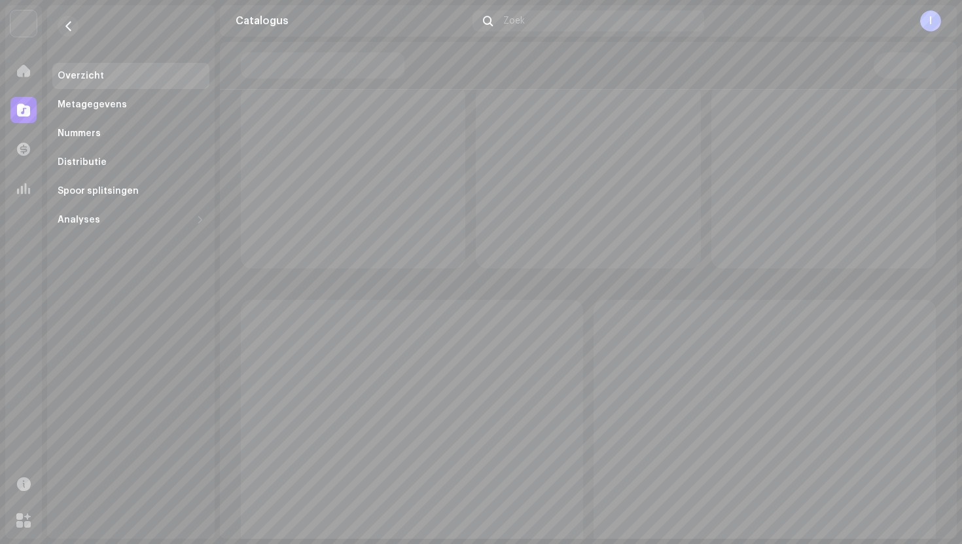
scroll to position [116, 0]
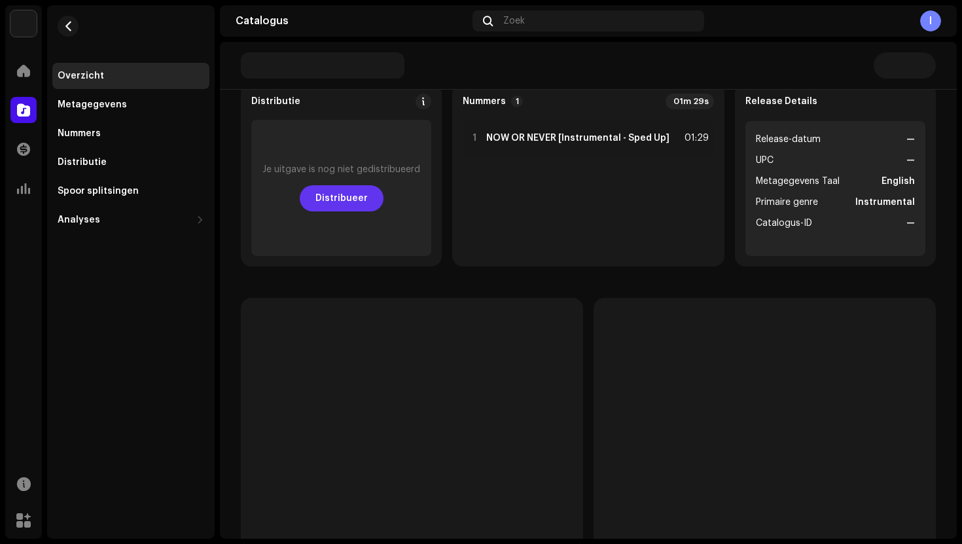
click at [336, 207] on span "Distribueer" at bounding box center [341, 198] width 52 height 26
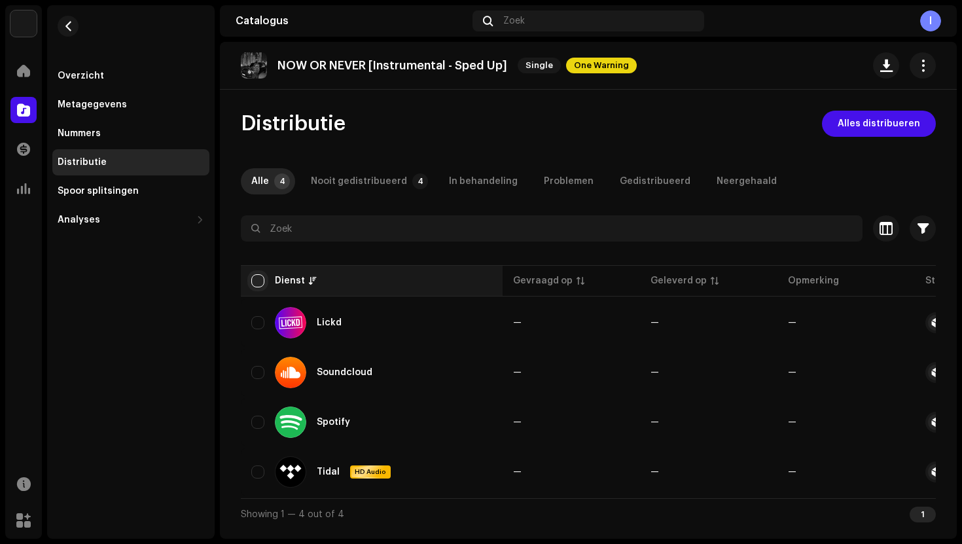
click at [255, 275] on input "checkbox" at bounding box center [257, 280] width 13 height 13
checkbox input "true"
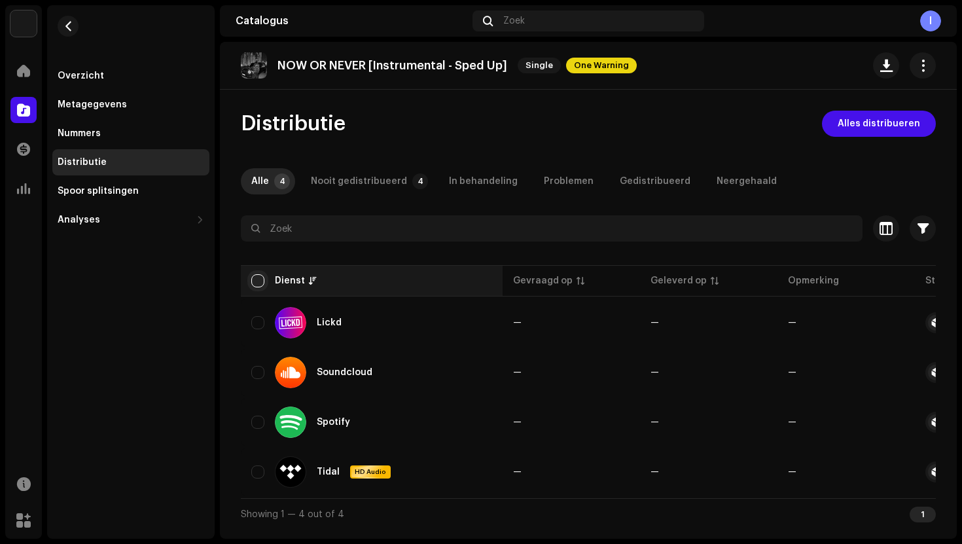
checkbox input "true"
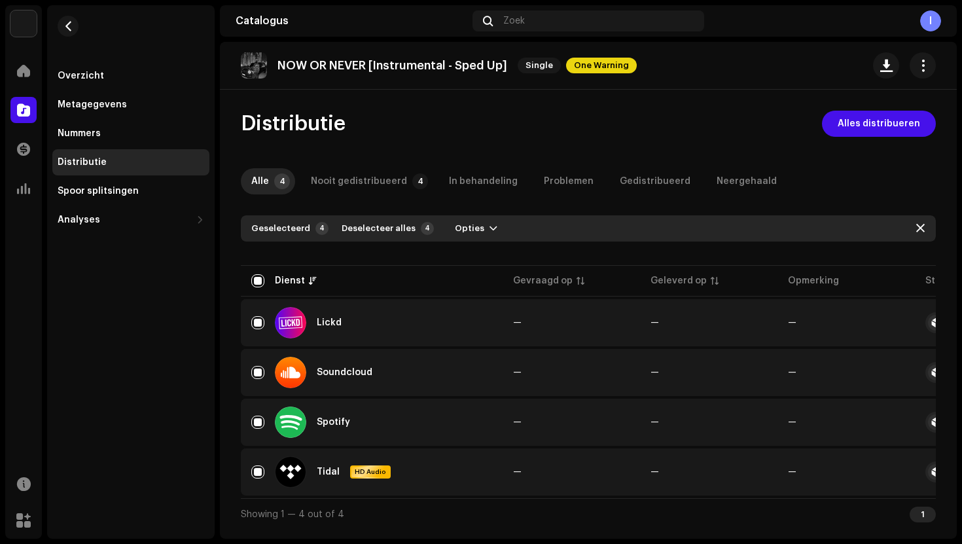
click at [487, 215] on div "Geselecteerd 4 Deselecteer alles 4 Opties" at bounding box center [588, 228] width 695 height 26
click at [489, 232] on span "button" at bounding box center [493, 228] width 8 height 10
click at [470, 264] on div "Distribueer" at bounding box center [507, 258] width 132 height 26
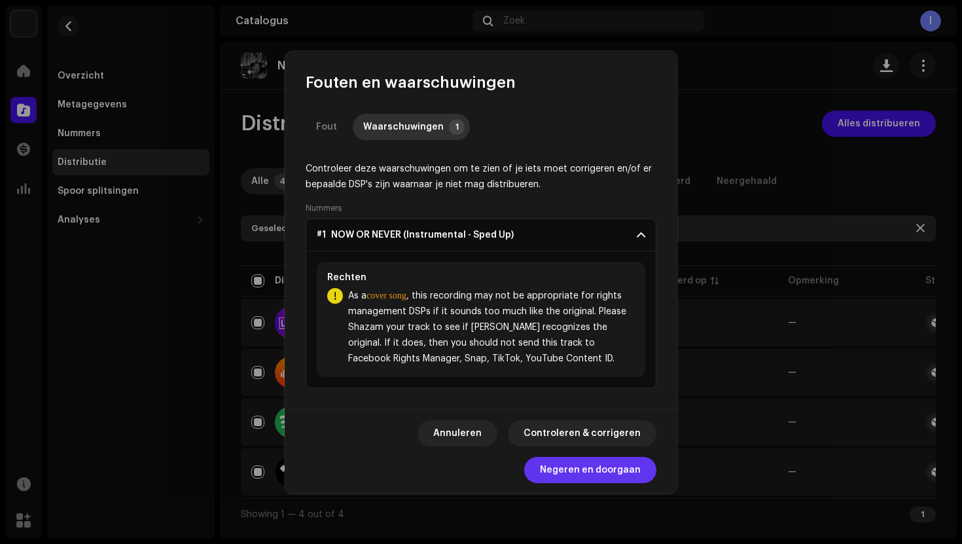
click at [571, 465] on span "Negeren en doorgaan" at bounding box center [590, 470] width 101 height 26
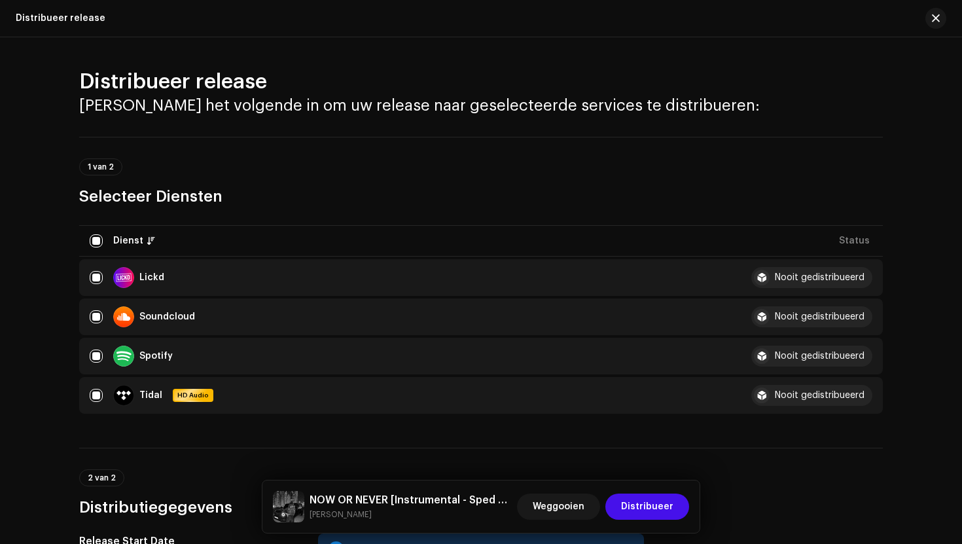
scroll to position [347, 0]
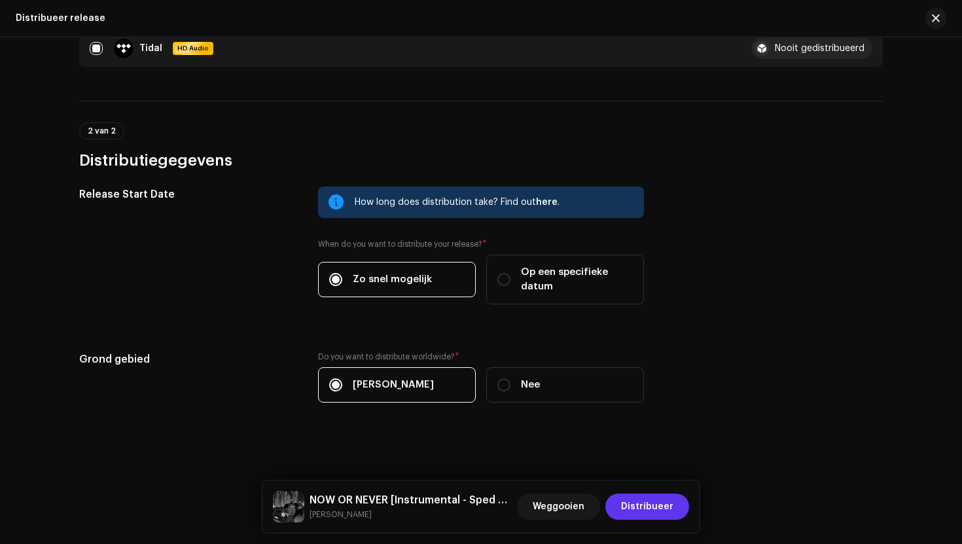
click at [637, 497] on span "Distribueer" at bounding box center [647, 506] width 52 height 26
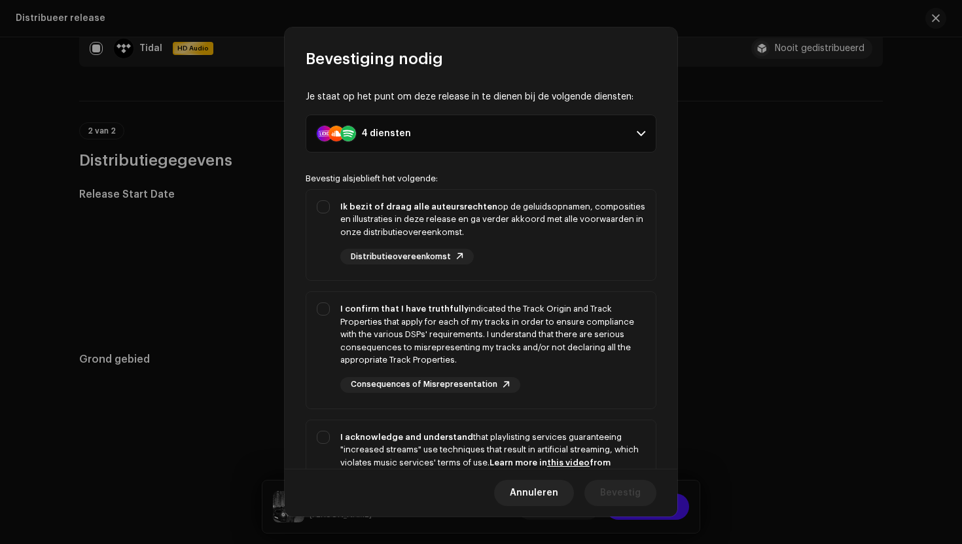
click at [636, 289] on p-selectbutton "Ik bezit of draag alle auteursrechten op de geluidsopnamen, composities en illu…" at bounding box center [480, 367] width 351 height 356
click at [623, 249] on div "Ik bezit of draag alle auteursrechten op de geluidsopnamen, composities en illu…" at bounding box center [492, 232] width 305 height 65
checkbox input "true"
click at [623, 368] on div "I confirm that I have truthfully indicated the Track Origin and Track Propertie…" at bounding box center [492, 347] width 305 height 90
checkbox input "true"
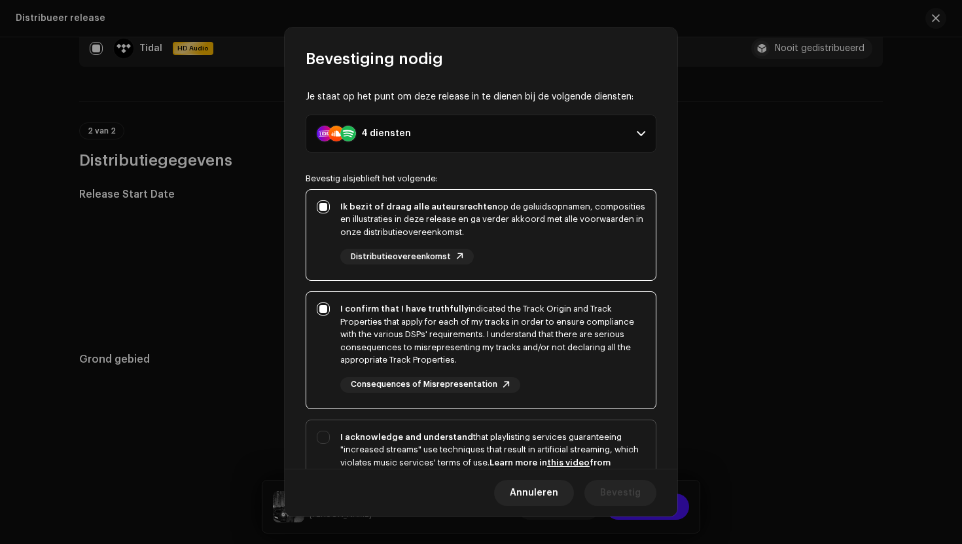
click at [623, 430] on div "I acknowledge and understand that playlisting services guaranteeing "increased …" at bounding box center [492, 455] width 305 height 51
checkbox input "true"
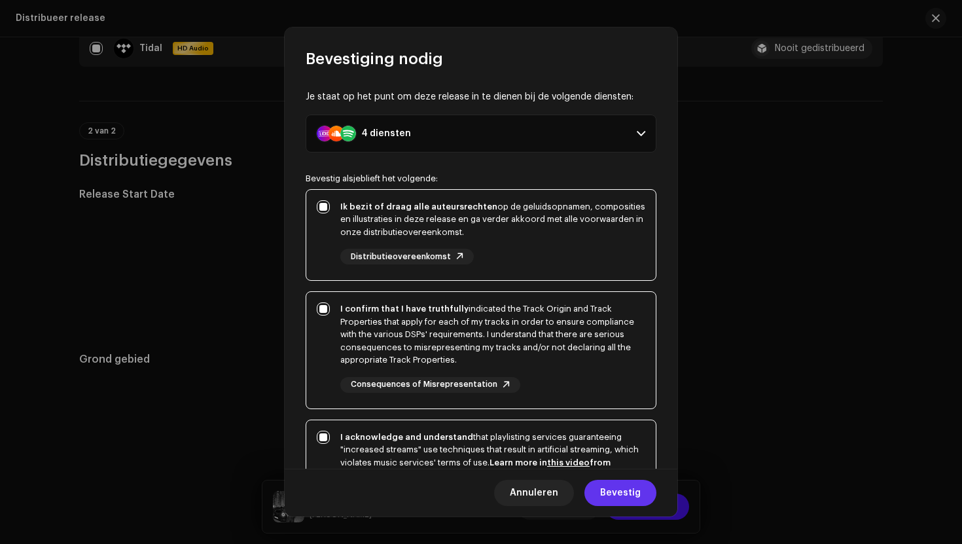
click at [632, 498] on span "Bevestig" at bounding box center [620, 492] width 41 height 26
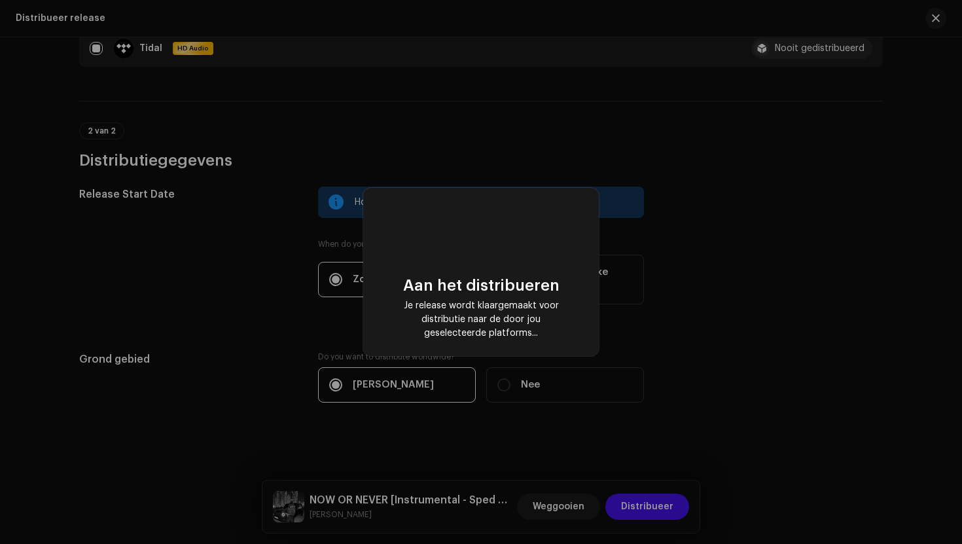
checkbox input "false"
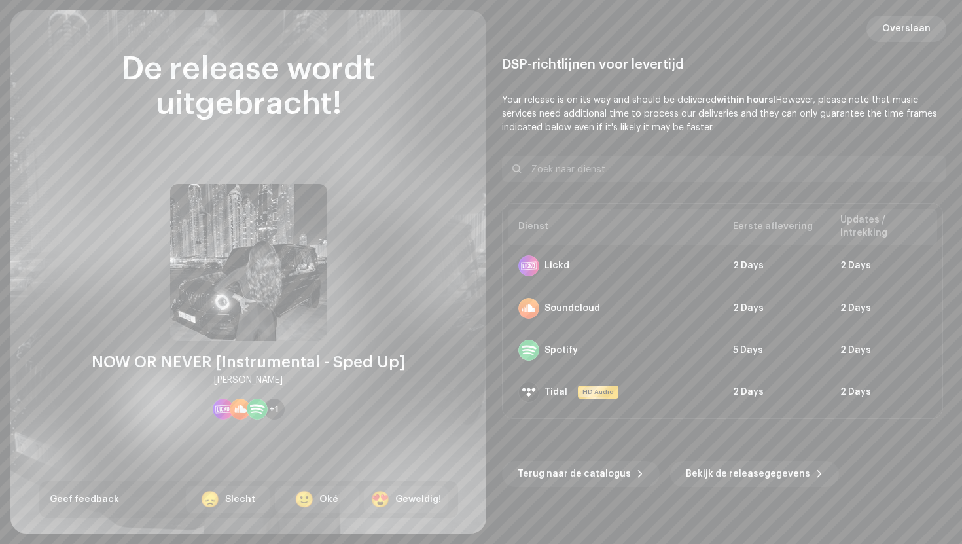
click at [916, 41] on span "Overslaan" at bounding box center [906, 29] width 48 height 26
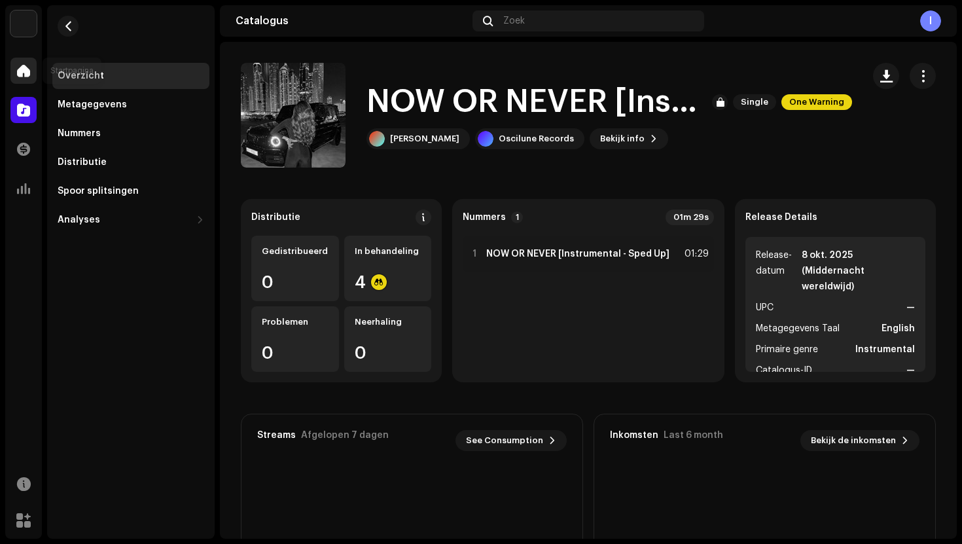
click at [20, 80] on div at bounding box center [23, 71] width 26 height 26
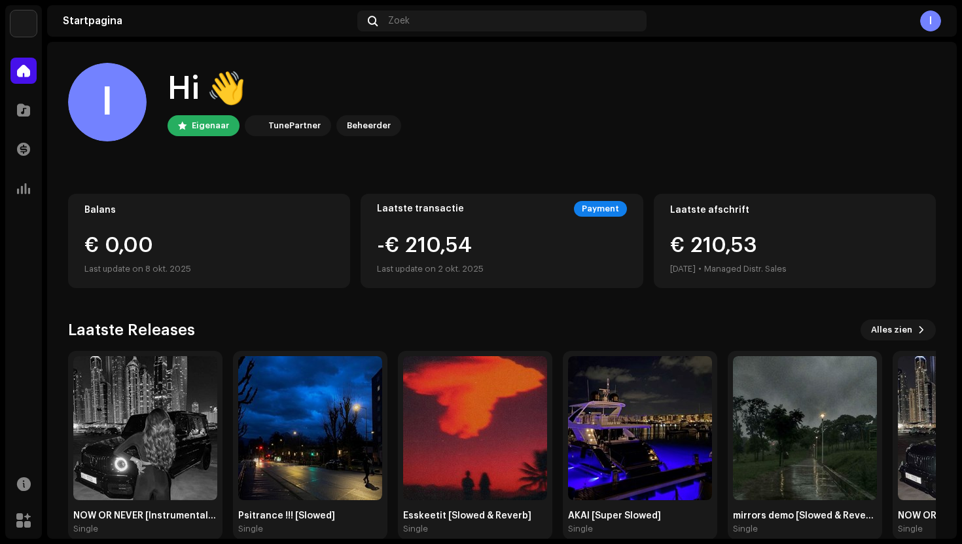
scroll to position [22, 0]
